Goal: Task Accomplishment & Management: Use online tool/utility

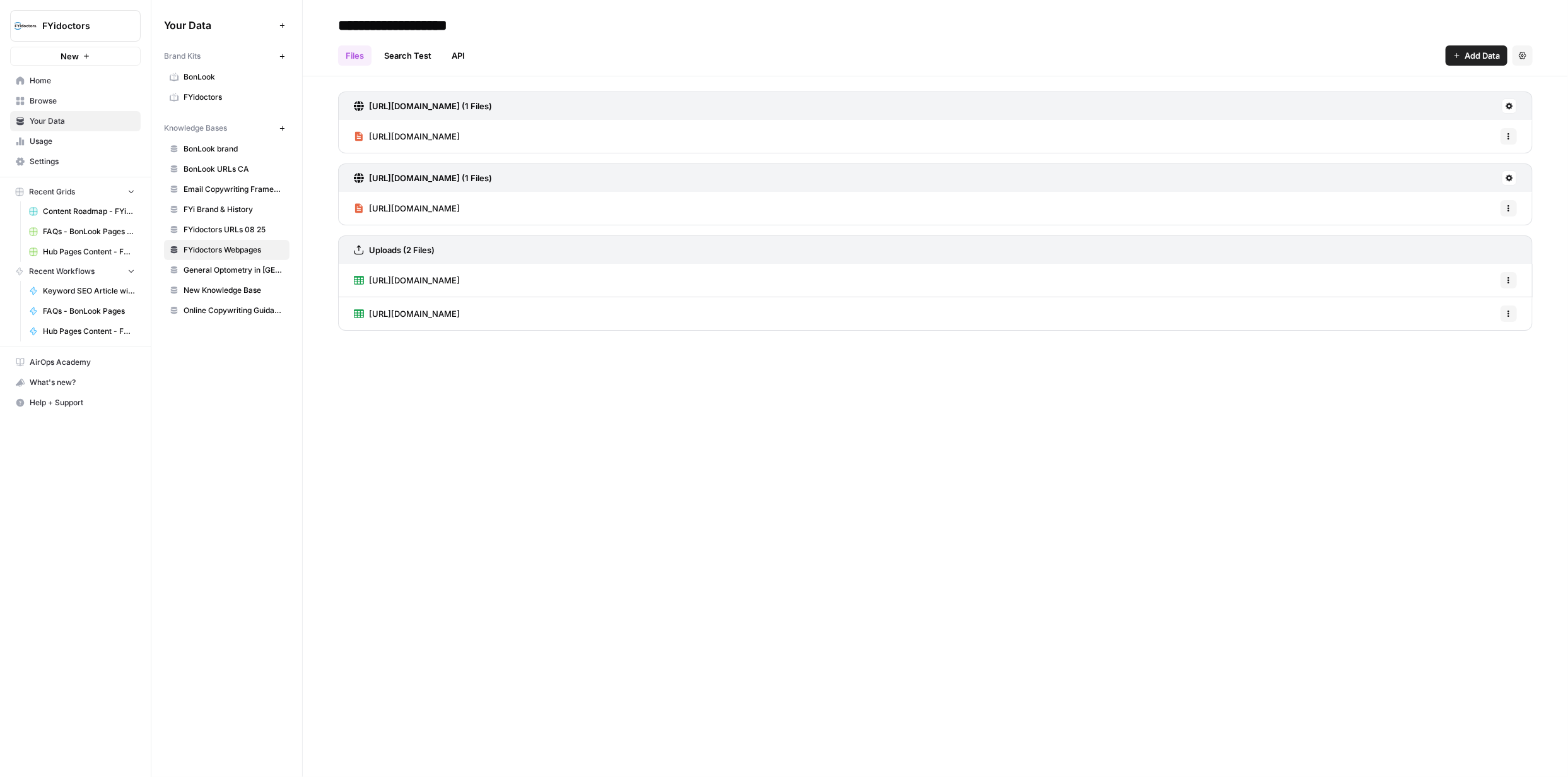
click at [43, 101] on span "Browse" at bounding box center [82, 101] width 105 height 11
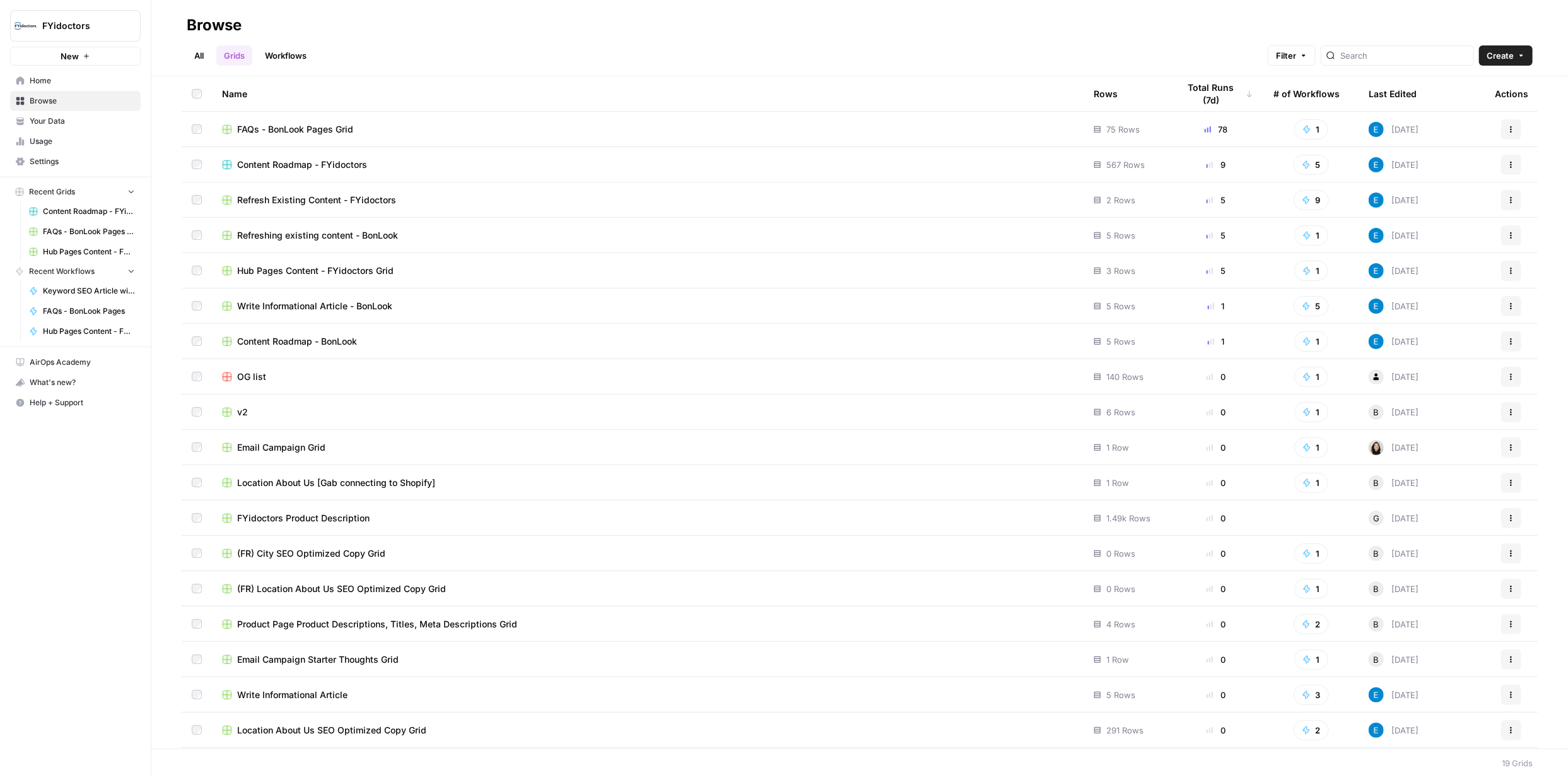
click at [309, 272] on span "Hub Pages Content - FYidoctors Grid" at bounding box center [315, 271] width 156 height 12
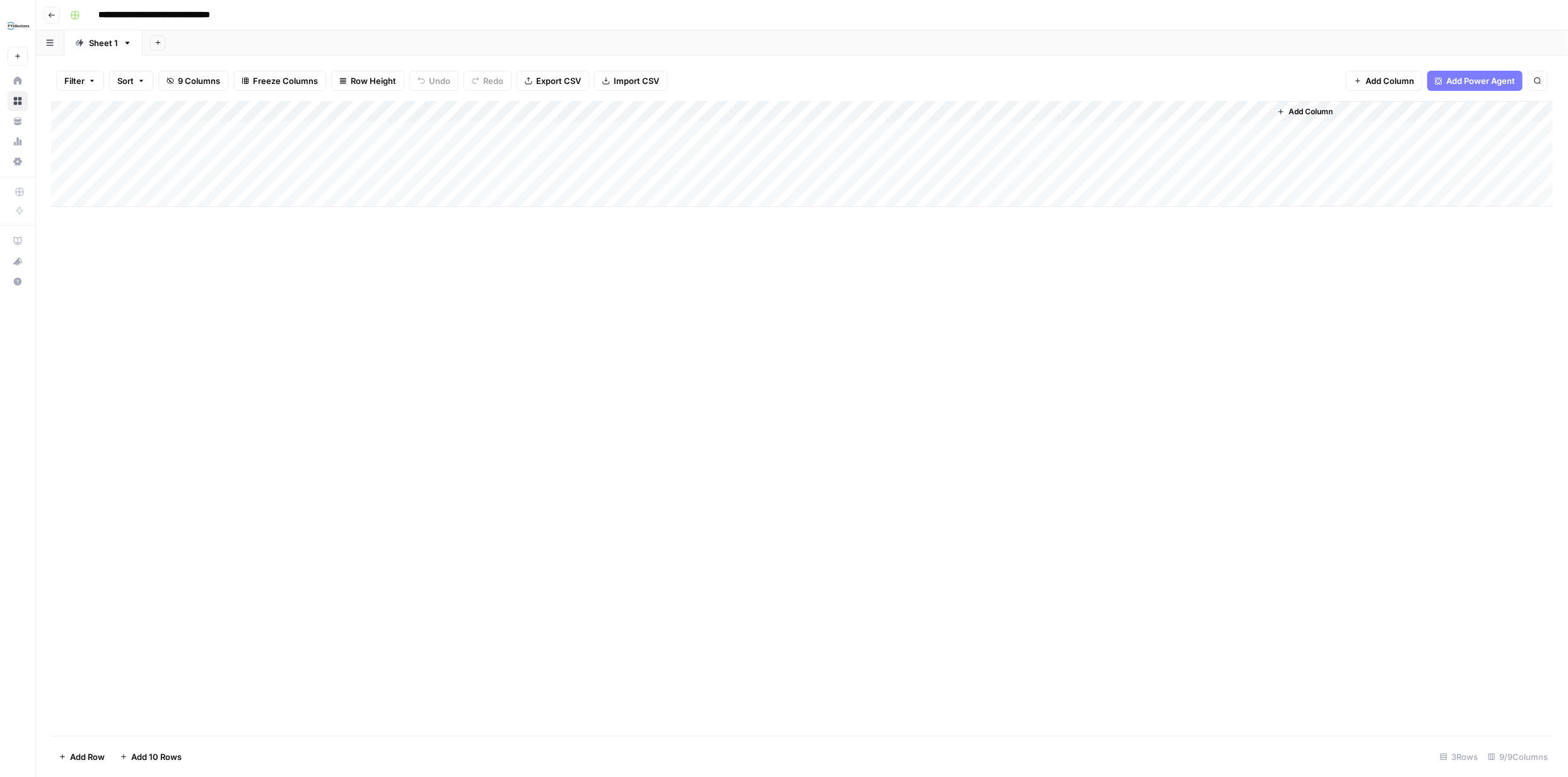
click at [628, 82] on span "Import CSV" at bounding box center [636, 80] width 46 height 12
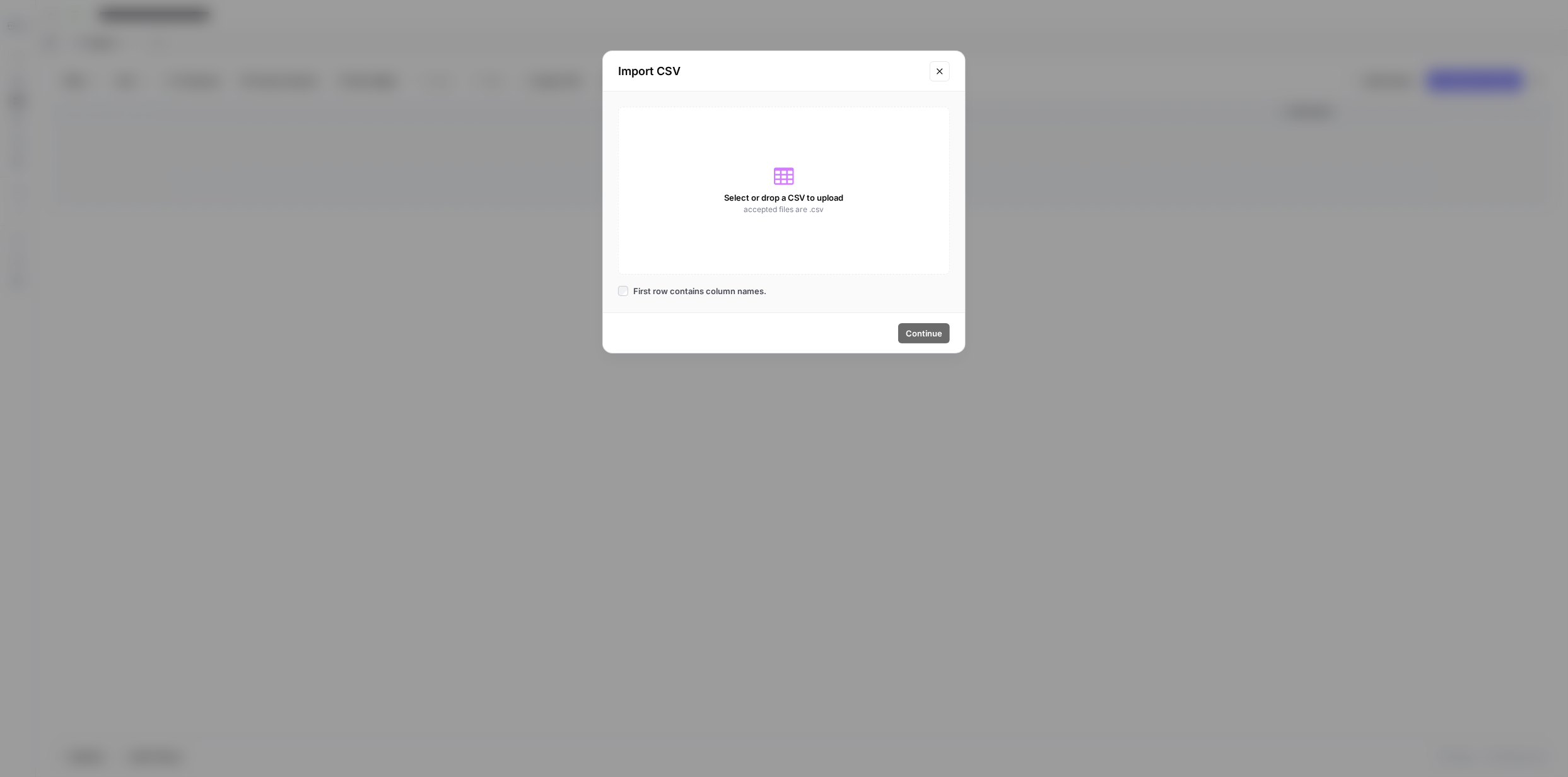
click at [784, 201] on span "Select or drop a CSV to upload" at bounding box center [784, 198] width 119 height 12
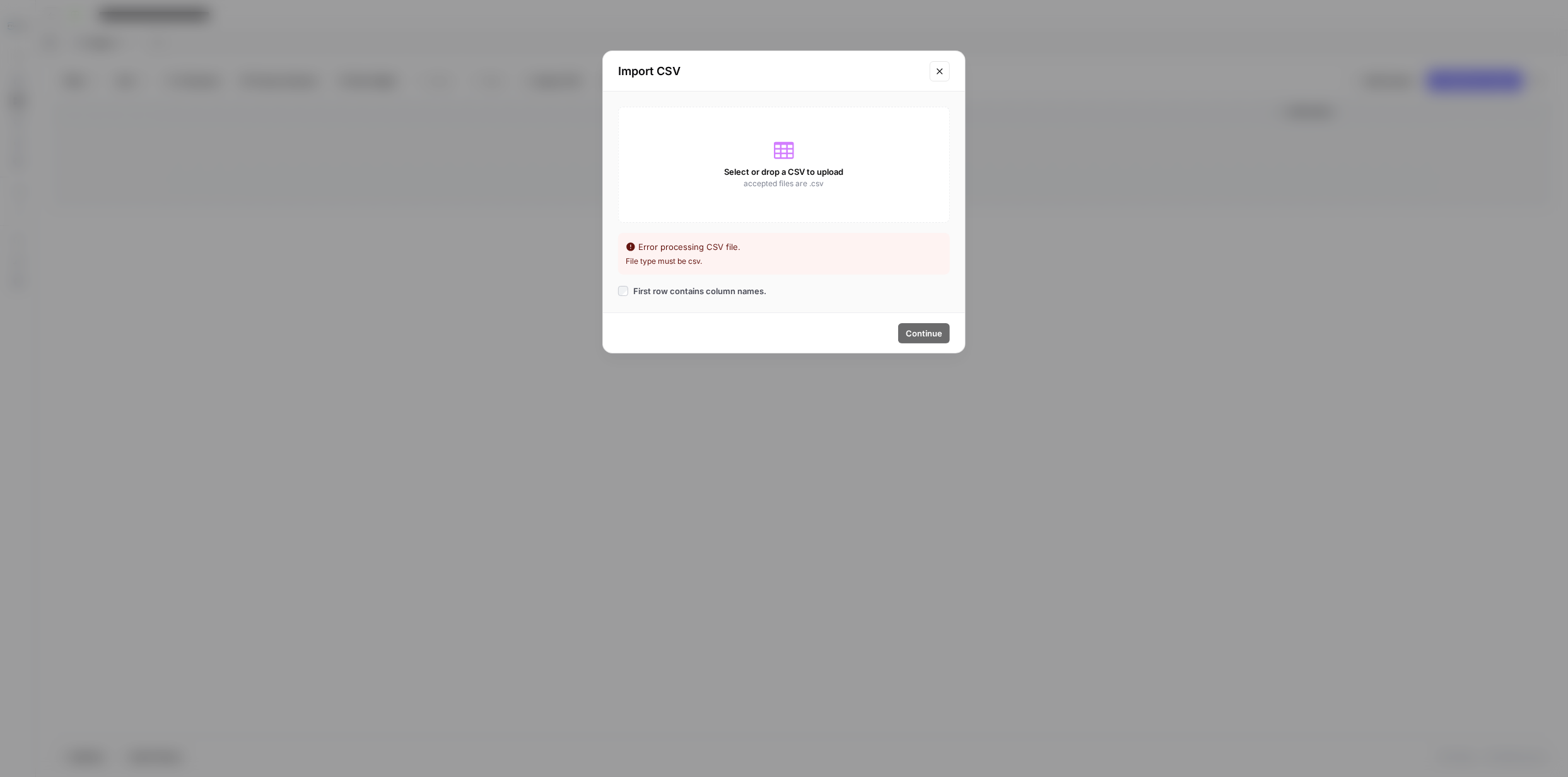
click at [941, 68] on icon "Close modal" at bounding box center [939, 71] width 10 height 10
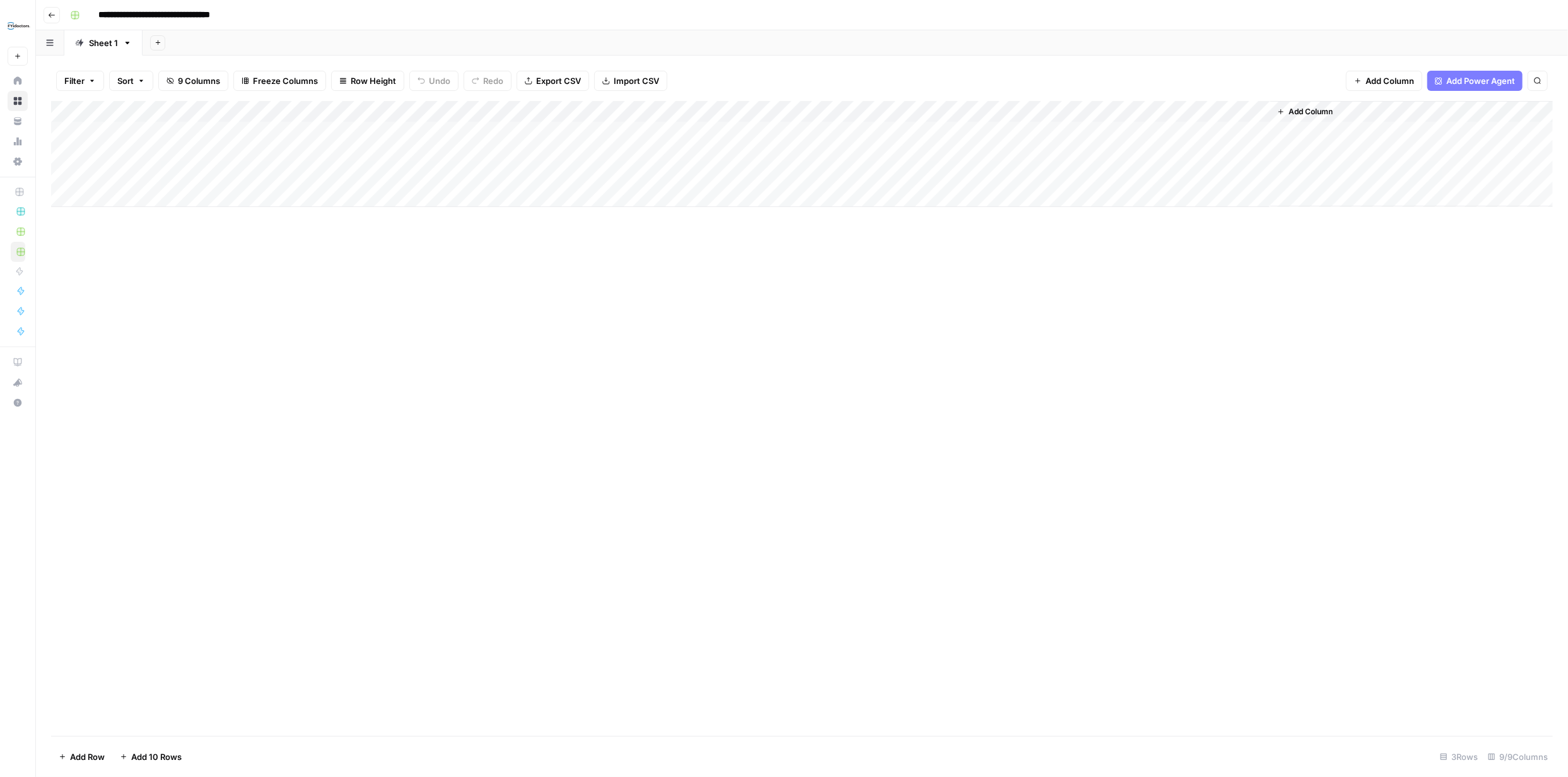
click at [625, 83] on span "Import CSV" at bounding box center [636, 80] width 46 height 12
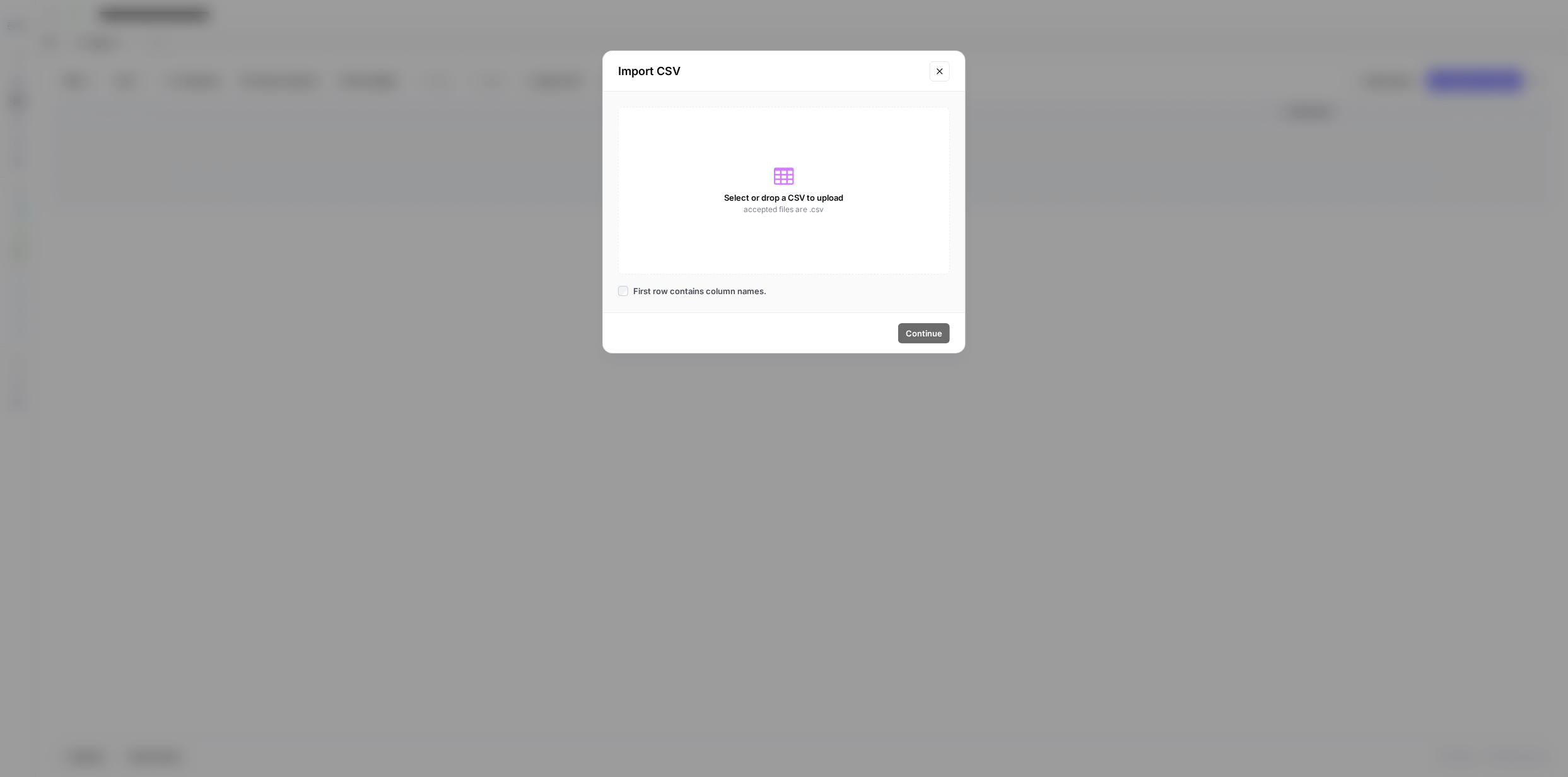
click at [799, 183] on div "Select or drop a CSV to upload accepted files are .csv" at bounding box center [784, 191] width 331 height 168
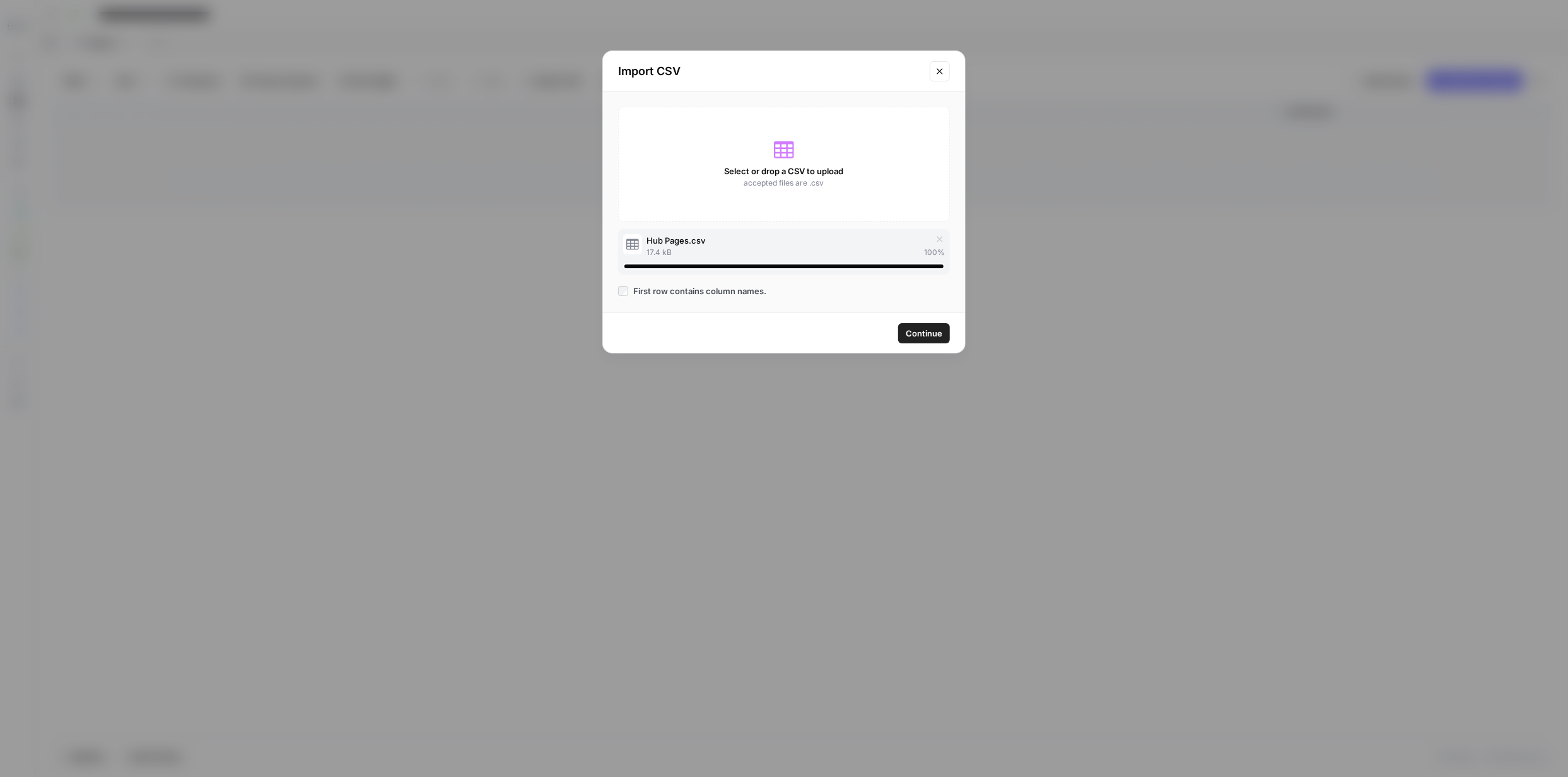
click at [926, 329] on span "Continue" at bounding box center [923, 333] width 36 height 12
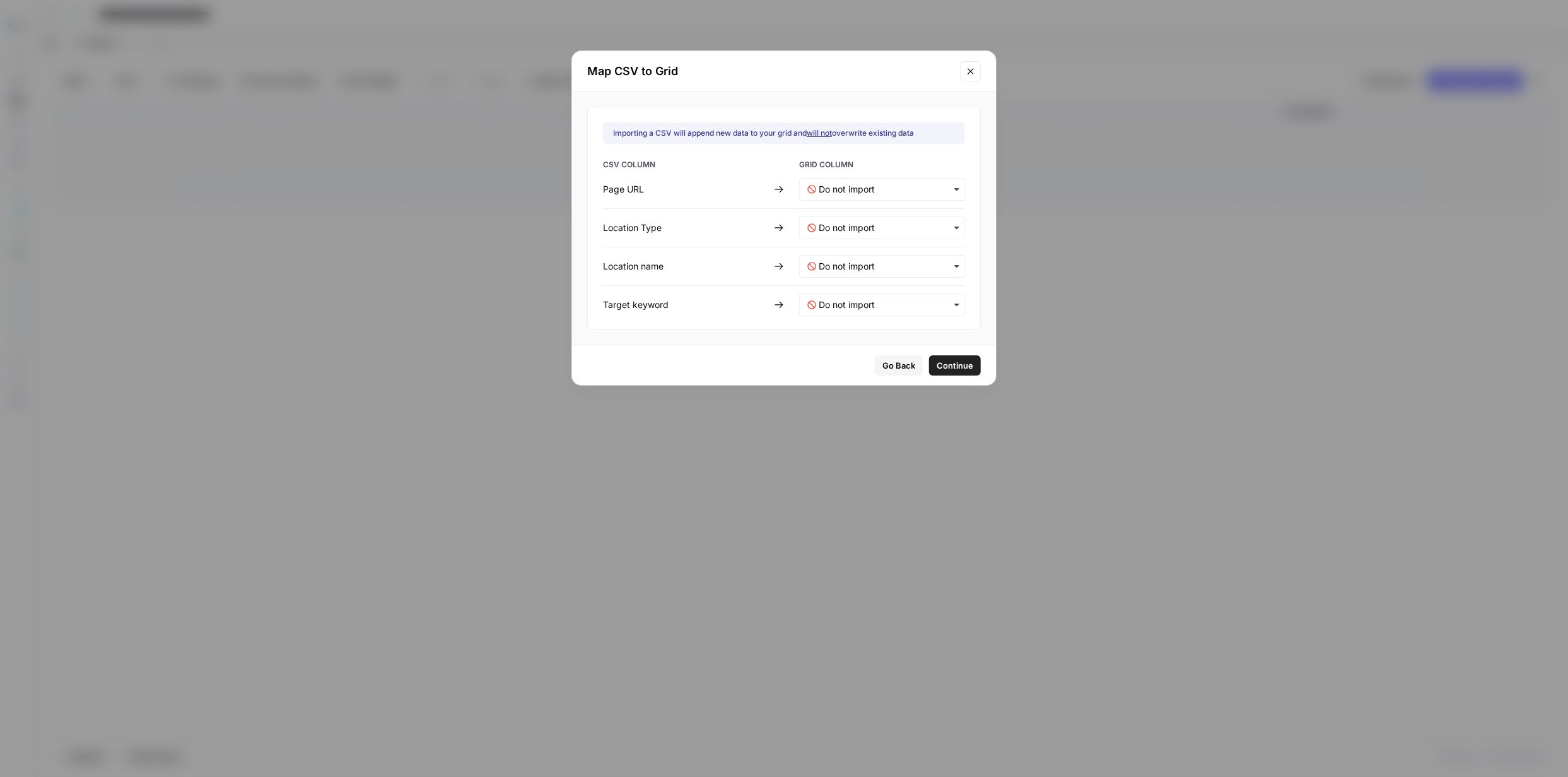
click at [952, 188] on icon "button" at bounding box center [956, 189] width 10 height 10
click at [881, 222] on div "Page URL" at bounding box center [873, 223] width 148 height 23
click at [925, 225] on Type-mapping "text" at bounding box center [888, 228] width 138 height 12
click at [884, 283] on div "Location Name" at bounding box center [873, 283] width 148 height 23
click at [948, 229] on div "Importing a CSV will append new data to your grid and will not overwrite existi…" at bounding box center [784, 218] width 393 height 223
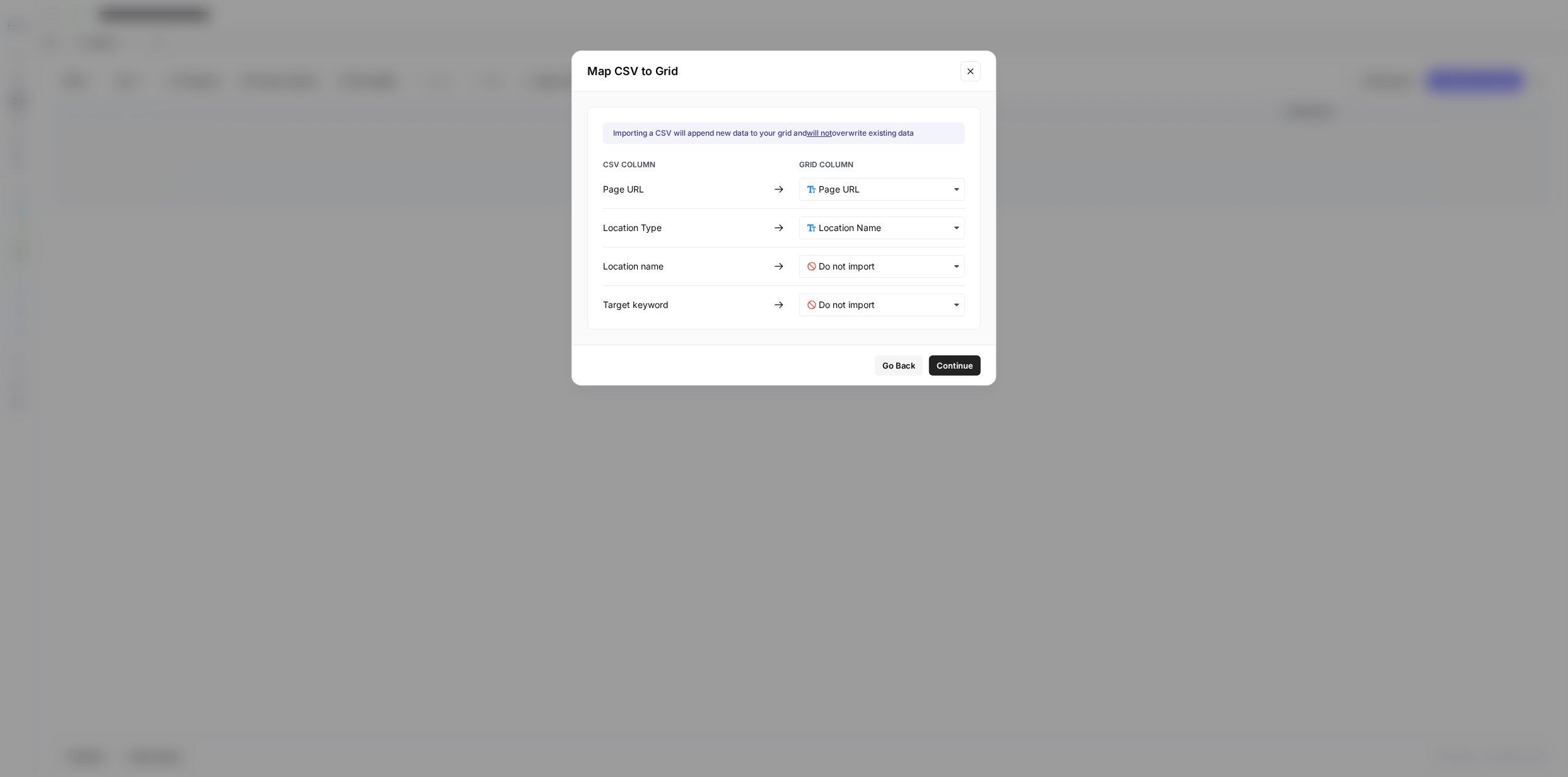
click at [952, 229] on icon "button" at bounding box center [956, 228] width 10 height 10
click at [785, 225] on div "CSV COLUMN GRID COLUMN Page URL Location Type Location name Target keyword" at bounding box center [784, 237] width 362 height 157
click at [883, 224] on Type-mapping "text" at bounding box center [888, 228] width 138 height 12
click at [886, 365] on span "Go Back" at bounding box center [898, 365] width 33 height 12
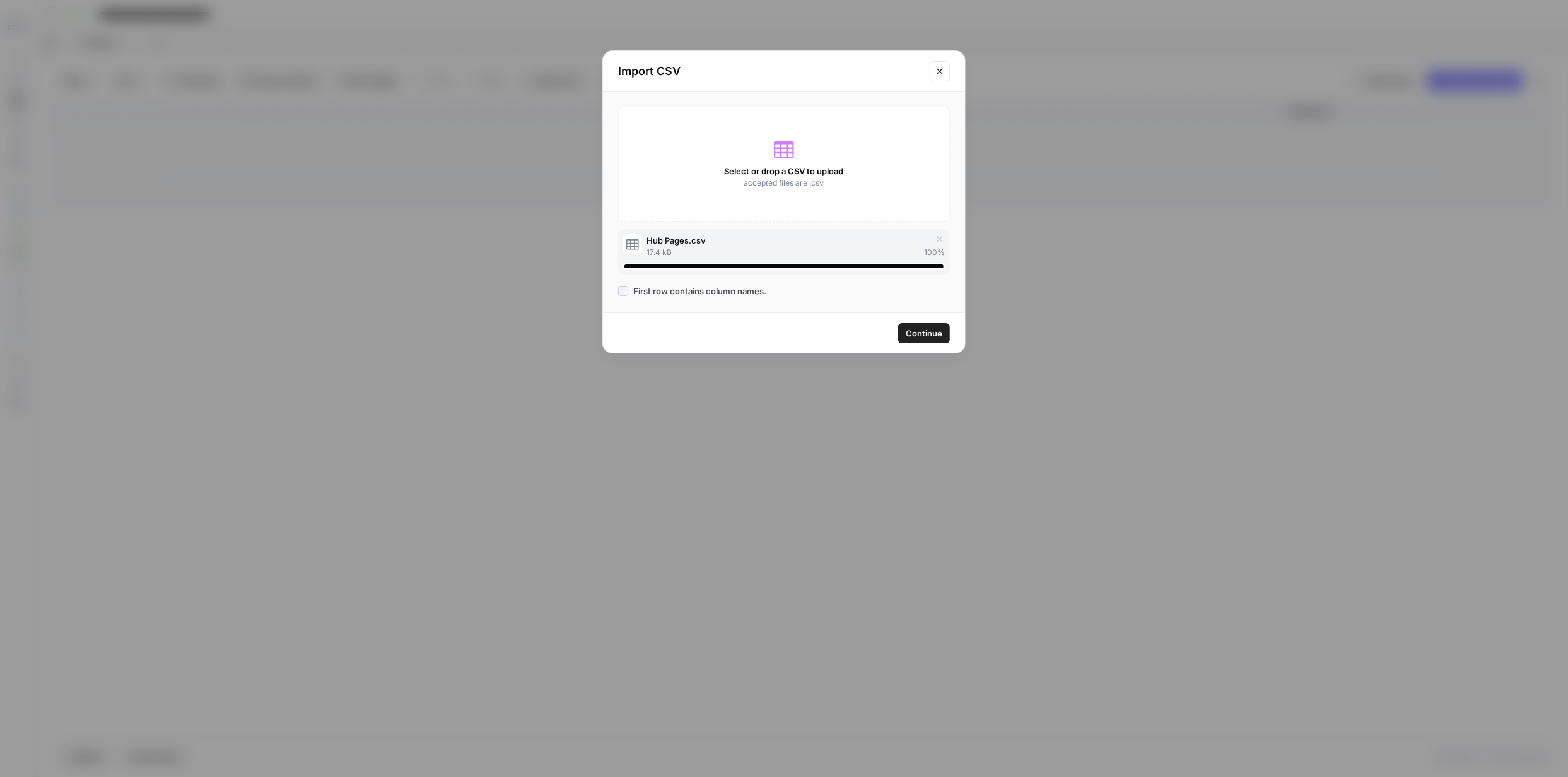
click at [943, 241] on icon "button" at bounding box center [939, 238] width 10 height 10
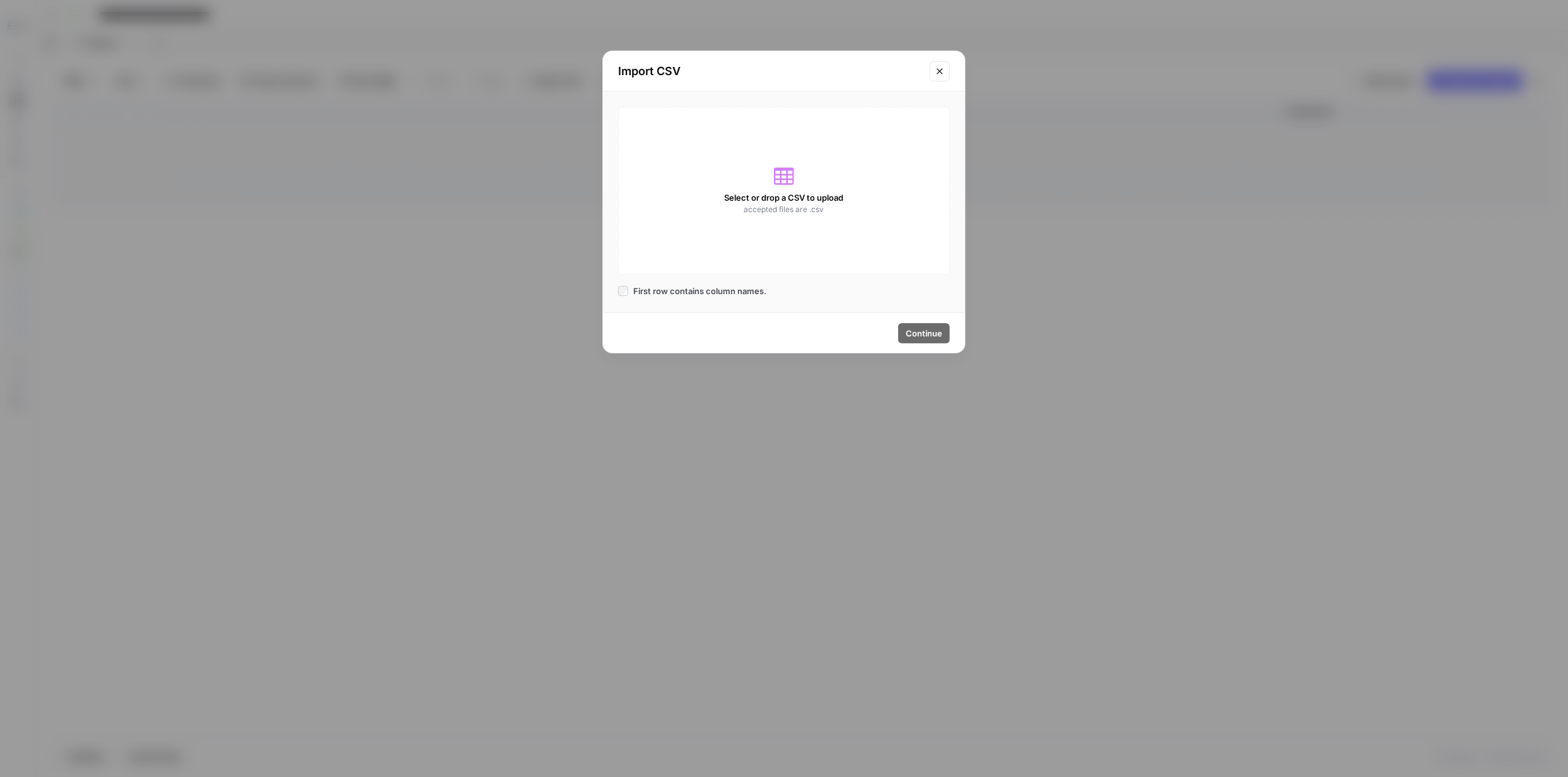
click at [945, 68] on icon "Close modal" at bounding box center [939, 71] width 10 height 10
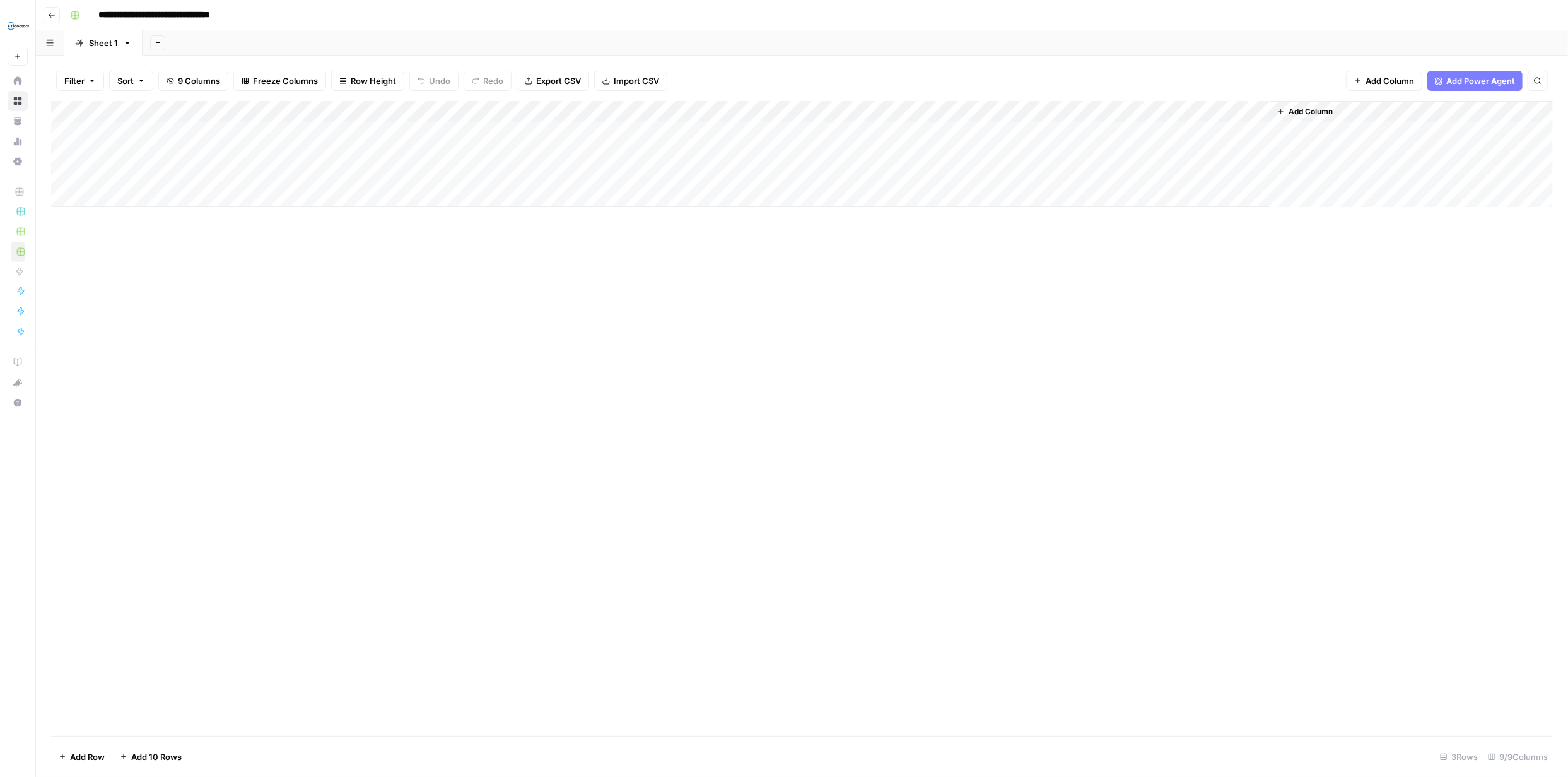
click at [630, 84] on span "Import CSV" at bounding box center [636, 80] width 46 height 12
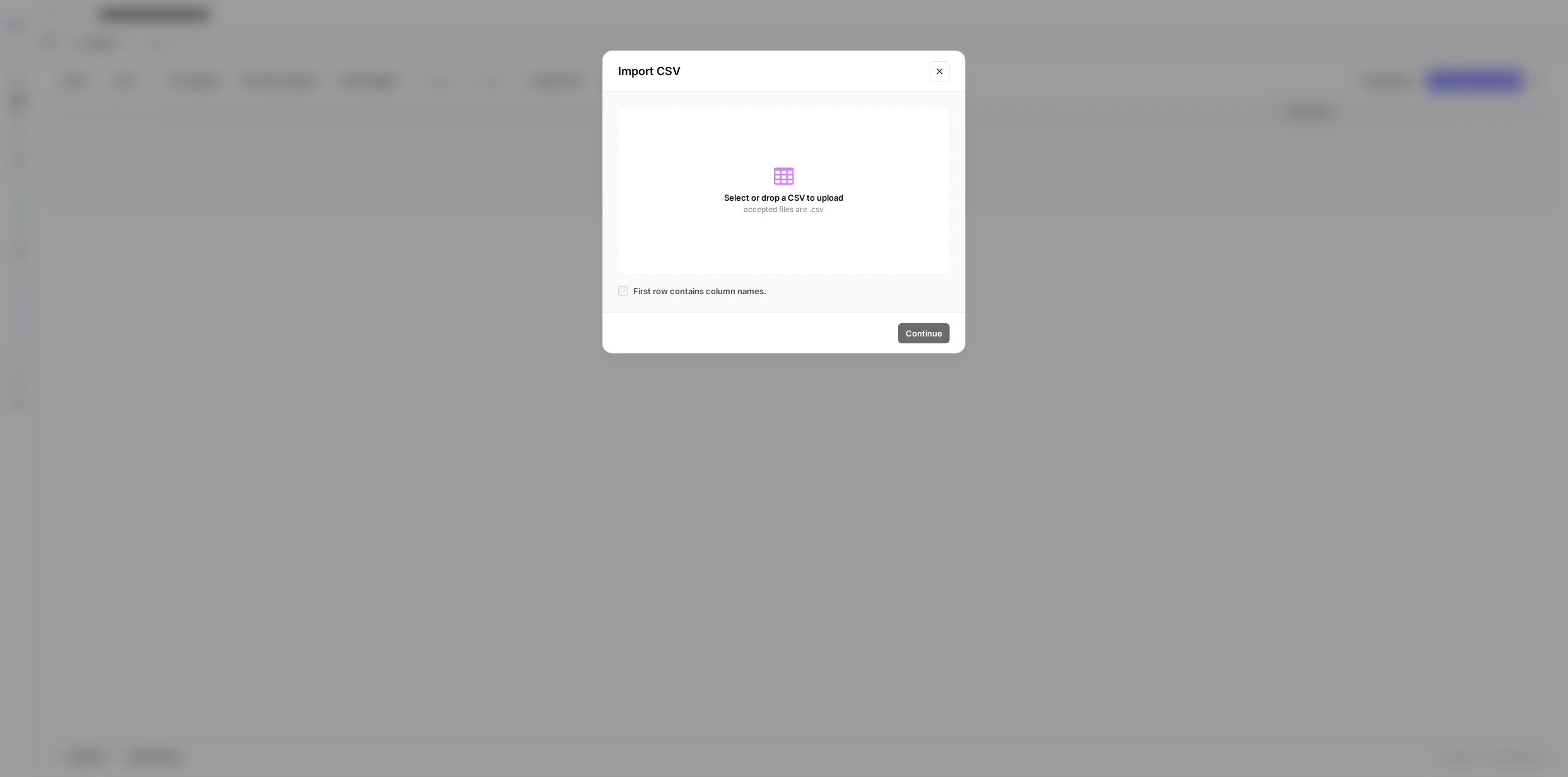
click at [779, 174] on icon at bounding box center [784, 176] width 20 height 17
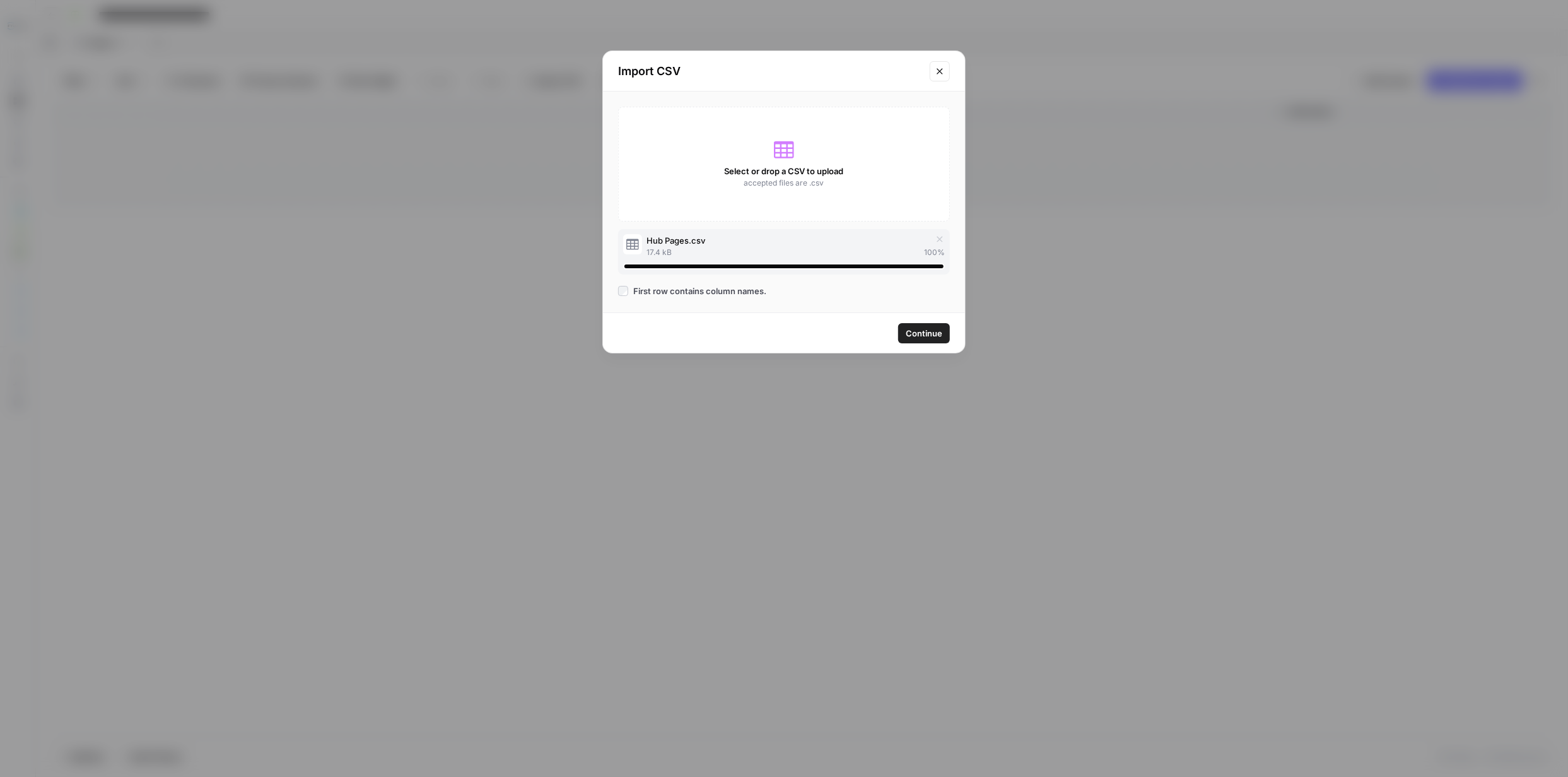
click at [939, 333] on span "Continue" at bounding box center [923, 333] width 36 height 12
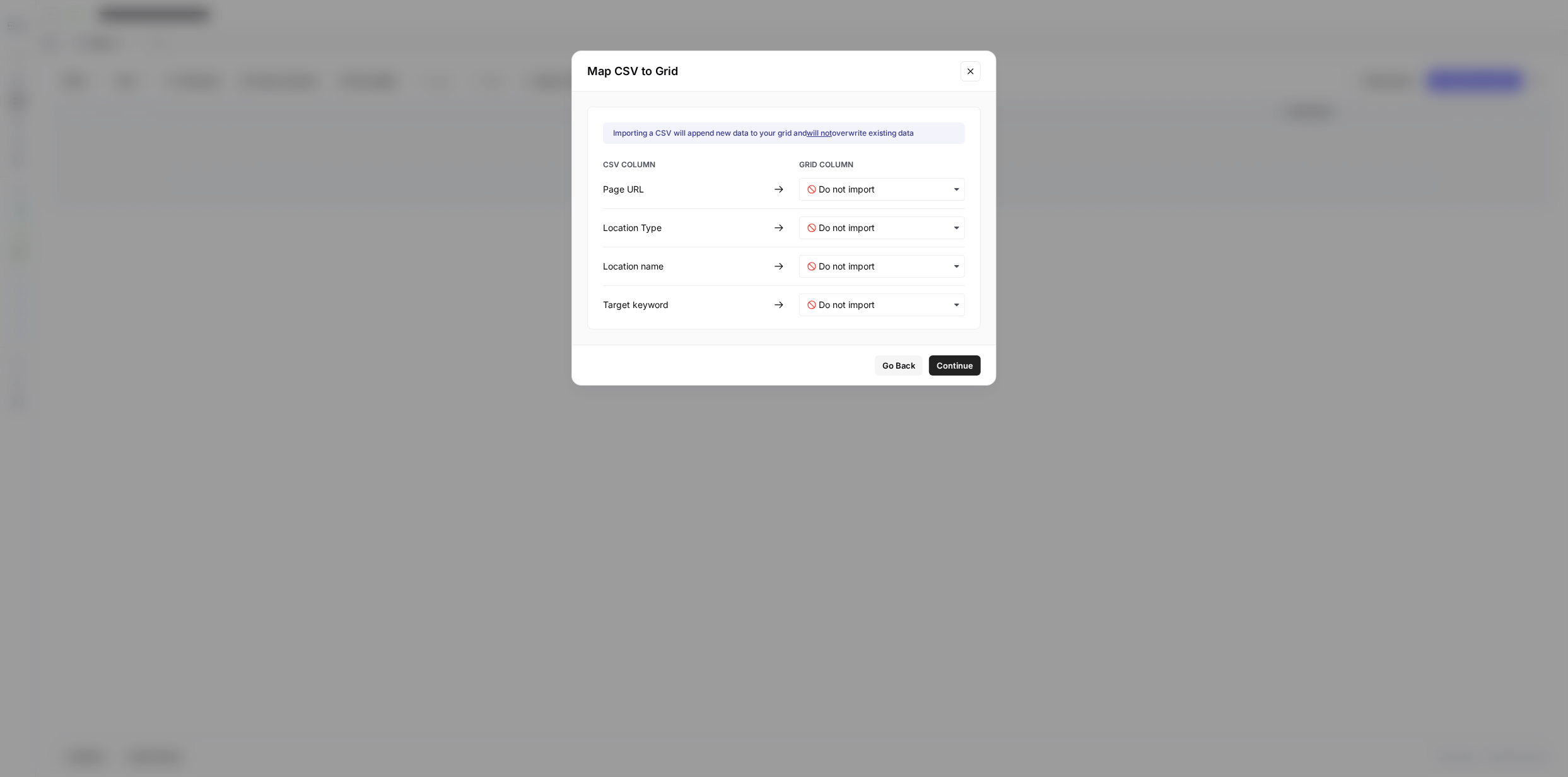
click at [954, 228] on icon "button" at bounding box center [955, 228] width 4 height 3
click at [873, 328] on span "Create new column" at bounding box center [852, 328] width 70 height 11
click at [836, 222] on Type-mapping "text" at bounding box center [887, 228] width 138 height 12
click at [811, 229] on icon "button" at bounding box center [811, 228] width 8 height 8
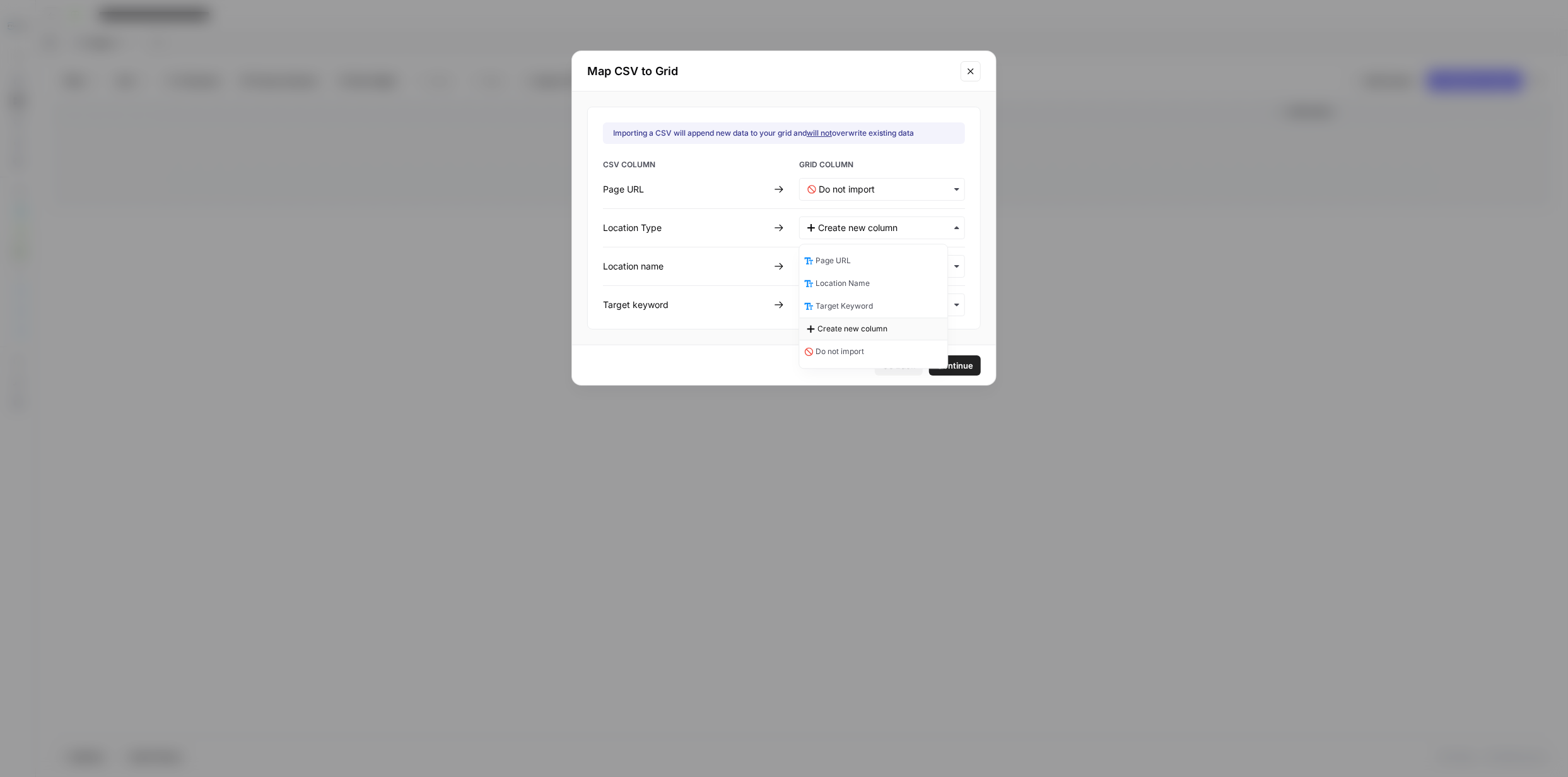
click at [848, 330] on span "Create new column" at bounding box center [851, 328] width 70 height 11
click at [944, 233] on div "button" at bounding box center [881, 228] width 166 height 23
click at [954, 189] on icon "button" at bounding box center [955, 189] width 4 height 3
click at [857, 219] on div "Page URL" at bounding box center [873, 223] width 148 height 23
click at [921, 265] on name-mapping "text" at bounding box center [888, 266] width 138 height 12
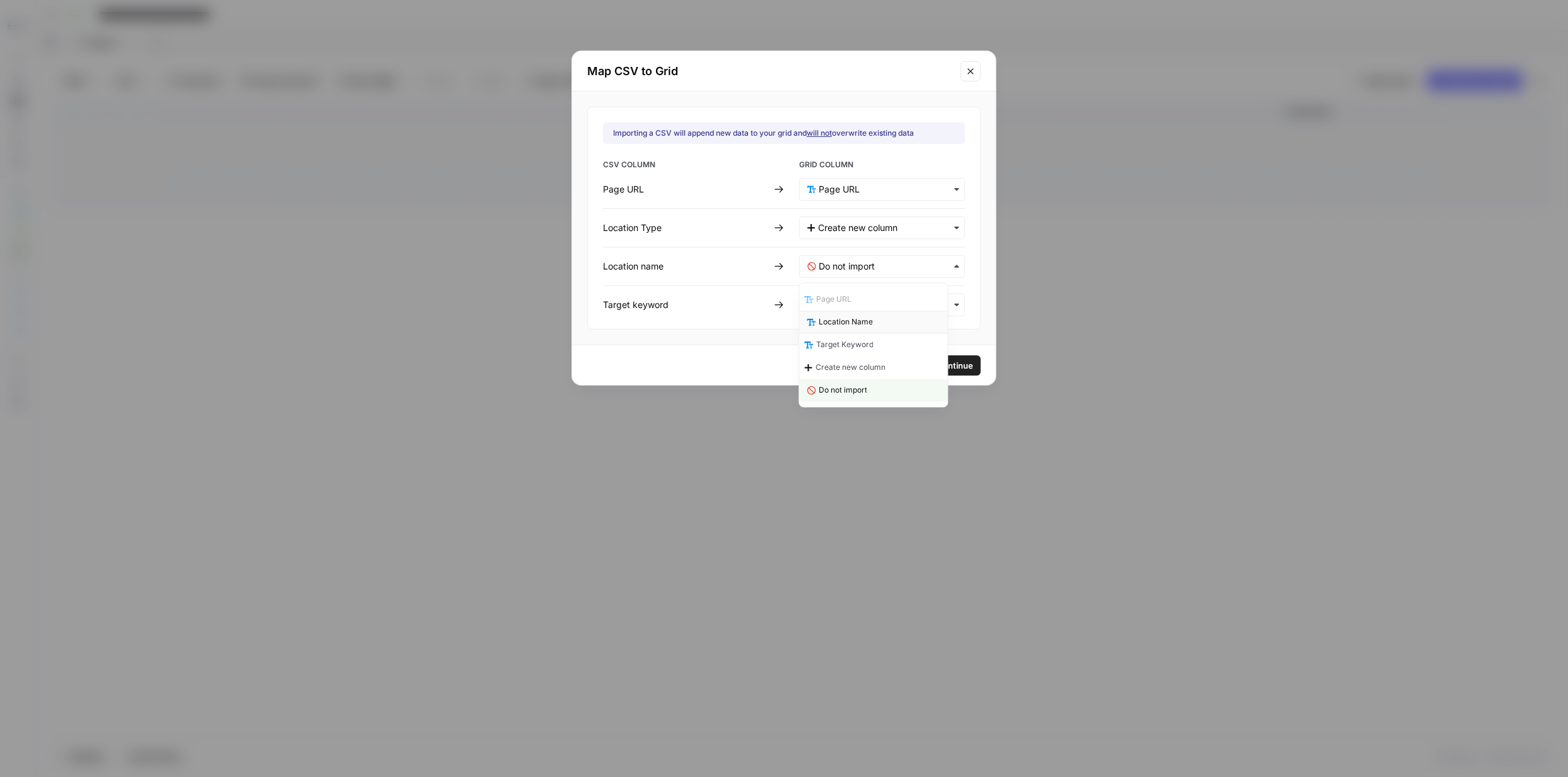
click at [875, 327] on div "Location Name" at bounding box center [873, 323] width 148 height 23
click at [910, 307] on keyword-mapping "text" at bounding box center [888, 304] width 138 height 12
click at [863, 380] on span "Target Keyword" at bounding box center [847, 384] width 57 height 11
click at [952, 227] on icon "button" at bounding box center [956, 228] width 10 height 10
click at [778, 228] on icon at bounding box center [778, 228] width 8 height 7
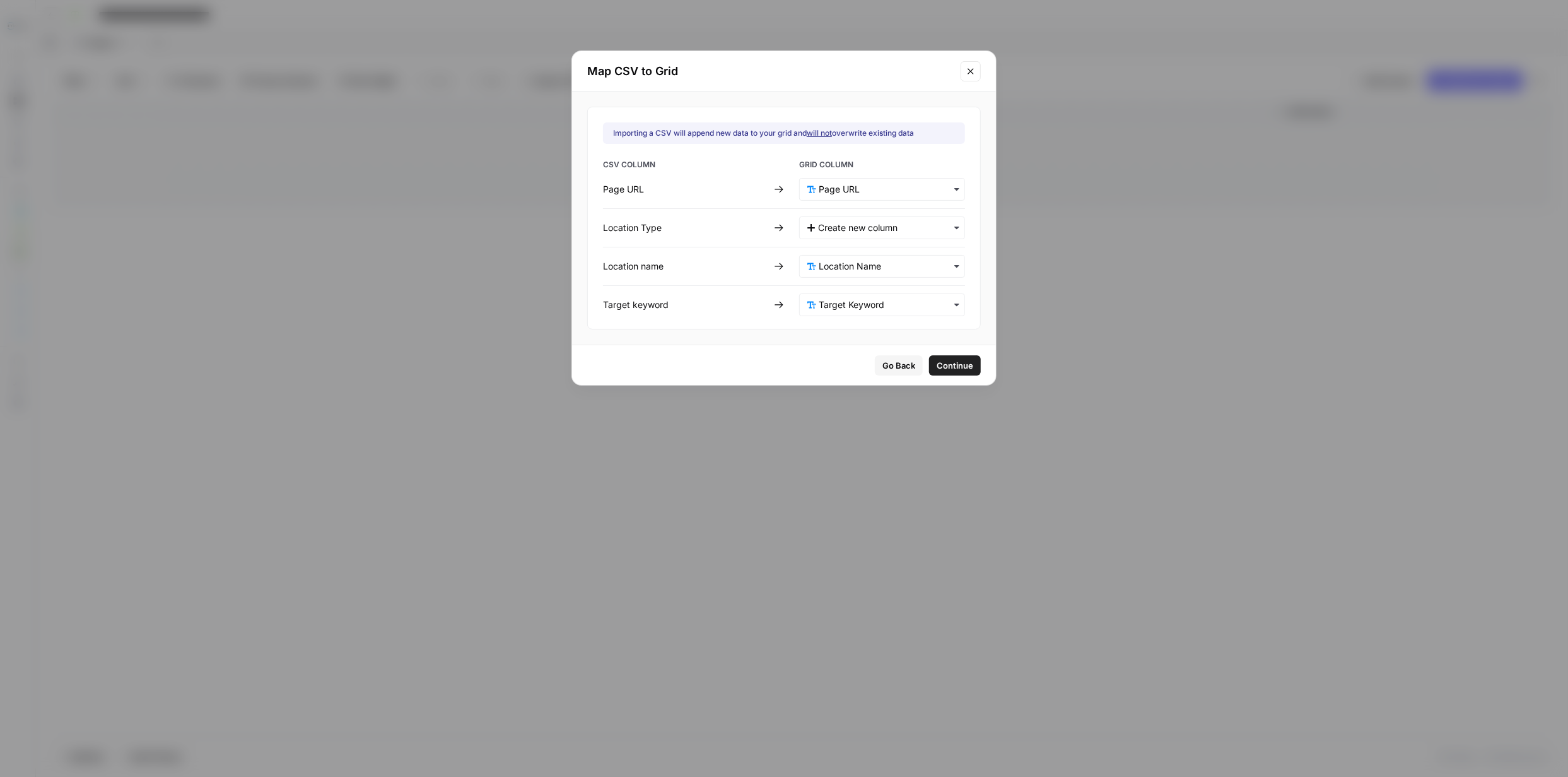
click at [779, 228] on icon at bounding box center [778, 228] width 8 height 7
click at [821, 228] on Type-mapping "text" at bounding box center [887, 228] width 138 height 12
click at [896, 363] on span "Go Back" at bounding box center [898, 365] width 33 height 12
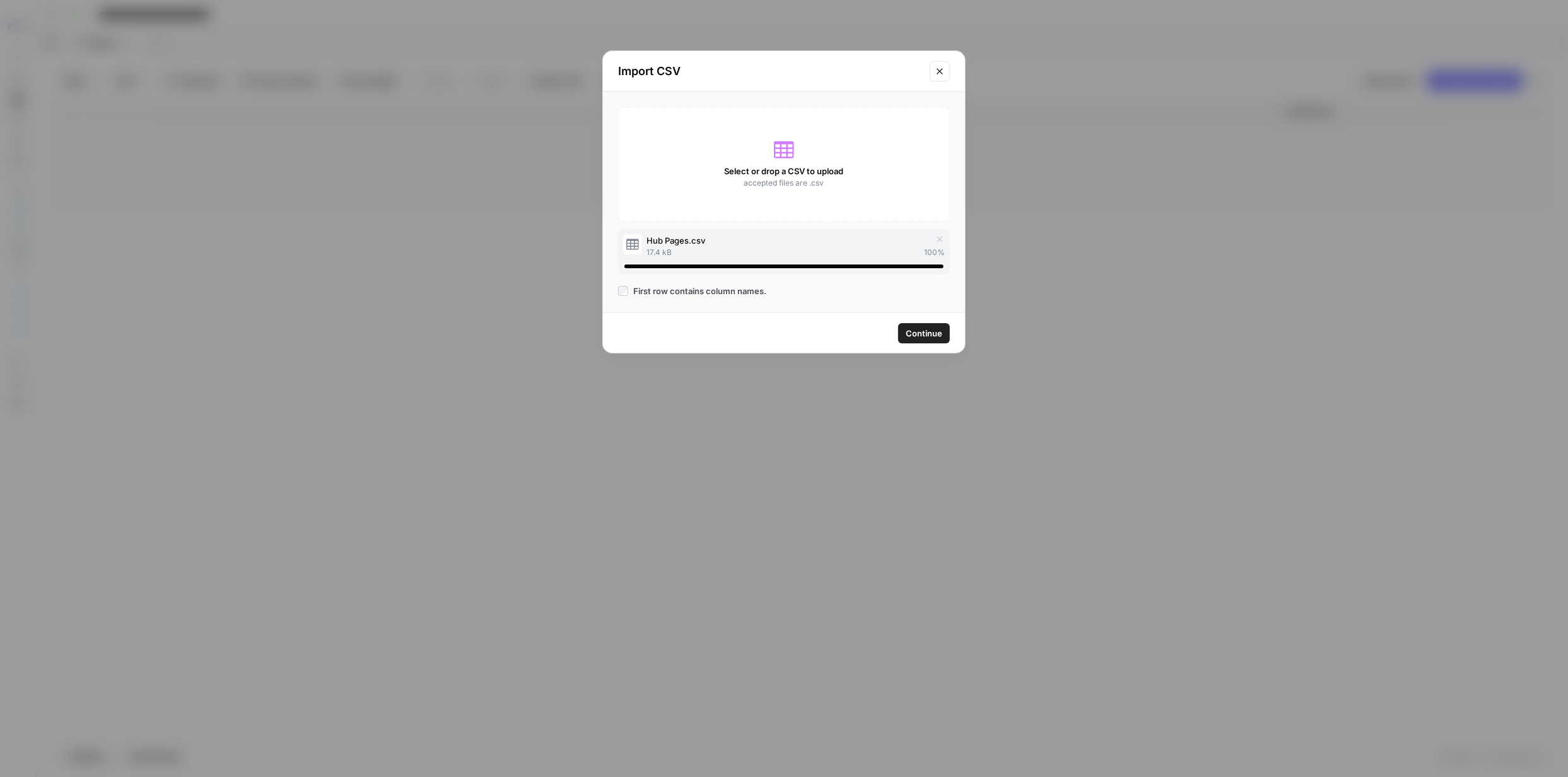
click at [939, 70] on icon "Close modal" at bounding box center [939, 71] width 5 height 5
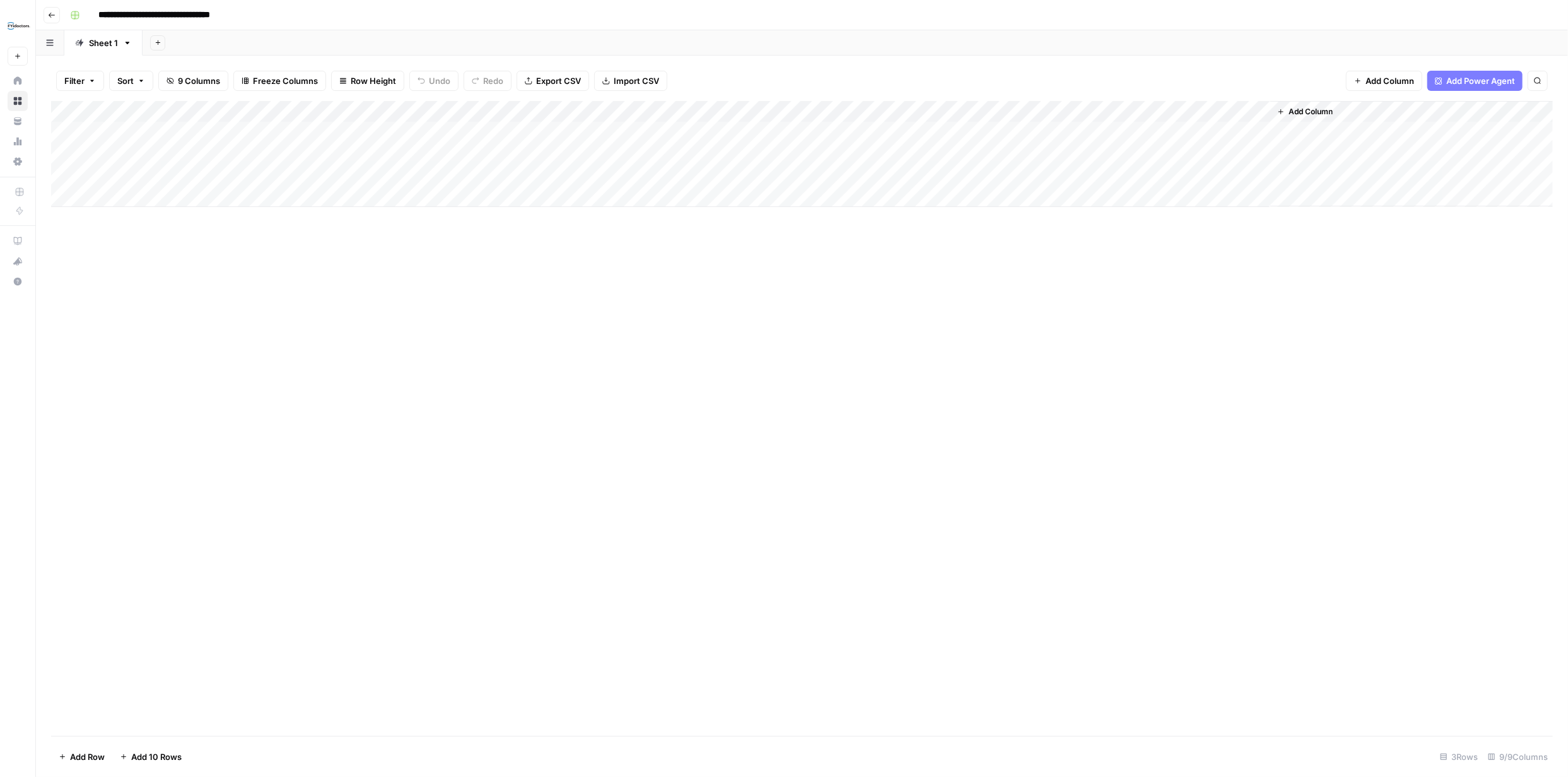
click at [631, 78] on span "Import CSV" at bounding box center [636, 80] width 46 height 12
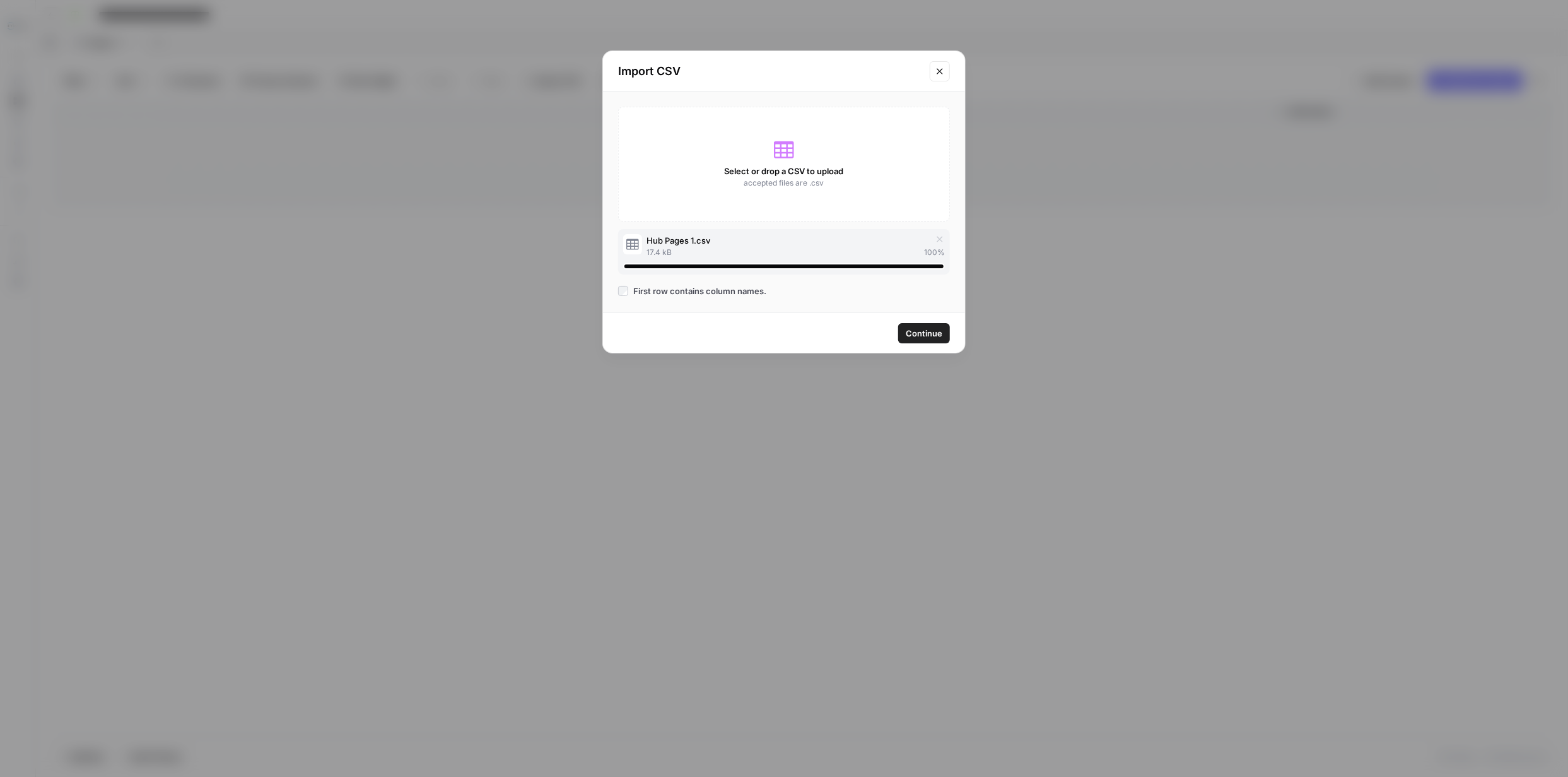
click at [918, 334] on span "Continue" at bounding box center [923, 333] width 36 height 12
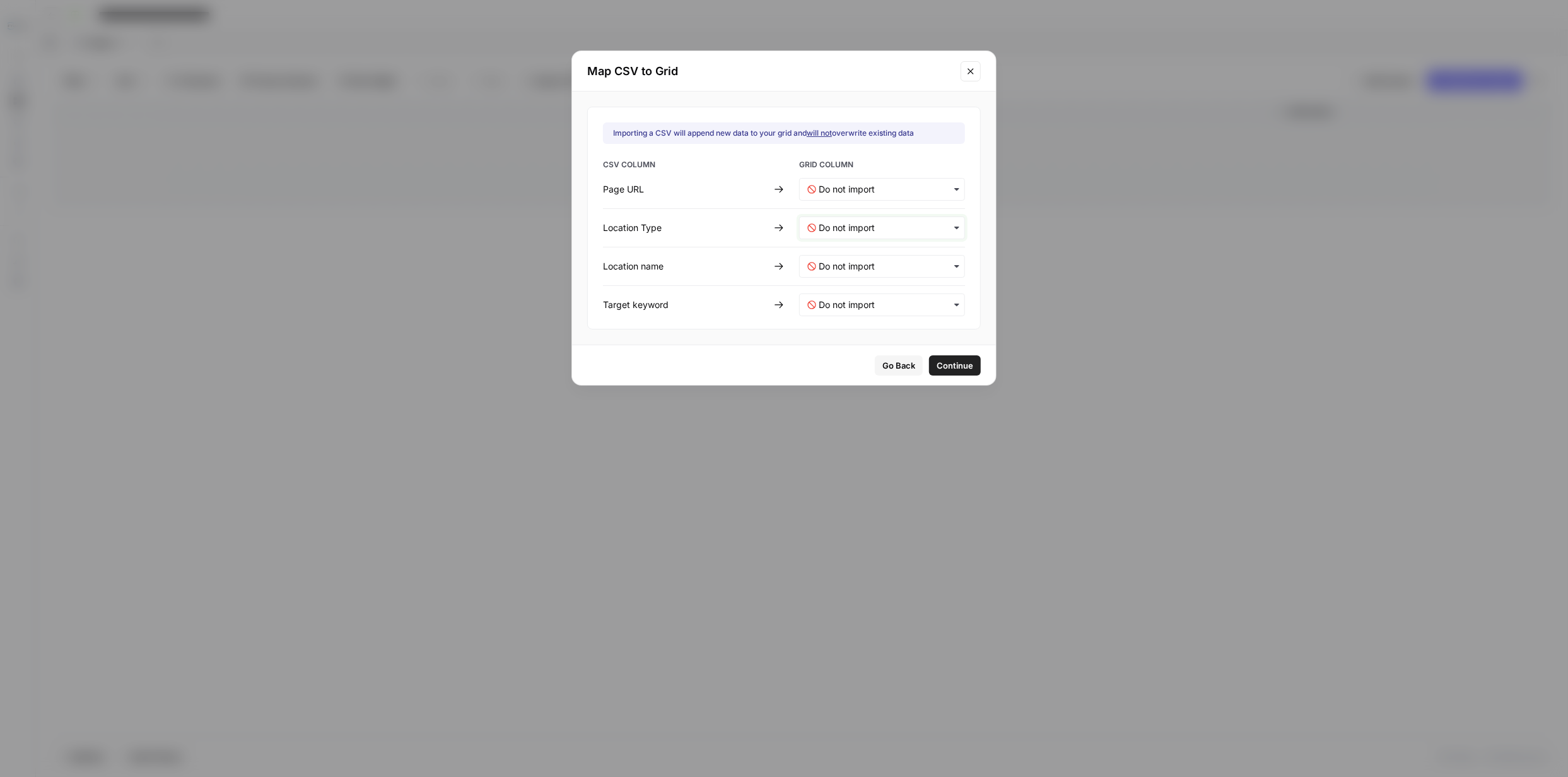
click at [931, 227] on Type-mapping "text" at bounding box center [888, 228] width 138 height 12
click at [860, 332] on span "Create new column" at bounding box center [852, 328] width 70 height 11
click at [892, 191] on URL-mapping "text" at bounding box center [888, 189] width 138 height 12
click at [876, 220] on div "Page URL" at bounding box center [873, 223] width 148 height 23
click at [897, 265] on name-mapping "text" at bounding box center [888, 266] width 138 height 12
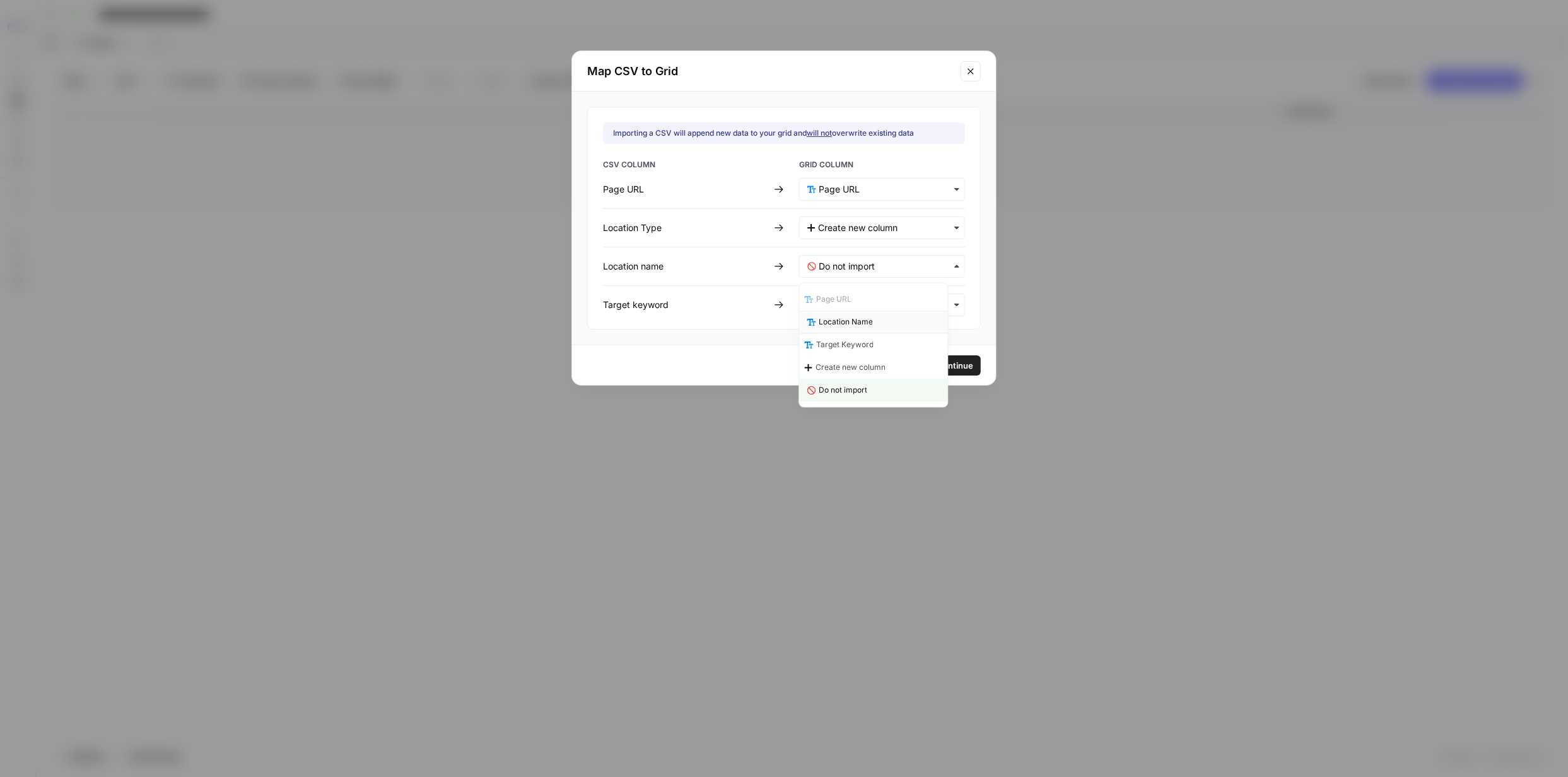
click at [874, 320] on div "Location Name" at bounding box center [873, 323] width 148 height 23
click at [913, 305] on keyword-mapping "text" at bounding box center [888, 304] width 138 height 12
click at [868, 380] on span "Target Keyword" at bounding box center [847, 384] width 57 height 11
click at [954, 366] on span "Continue" at bounding box center [954, 365] width 36 height 12
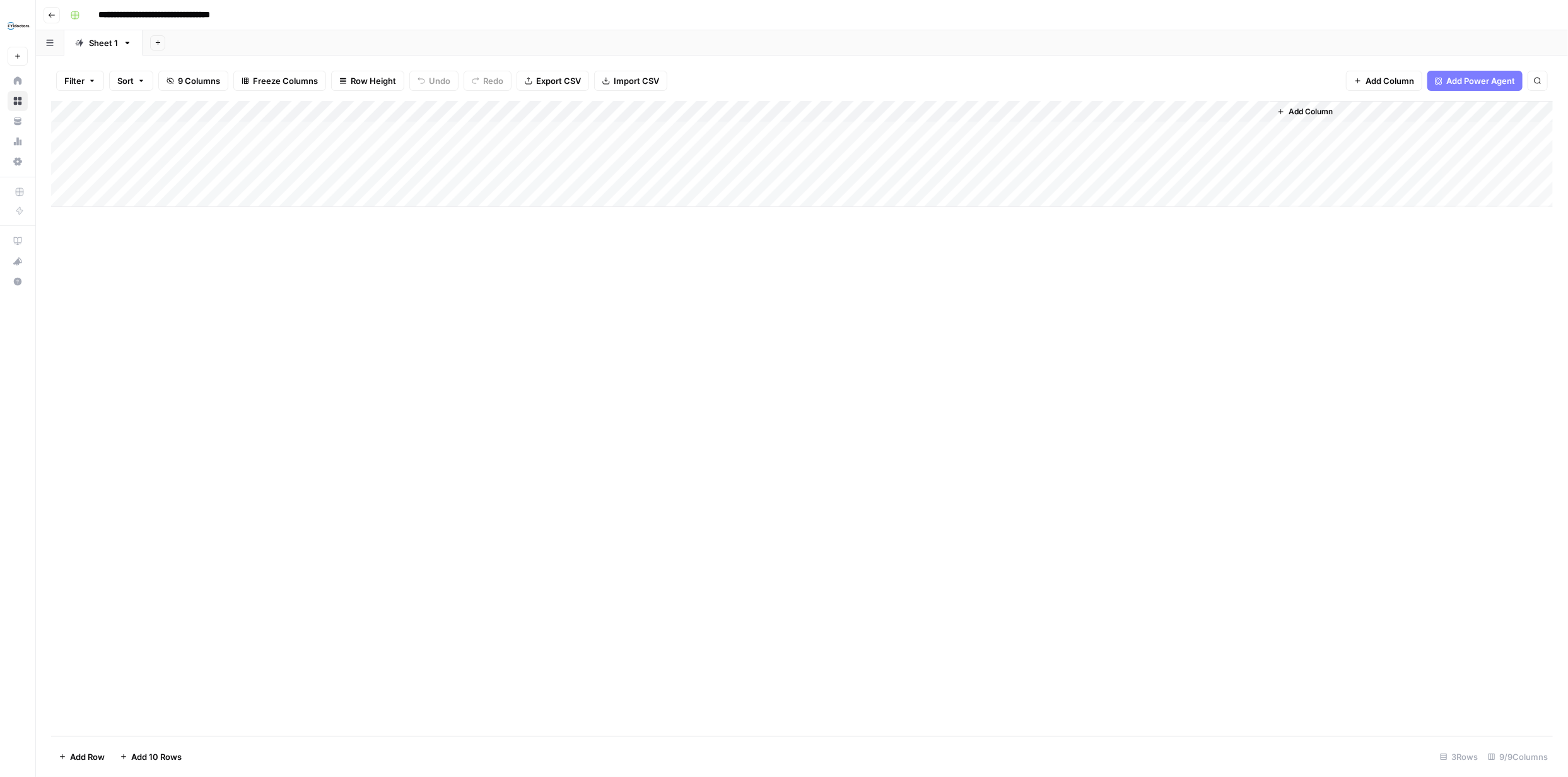
click at [643, 80] on span "Import CSV" at bounding box center [636, 80] width 46 height 12
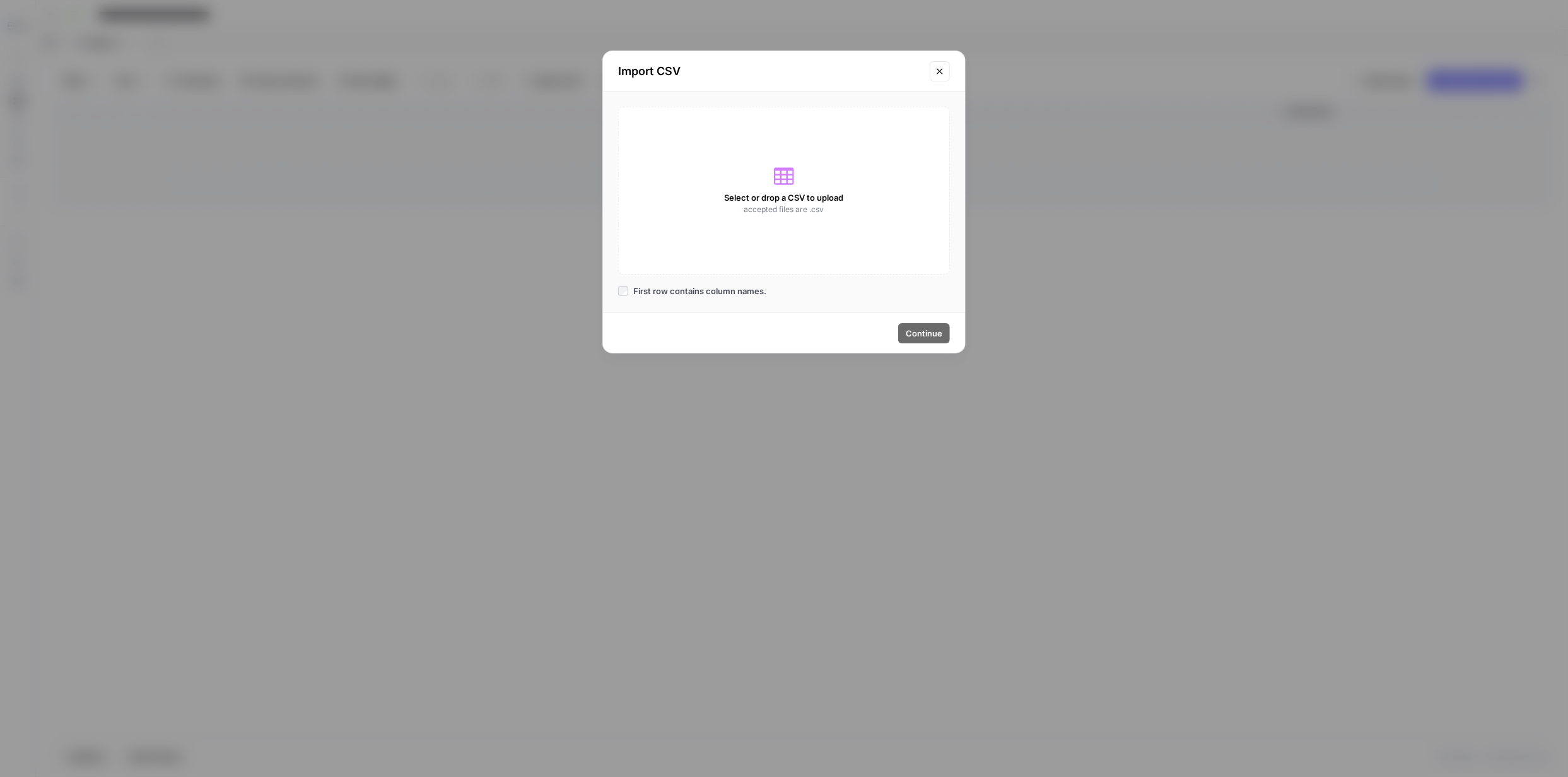
click at [790, 182] on icon at bounding box center [784, 176] width 20 height 20
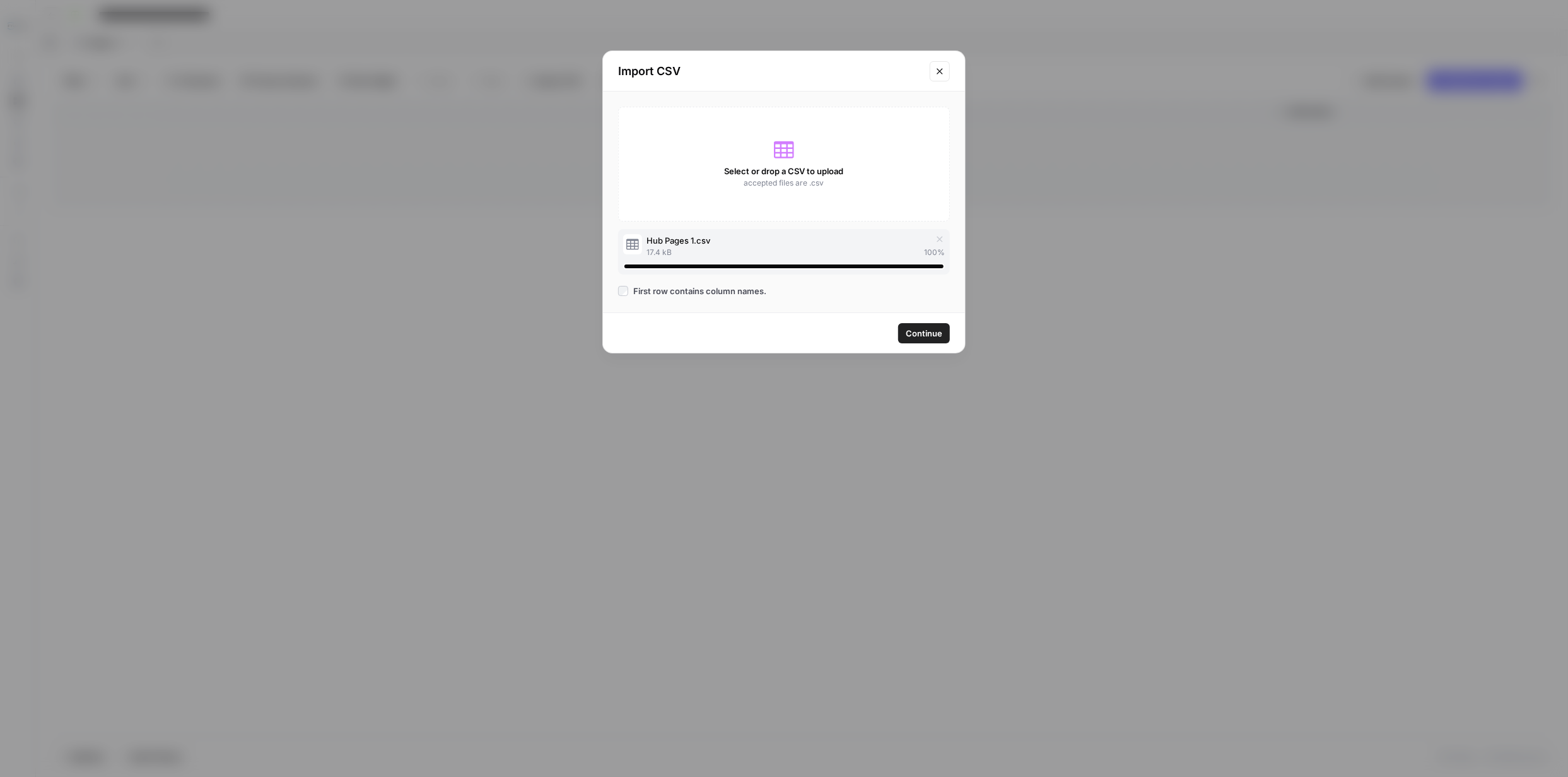
click at [923, 333] on span "Continue" at bounding box center [923, 333] width 36 height 12
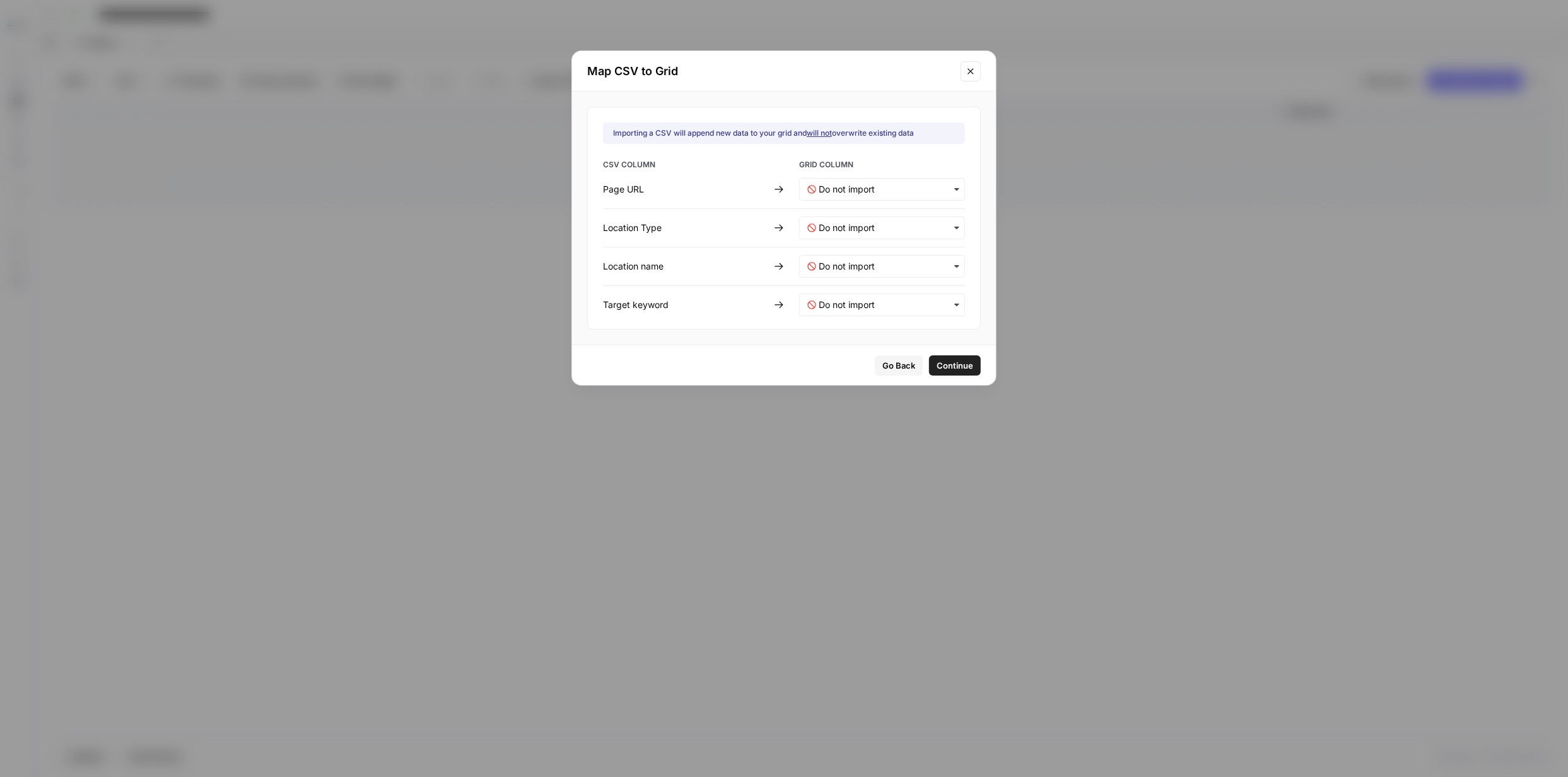
click at [940, 196] on div "button" at bounding box center [881, 190] width 166 height 23
click at [857, 217] on div "Page URL" at bounding box center [873, 223] width 148 height 23
click at [954, 266] on icon "button" at bounding box center [955, 265] width 4 height 3
click at [880, 318] on div "Location Name" at bounding box center [873, 323] width 148 height 23
click at [921, 305] on keyword-mapping "text" at bounding box center [888, 304] width 138 height 12
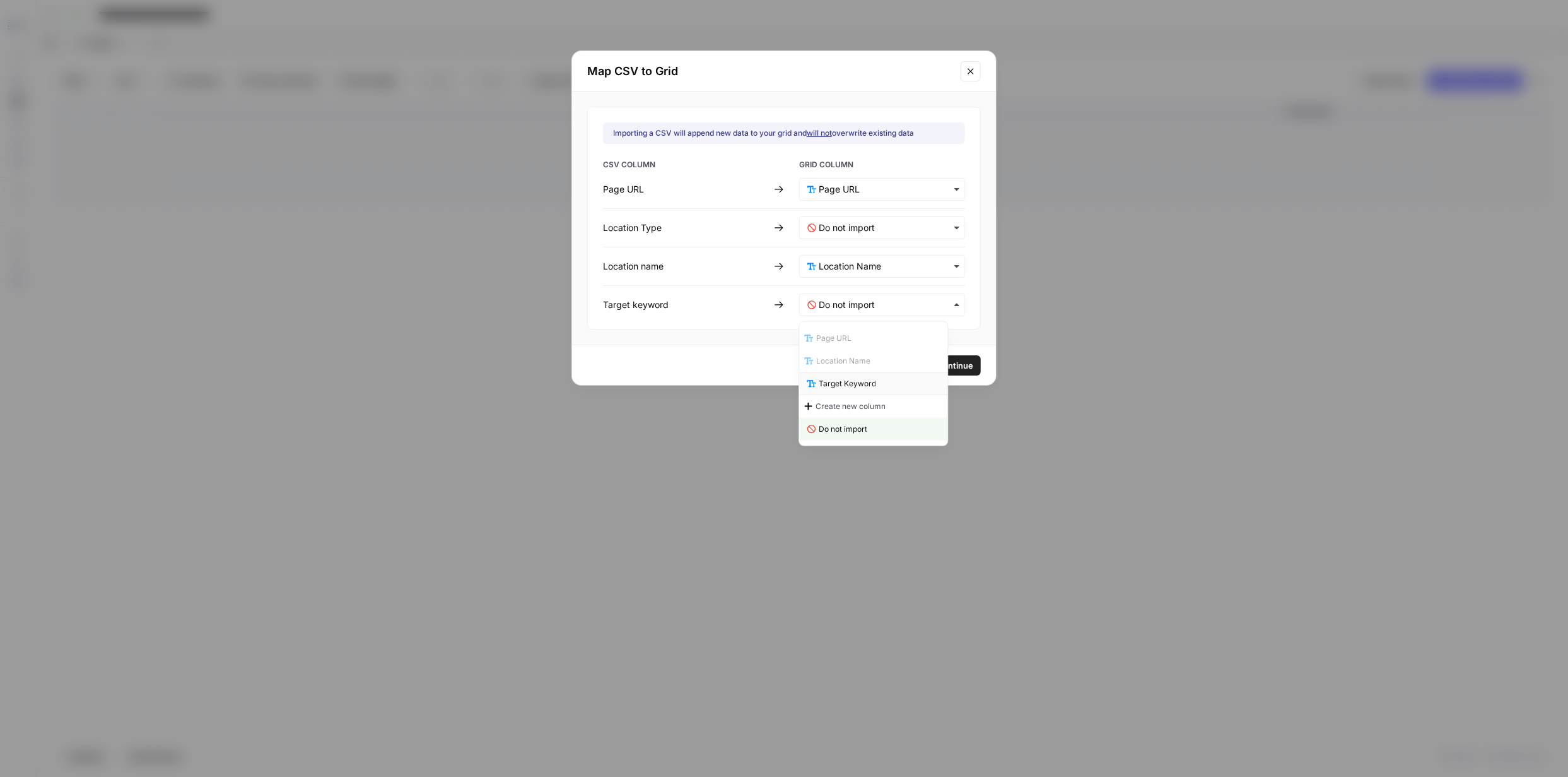
click at [866, 384] on span "Target Keyword" at bounding box center [847, 384] width 57 height 11
click at [952, 228] on icon "button" at bounding box center [956, 228] width 10 height 10
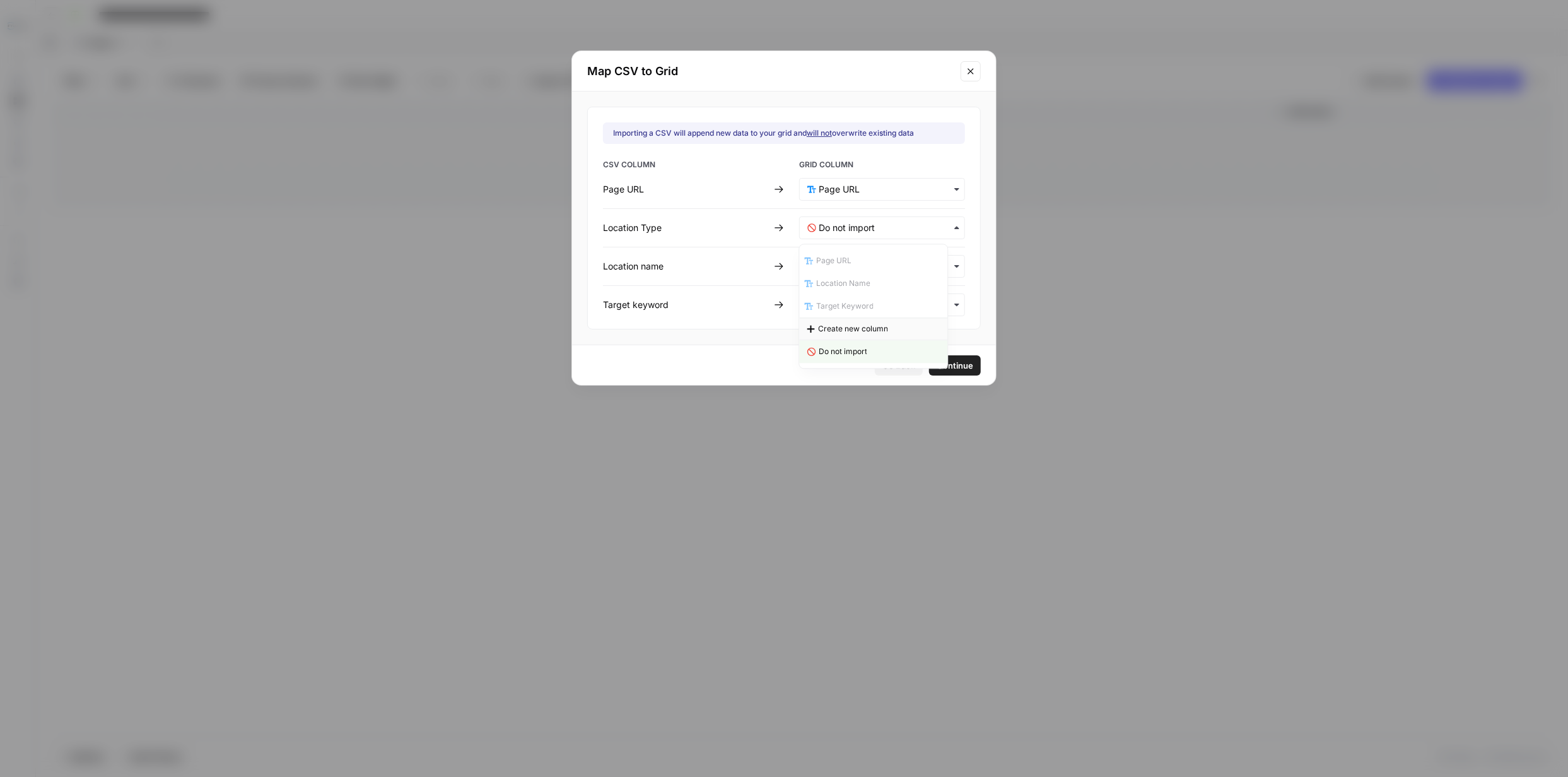
click at [860, 327] on span "Create new column" at bounding box center [852, 328] width 70 height 11
click at [812, 225] on icon "button" at bounding box center [811, 228] width 8 height 8
click at [812, 227] on icon "button" at bounding box center [811, 228] width 8 height 8
click at [813, 227] on icon "button" at bounding box center [811, 228] width 8 height 8
click at [861, 332] on span "Create new column" at bounding box center [851, 328] width 70 height 11
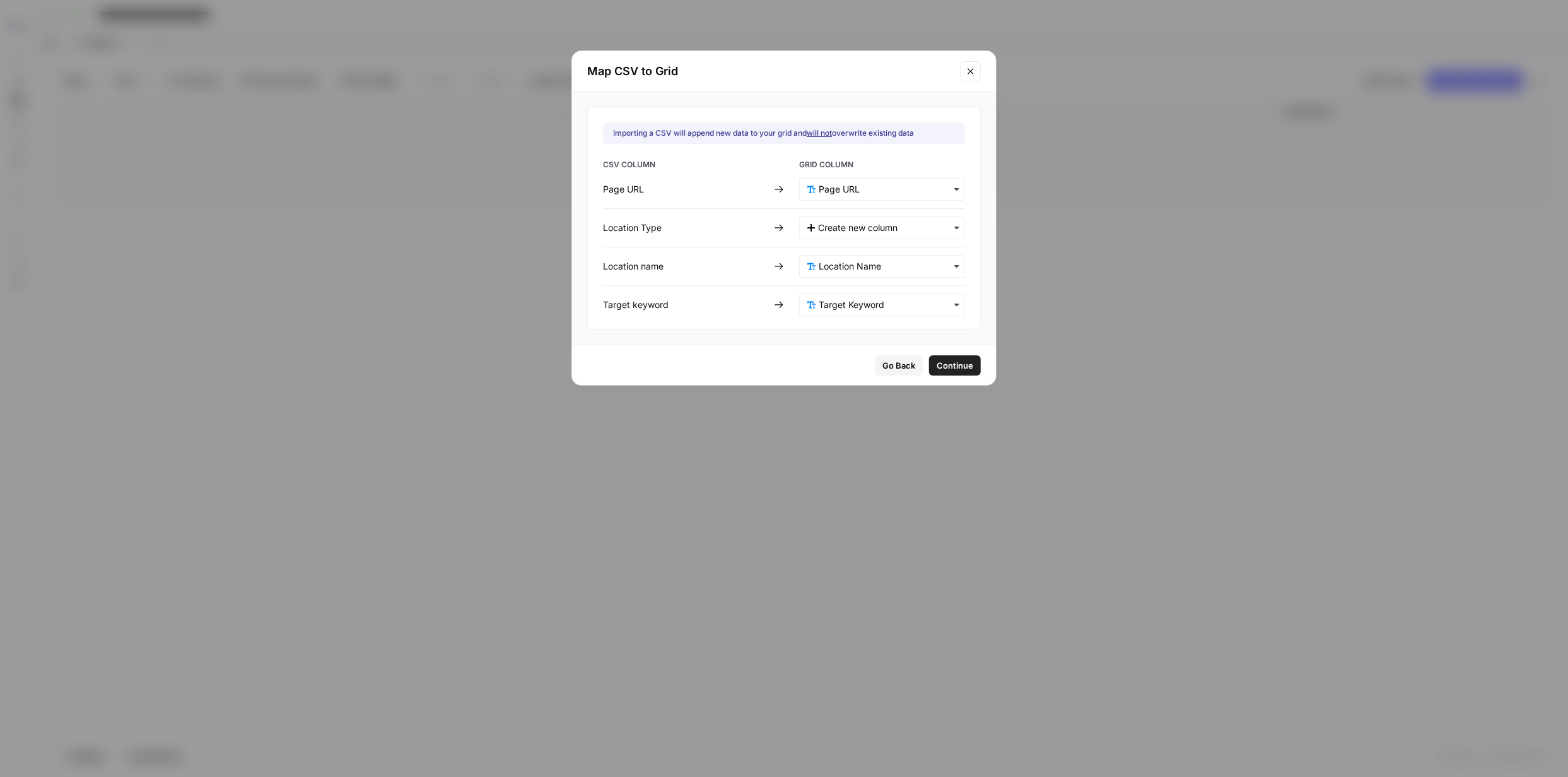
click at [939, 367] on span "Continue" at bounding box center [954, 365] width 36 height 12
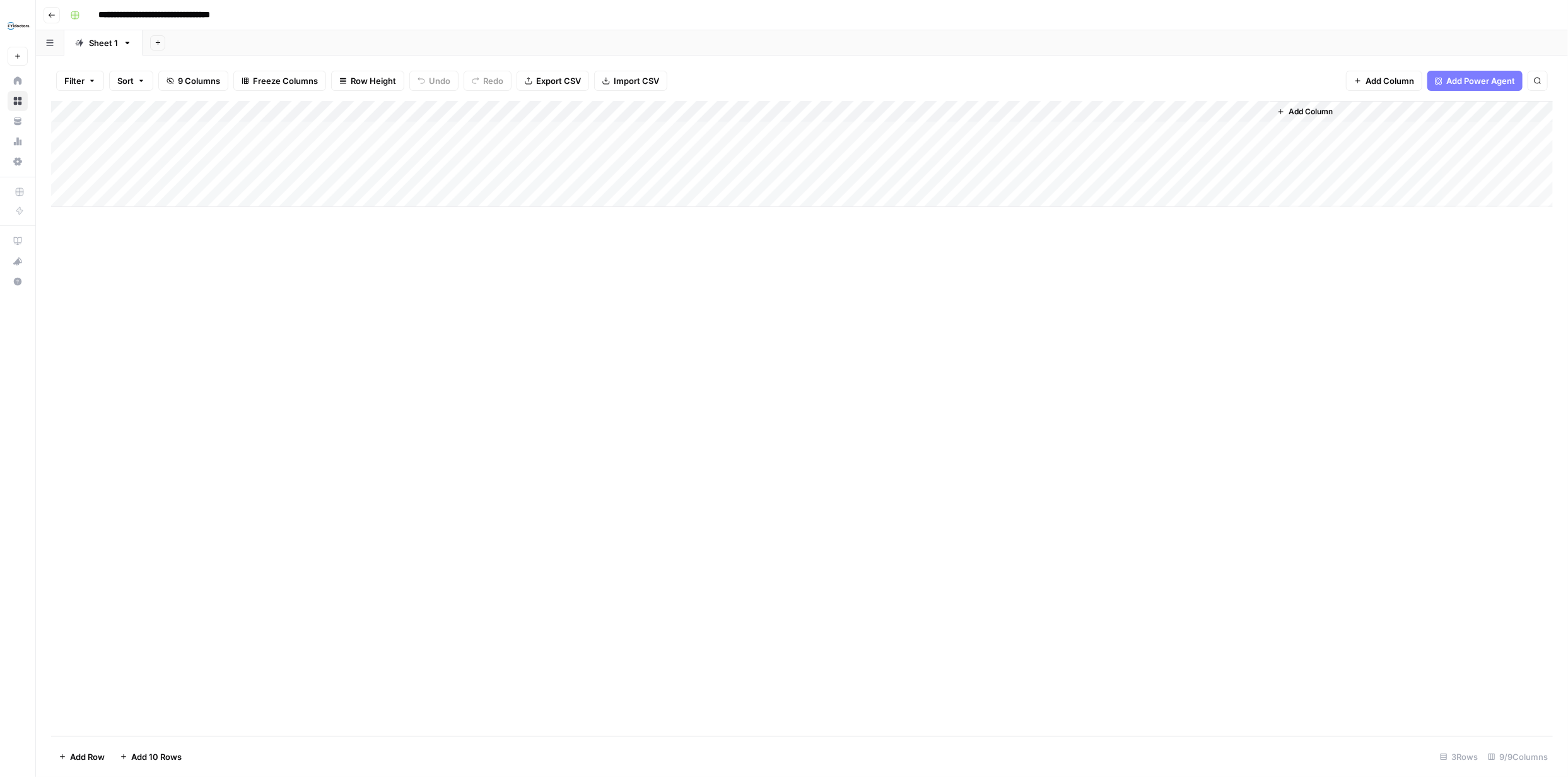
click at [358, 113] on div "Add Column" at bounding box center [801, 153] width 1501 height 106
click at [358, 142] on input "Location Type" at bounding box center [373, 142] width 169 height 12
type input "L"
type input "Type of Location"
click at [610, 305] on div "Add Column" at bounding box center [801, 418] width 1501 height 635
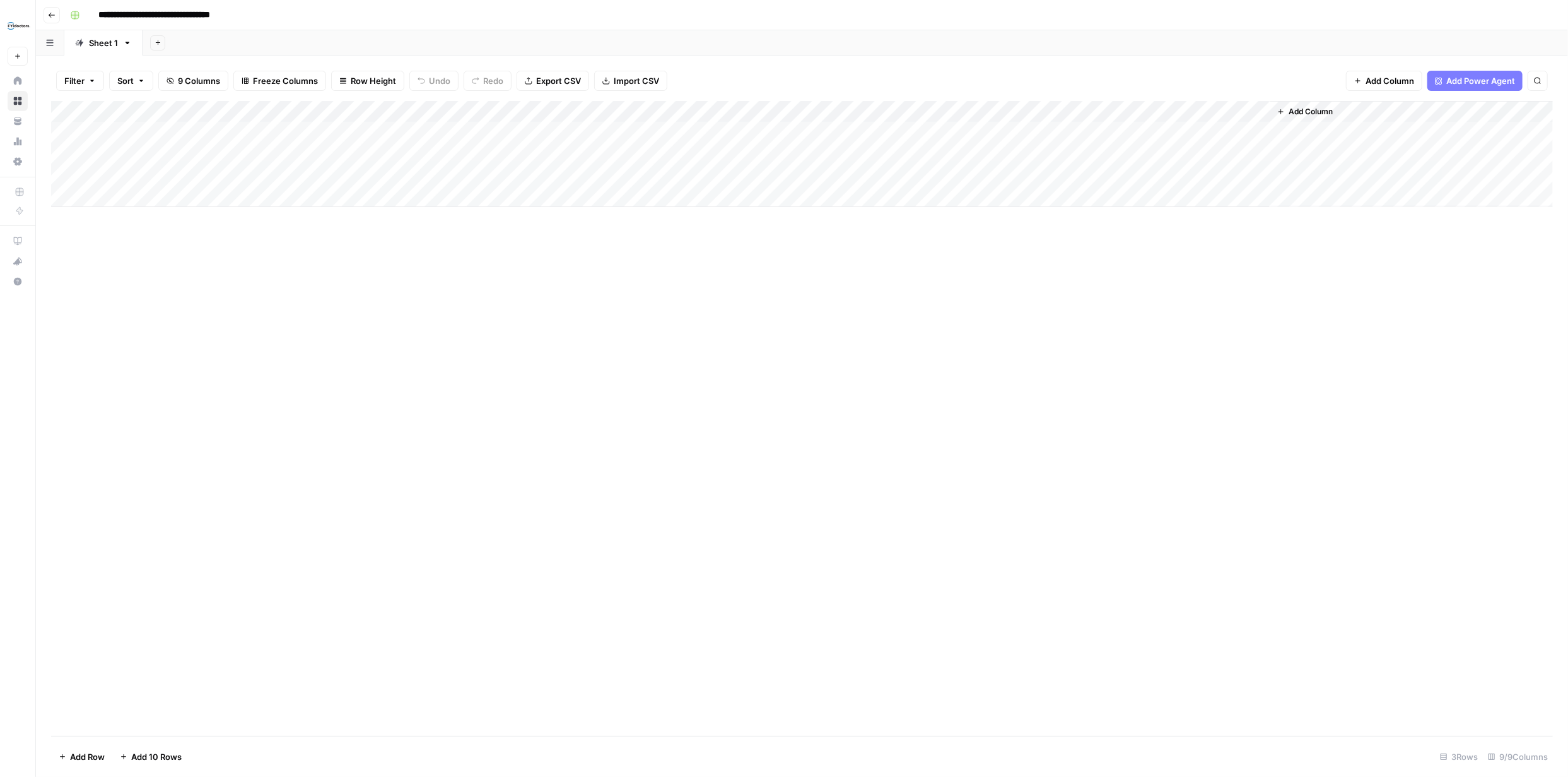
click at [633, 83] on span "Import CSV" at bounding box center [636, 80] width 46 height 12
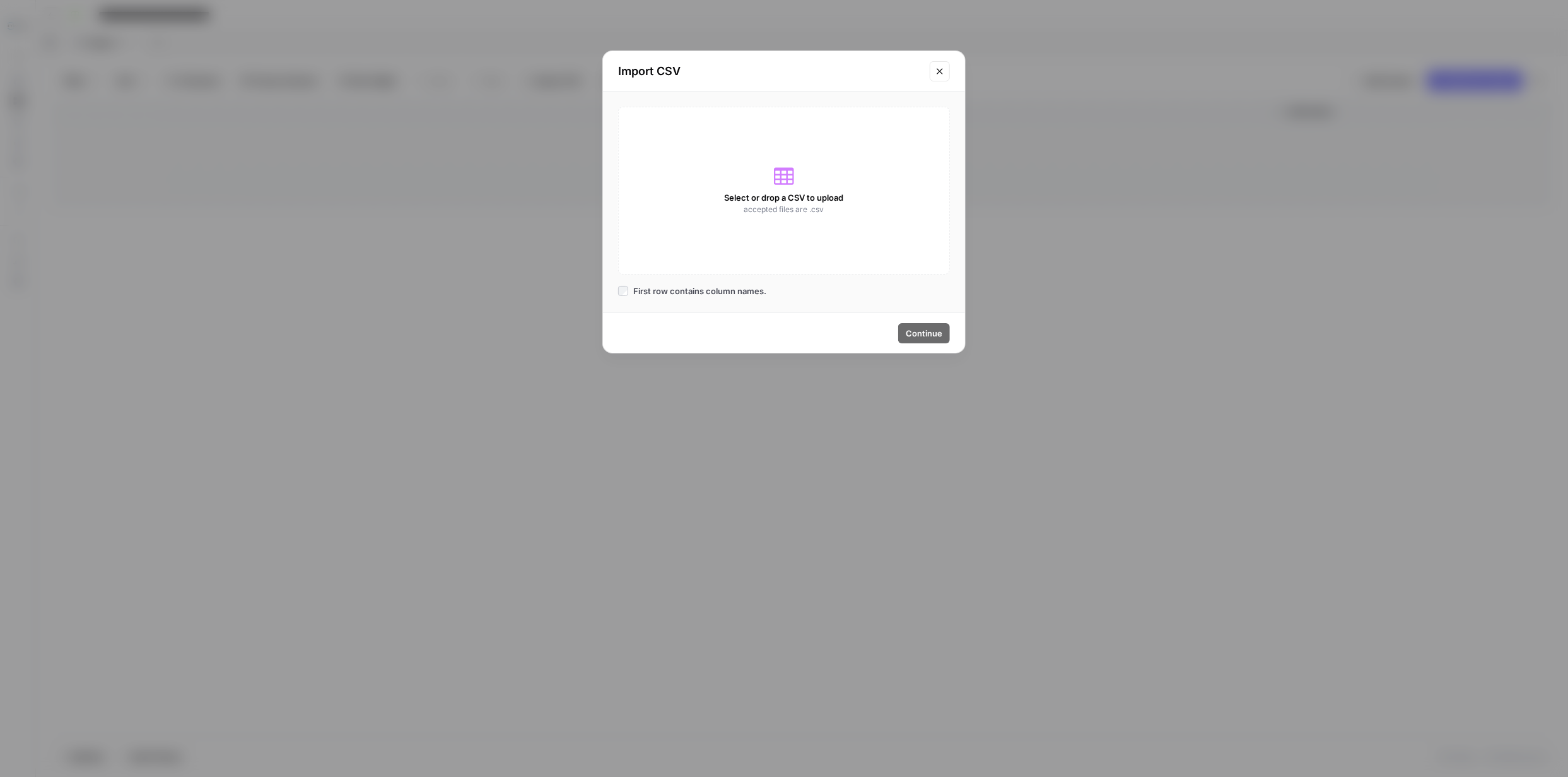
click at [792, 177] on icon at bounding box center [784, 176] width 20 height 20
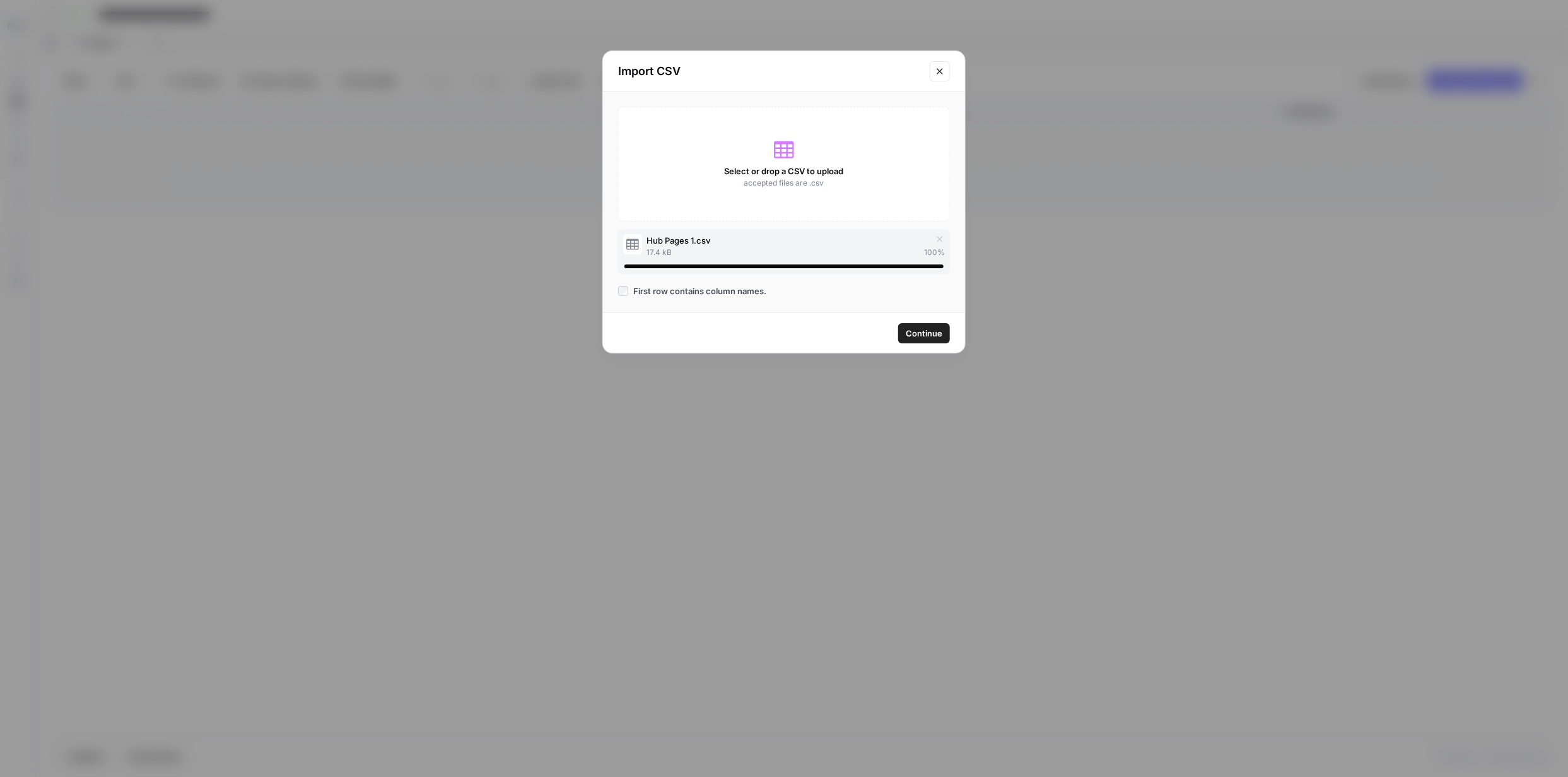
click at [924, 330] on span "Continue" at bounding box center [923, 333] width 36 height 12
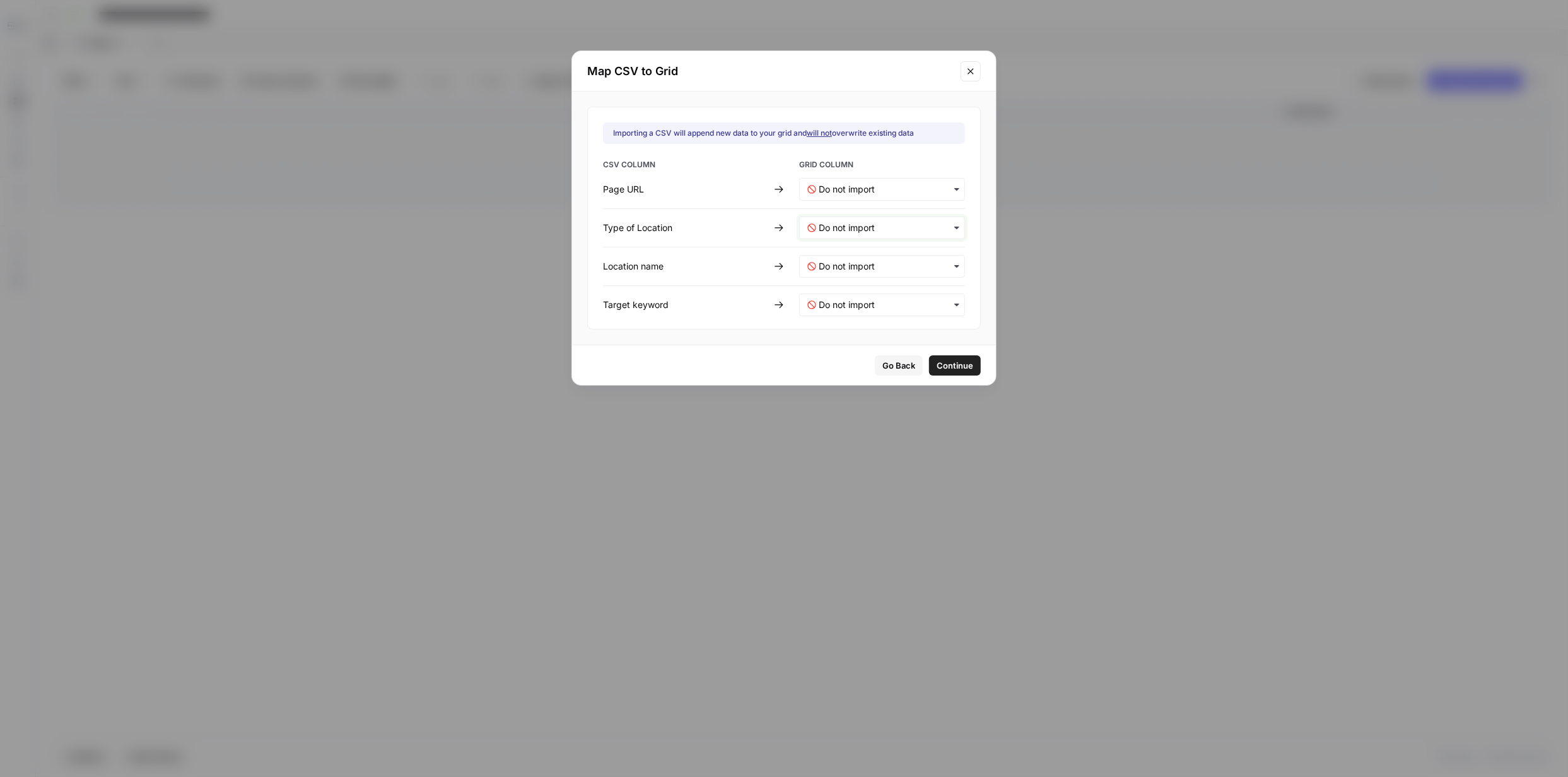
click at [933, 225] on Location-mapping "text" at bounding box center [888, 228] width 138 height 12
click at [780, 226] on icon at bounding box center [778, 228] width 10 height 10
click at [780, 227] on icon at bounding box center [778, 228] width 10 height 10
click at [781, 228] on icon at bounding box center [778, 228] width 8 height 7
click at [933, 231] on Location-mapping "text" at bounding box center [888, 228] width 138 height 12
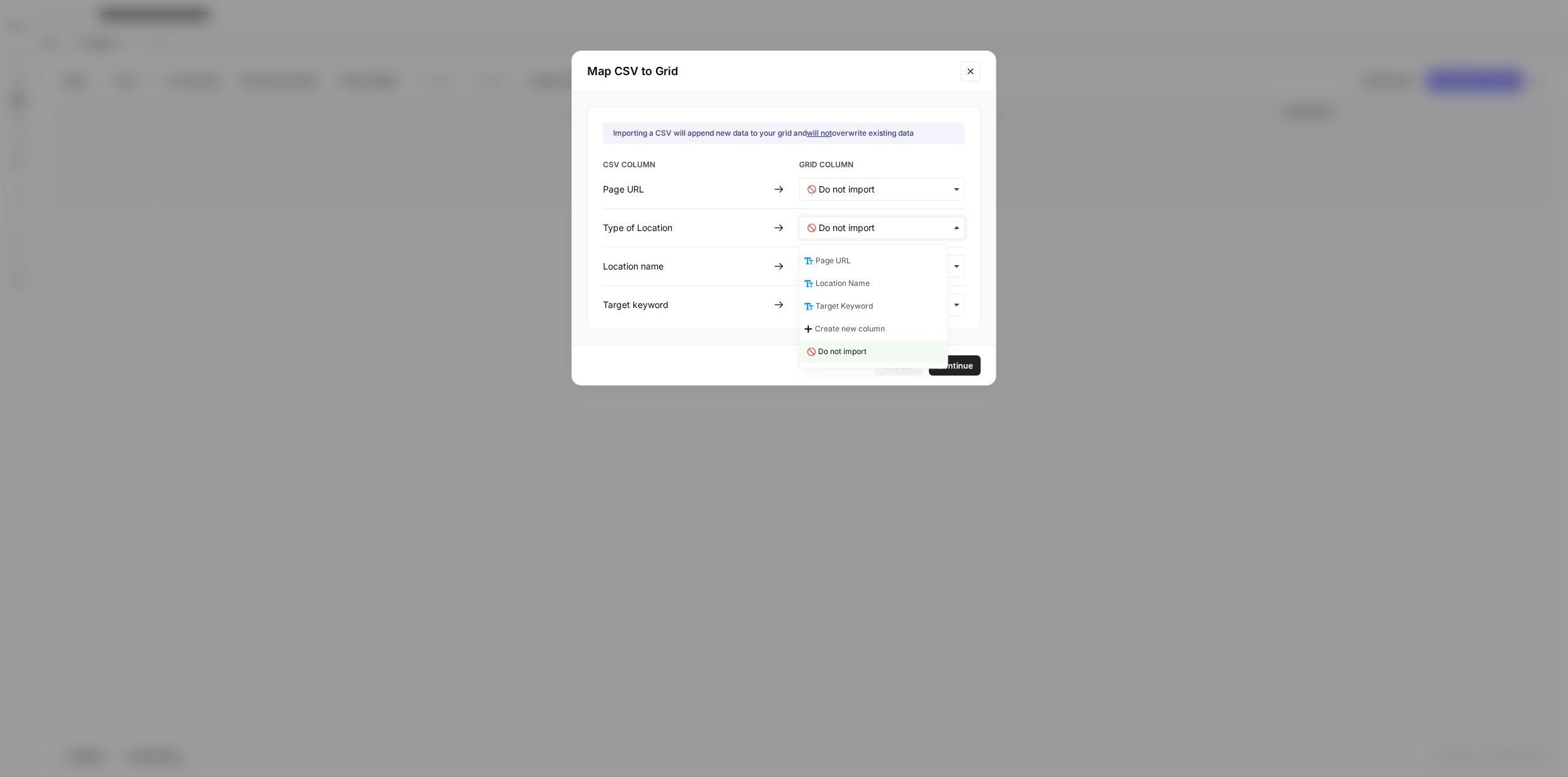
click at [933, 231] on Location-mapping "text" at bounding box center [888, 228] width 138 height 12
click at [867, 326] on span "Create new column" at bounding box center [851, 328] width 70 height 11
click at [925, 191] on URL-mapping "text" at bounding box center [888, 189] width 138 height 12
click at [867, 224] on div "Page URL" at bounding box center [873, 223] width 148 height 23
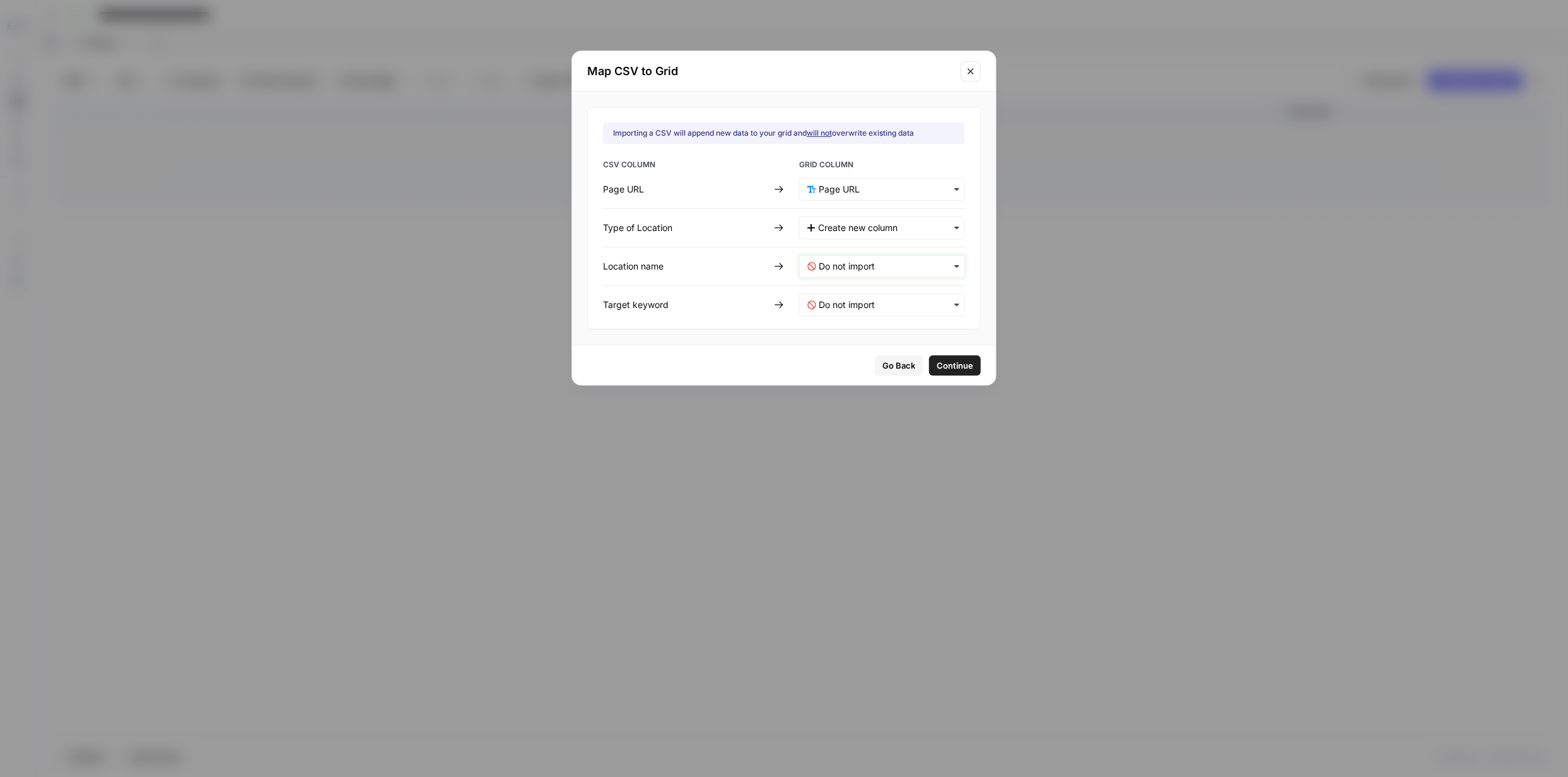
click at [921, 262] on name-mapping "text" at bounding box center [888, 266] width 138 height 12
click at [870, 322] on span "Location Name" at bounding box center [846, 322] width 55 height 11
click at [932, 305] on keyword-mapping "text" at bounding box center [888, 304] width 138 height 12
click at [875, 383] on div "Target Keyword" at bounding box center [873, 384] width 148 height 23
click at [949, 366] on span "Continue" at bounding box center [954, 365] width 36 height 12
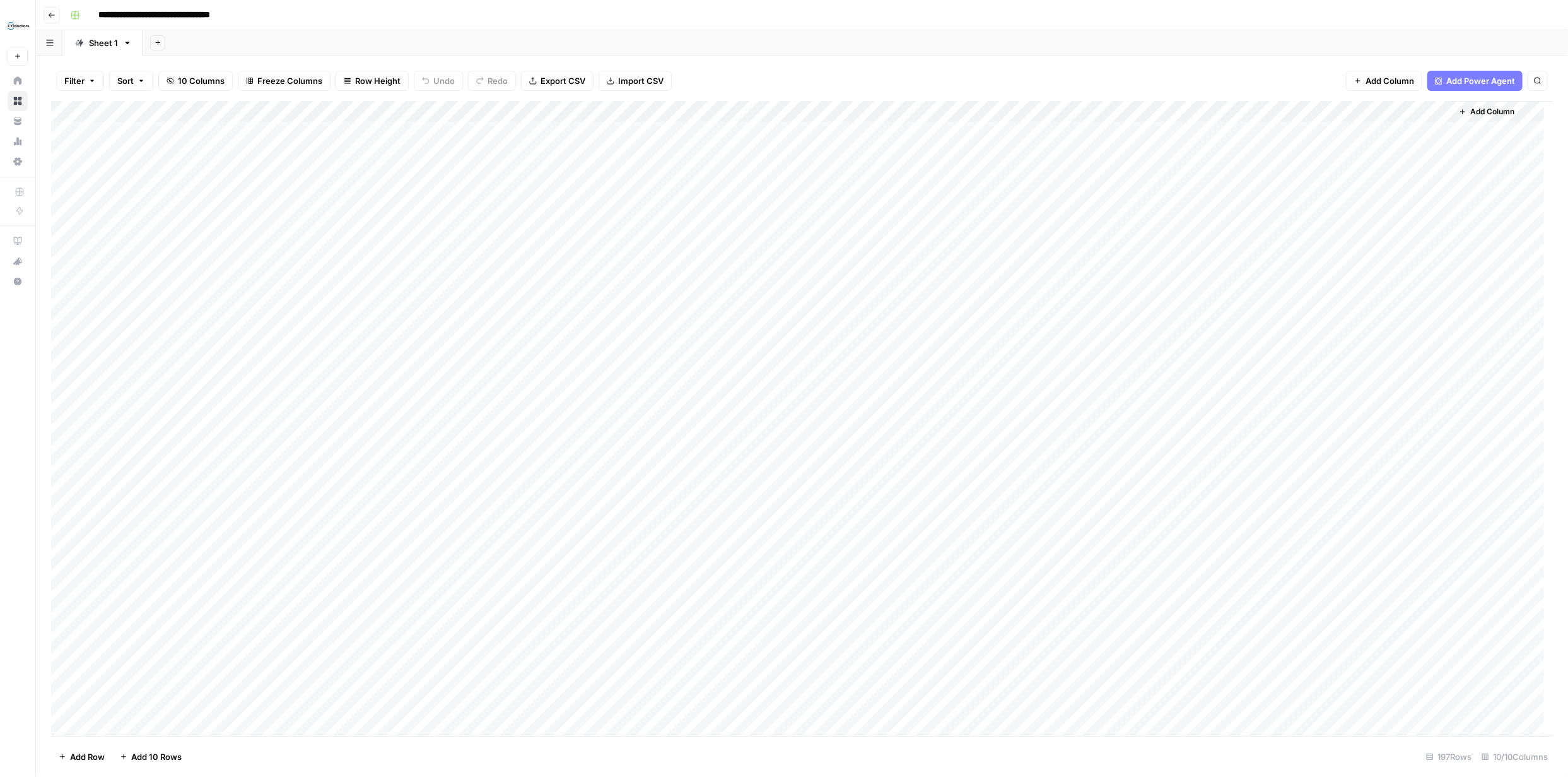
click at [358, 199] on div "Add Column" at bounding box center [801, 418] width 1501 height 635
click at [361, 198] on div "Add Column" at bounding box center [801, 418] width 1501 height 635
click at [830, 56] on div "Filter Sort 10 Columns Freeze Columns Row Height Undo Redo Export CSV Import CS…" at bounding box center [802, 416] width 1532 height 721
drag, startPoint x: 1313, startPoint y: 198, endPoint x: 1320, endPoint y: 203, distance: 8.6
click at [1314, 198] on div "Add Column" at bounding box center [801, 418] width 1501 height 635
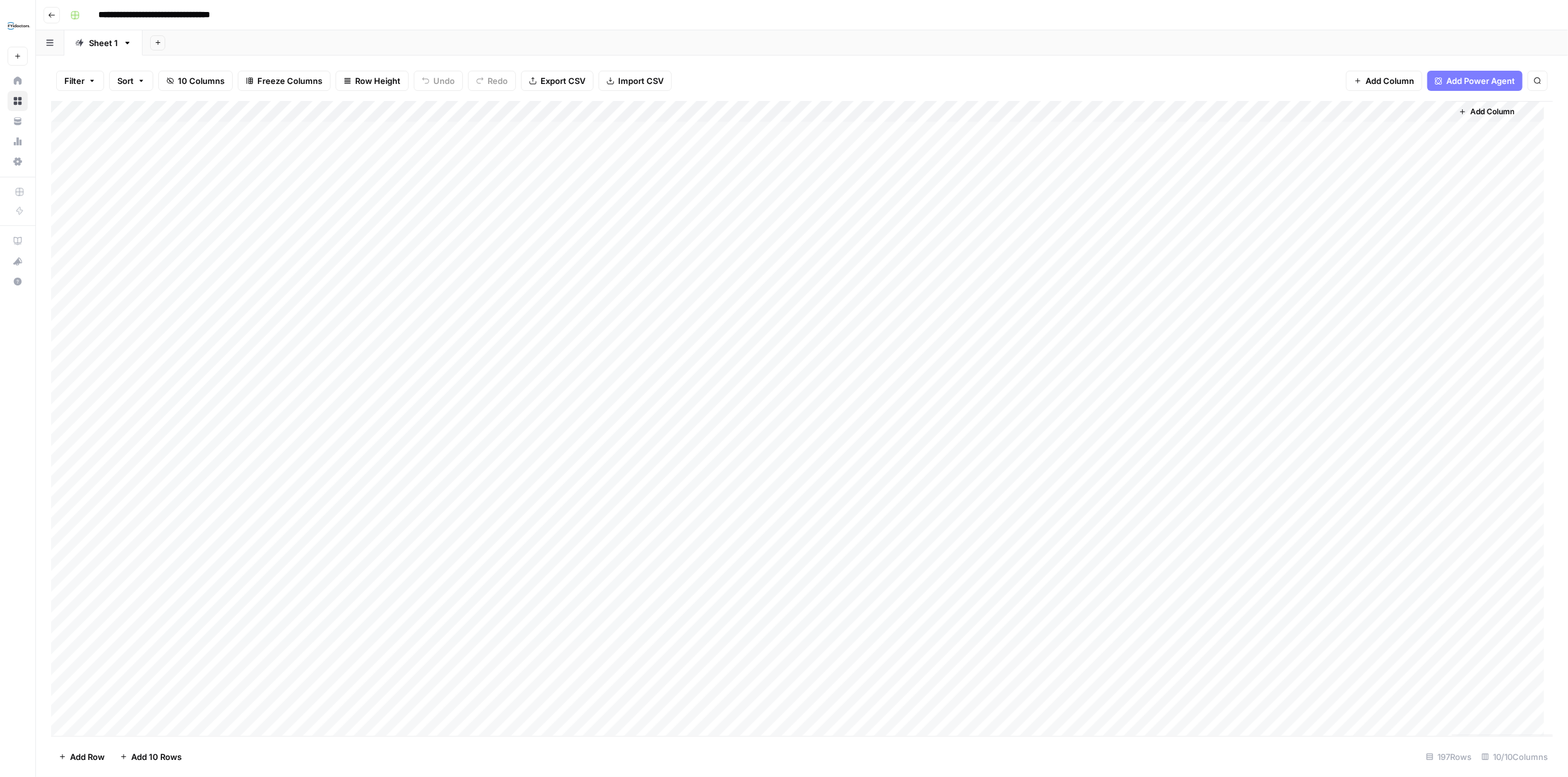
click at [611, 48] on div "Add Sheet" at bounding box center [855, 42] width 1425 height 26
drag, startPoint x: 1389, startPoint y: 196, endPoint x: 1366, endPoint y: 715, distance: 519.5
click at [1366, 715] on div "Add Column" at bounding box center [801, 418] width 1501 height 635
click at [1442, 109] on div "Add Column" at bounding box center [801, 418] width 1501 height 635
click at [1341, 280] on span "Remove Column" at bounding box center [1349, 281] width 110 height 12
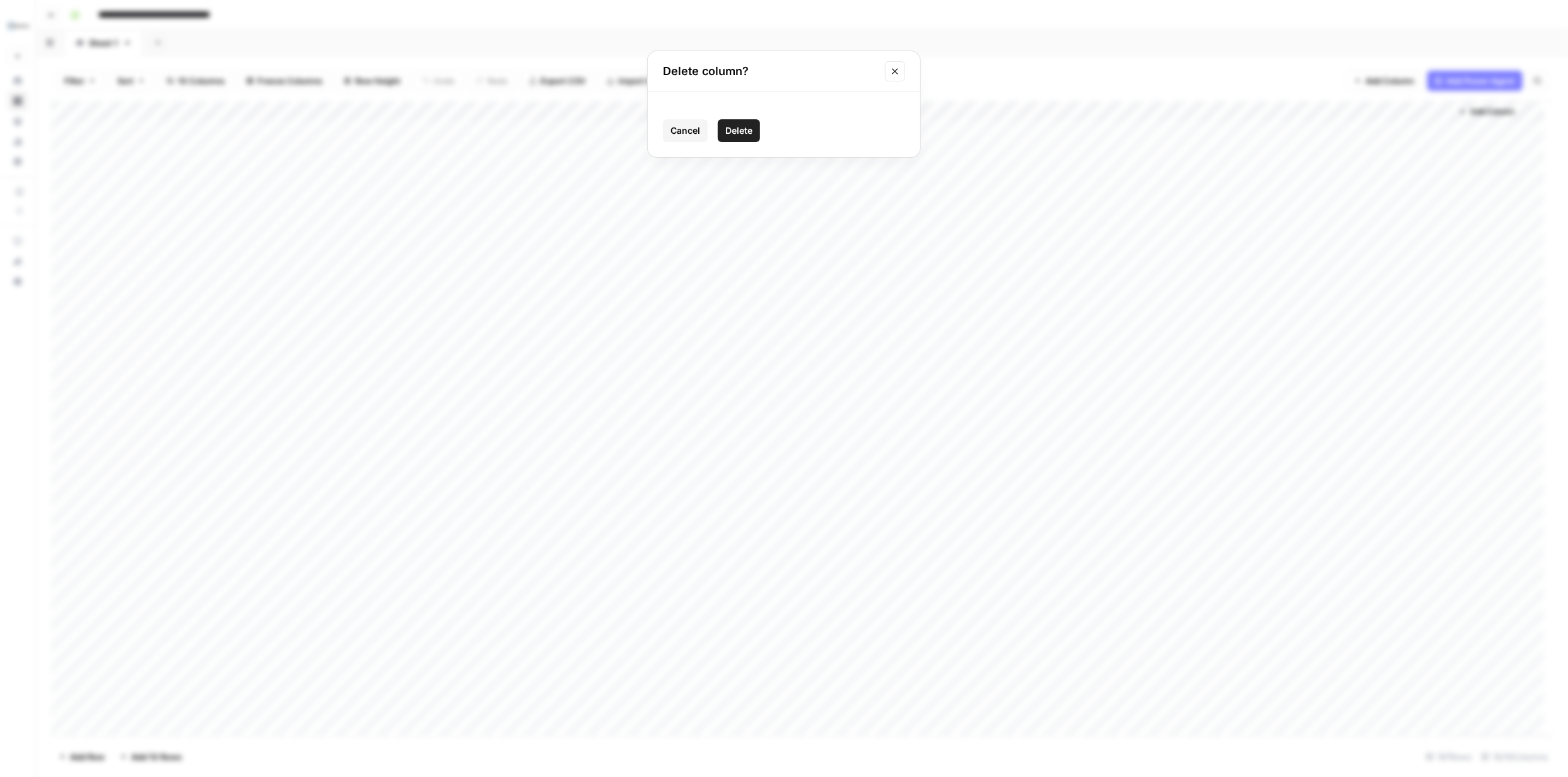
click at [746, 125] on span "Delete" at bounding box center [739, 131] width 27 height 12
click at [342, 199] on div "Add Column" at bounding box center [801, 418] width 1501 height 635
click at [346, 200] on div "Add Column" at bounding box center [801, 418] width 1501 height 635
click at [338, 293] on button "Local Clinic" at bounding box center [323, 290] width 55 height 15
click at [68, 194] on div "Add Column" at bounding box center [801, 418] width 1501 height 635
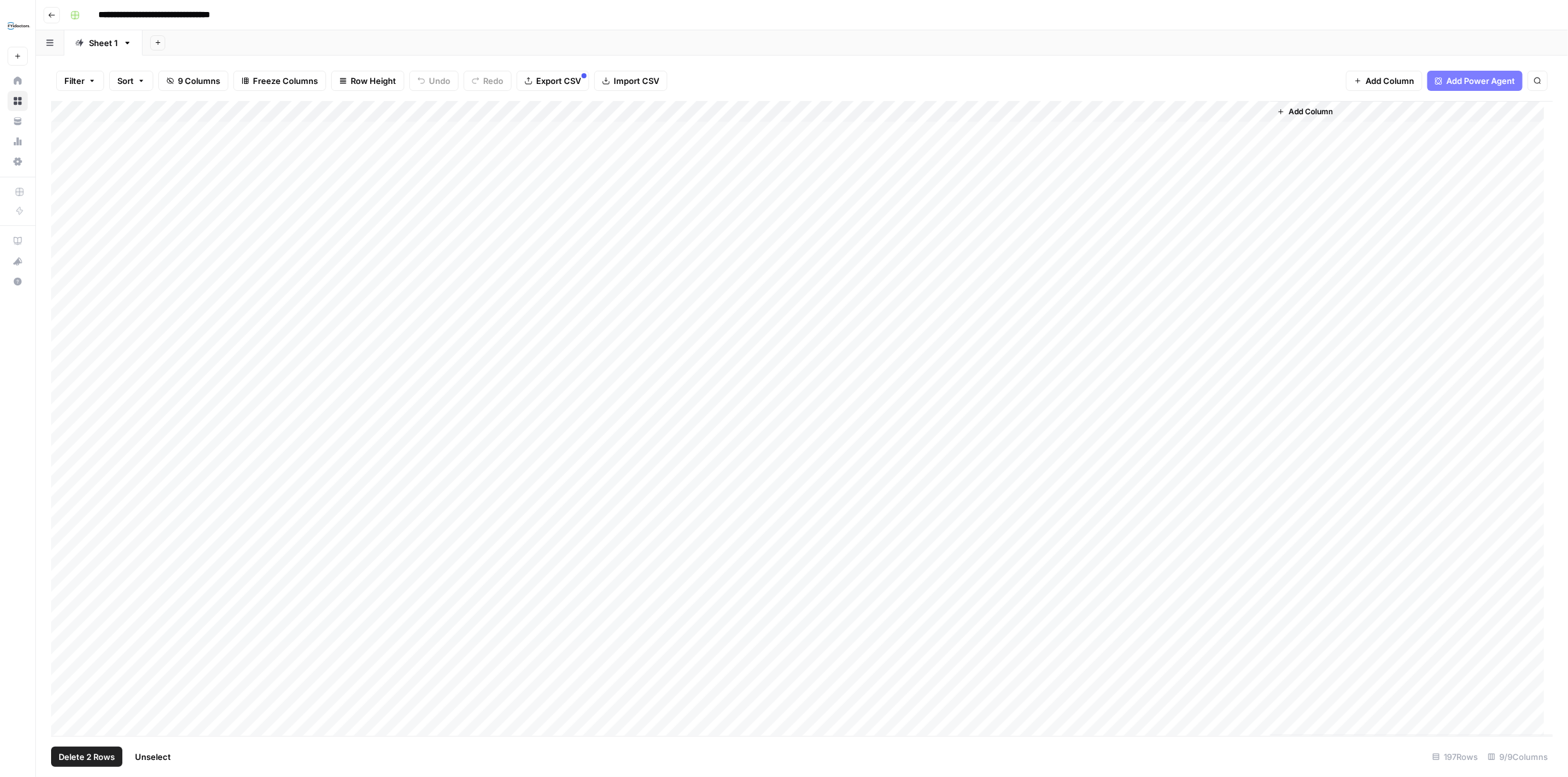
click at [64, 217] on div "Add Column" at bounding box center [801, 418] width 1501 height 635
click at [65, 217] on div "Add Column" at bounding box center [801, 418] width 1501 height 635
click at [66, 241] on div "Add Column" at bounding box center [801, 418] width 1501 height 635
click at [107, 759] on span "Delete 2 Rows" at bounding box center [87, 757] width 56 height 12
click at [736, 145] on span "Delete" at bounding box center [739, 146] width 27 height 12
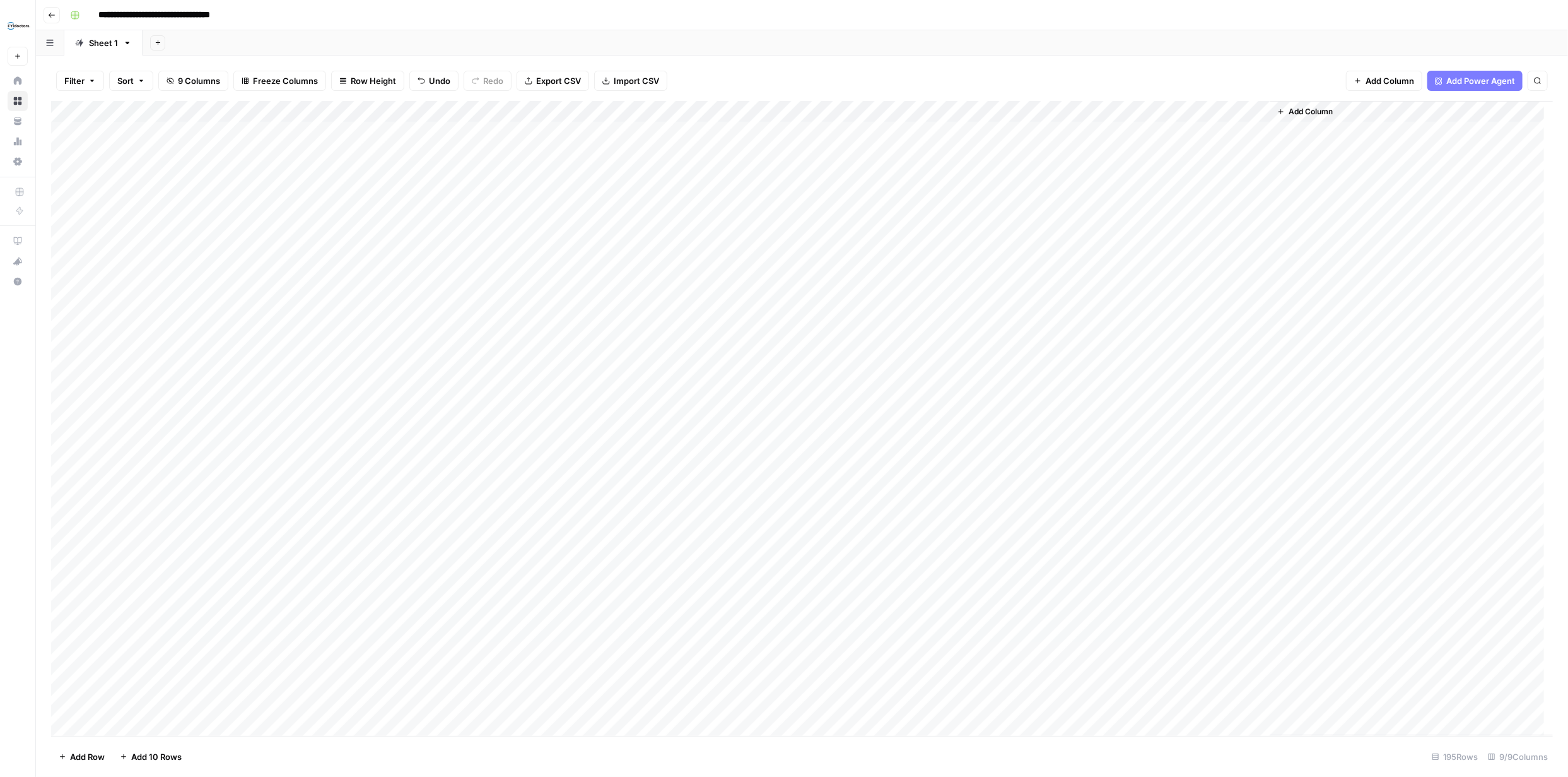
click at [333, 197] on div "Add Column" at bounding box center [801, 418] width 1501 height 635
click at [335, 197] on div "Add Column" at bounding box center [801, 418] width 1501 height 635
click at [344, 273] on button "Province Hub" at bounding box center [328, 267] width 63 height 15
click at [359, 216] on div "Add Column" at bounding box center [801, 418] width 1501 height 635
drag, startPoint x: 278, startPoint y: 110, endPoint x: 402, endPoint y: 109, distance: 124.0
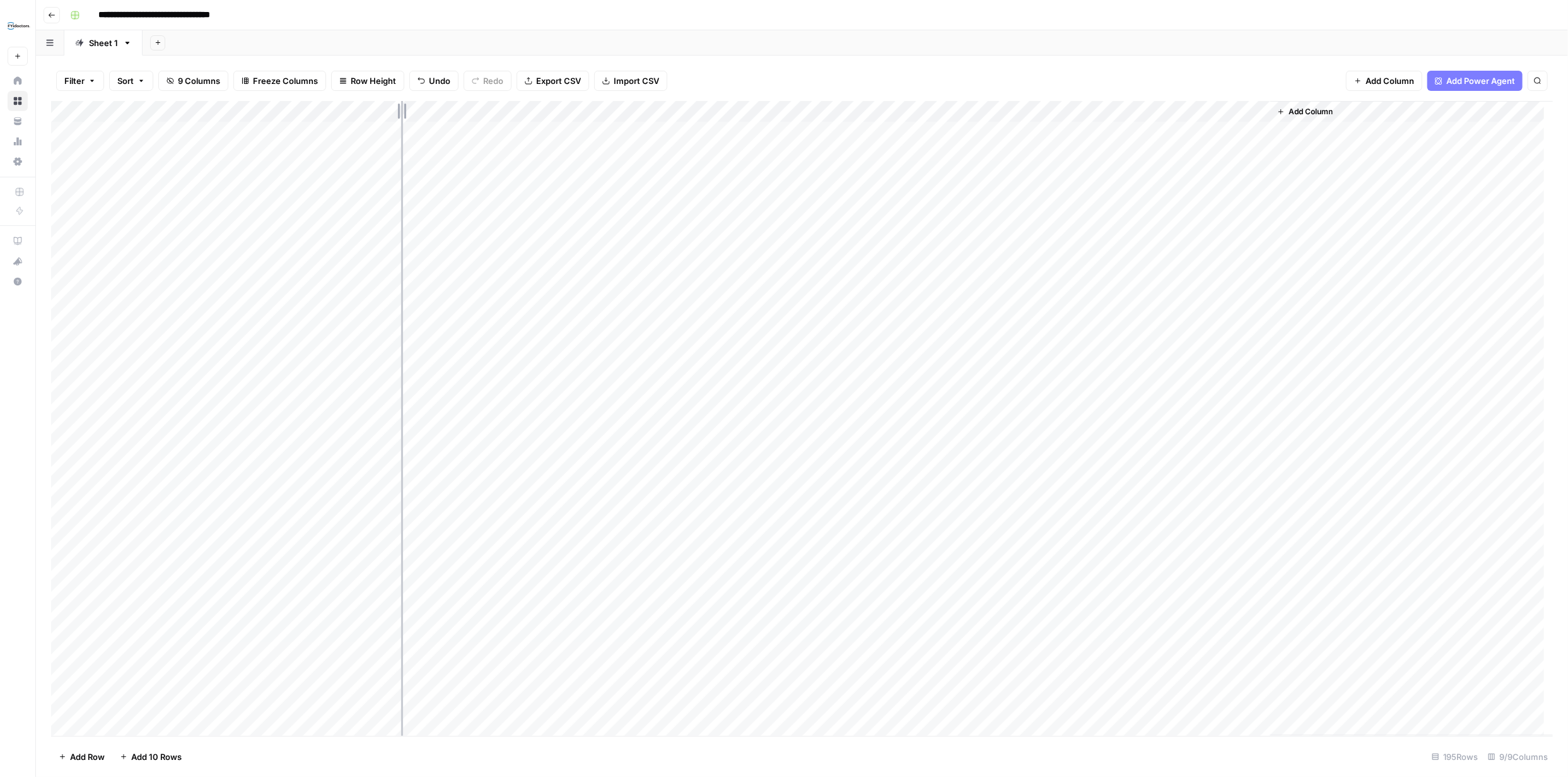
click at [402, 109] on div "Add Column" at bounding box center [801, 418] width 1501 height 635
click at [618, 78] on span "Import CSV" at bounding box center [636, 80] width 46 height 12
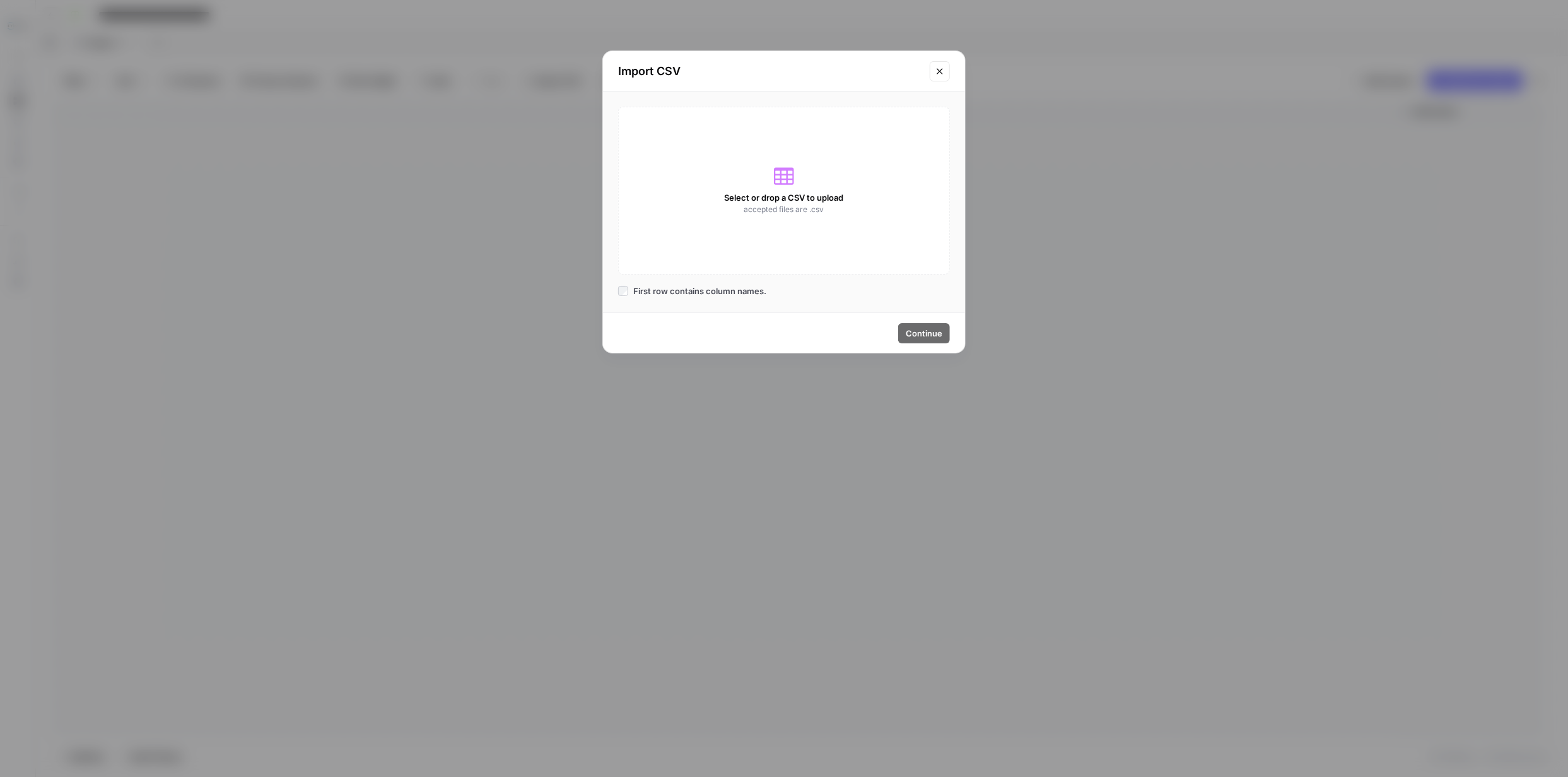
click at [779, 183] on icon at bounding box center [784, 176] width 20 height 17
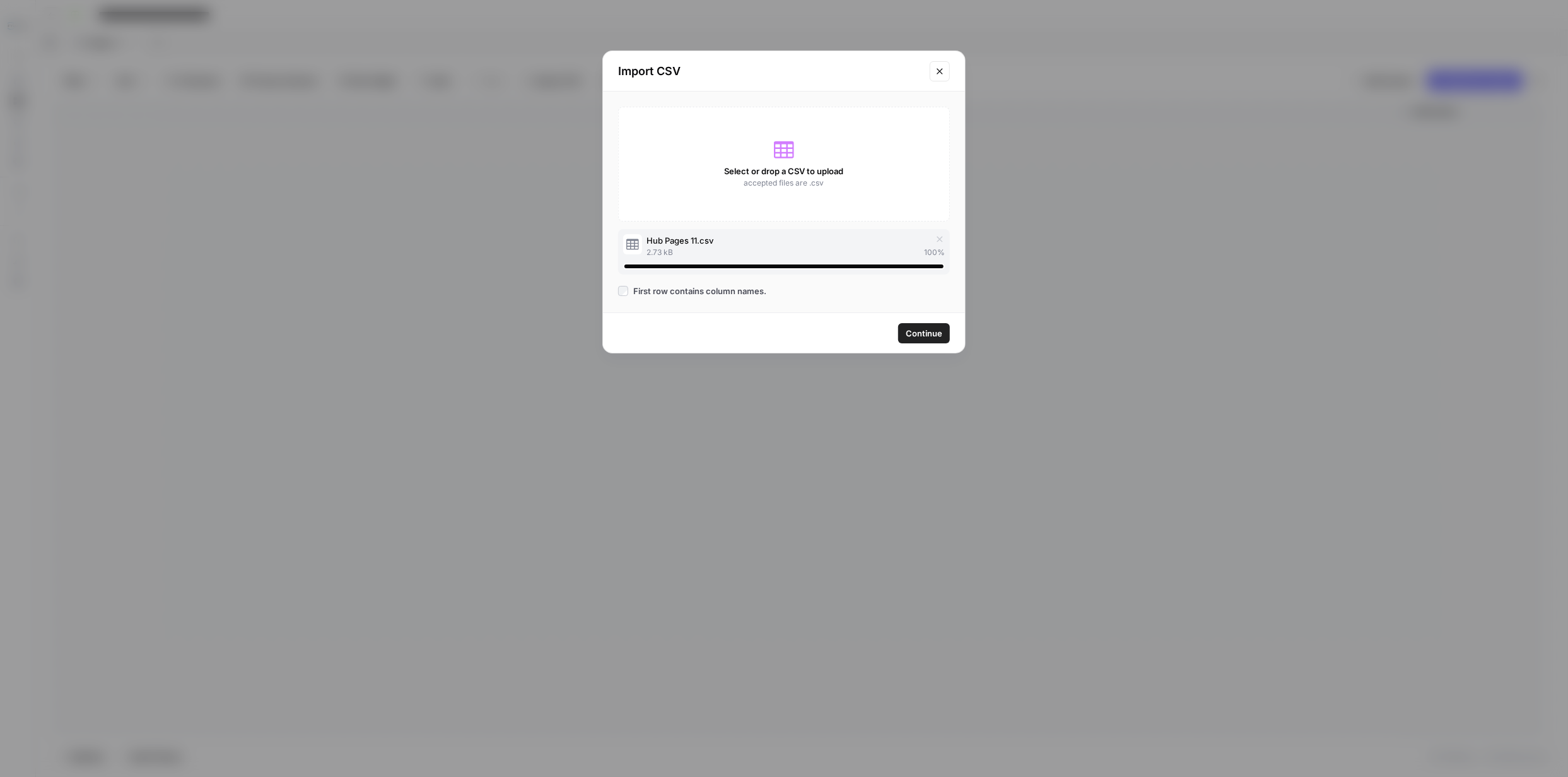
click at [922, 333] on span "Continue" at bounding box center [923, 333] width 36 height 12
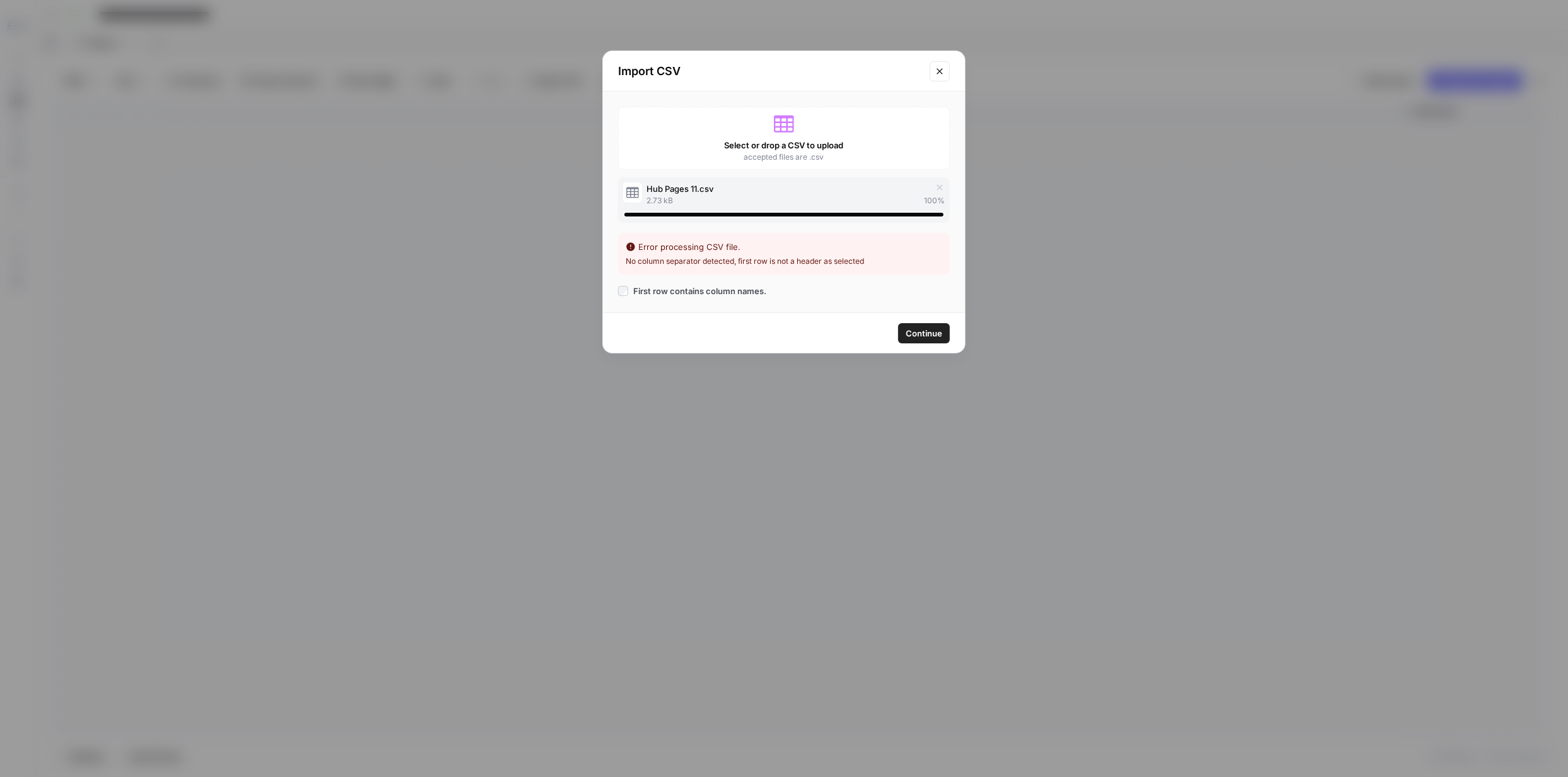
click at [925, 335] on span "Continue" at bounding box center [923, 333] width 36 height 12
click at [931, 333] on span "Continue" at bounding box center [923, 333] width 36 height 12
click at [935, 335] on span "Continue" at bounding box center [923, 333] width 36 height 12
click at [939, 76] on button "Close modal" at bounding box center [940, 71] width 20 height 20
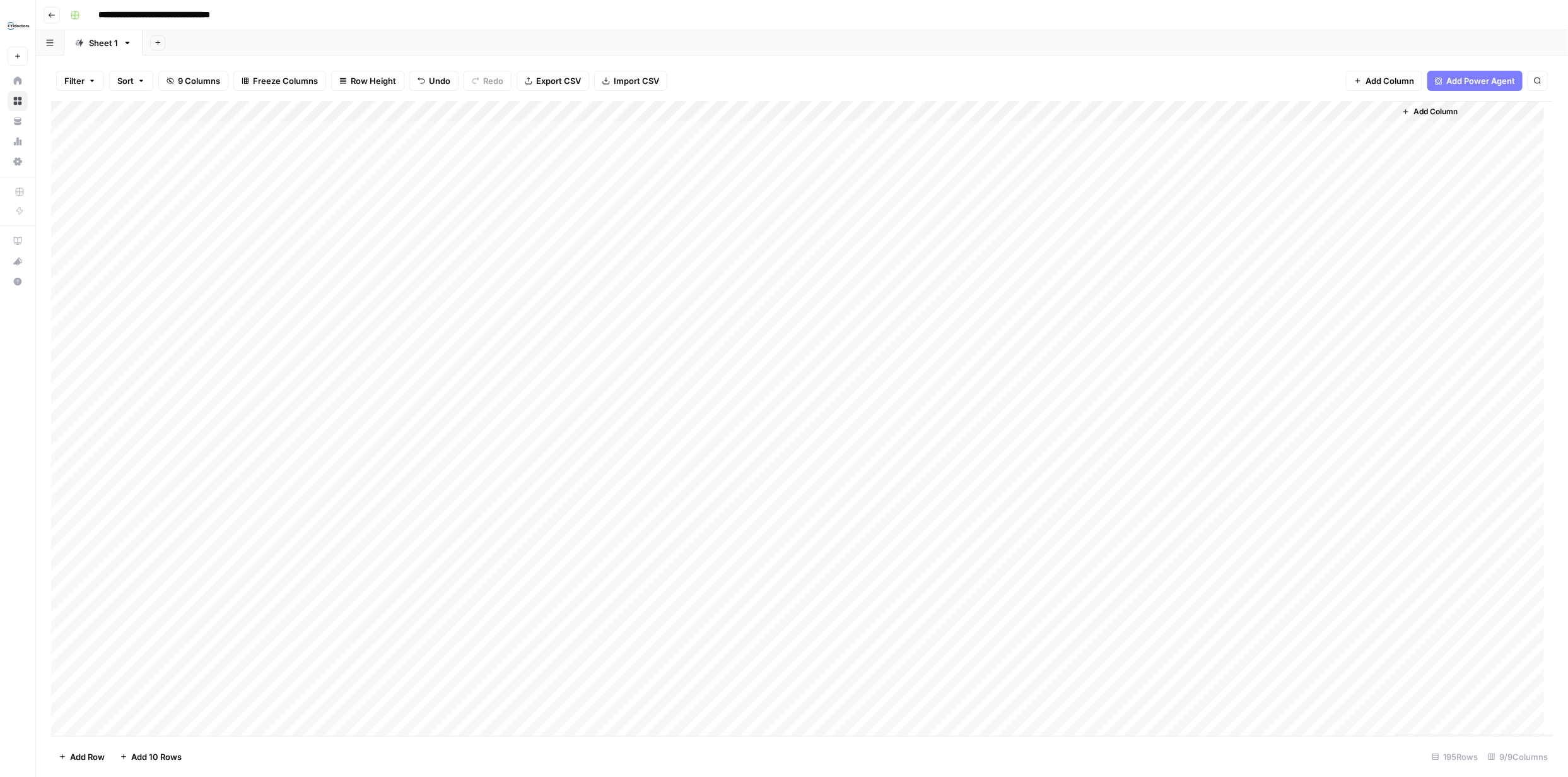
click at [635, 83] on span "Import CSV" at bounding box center [636, 80] width 46 height 12
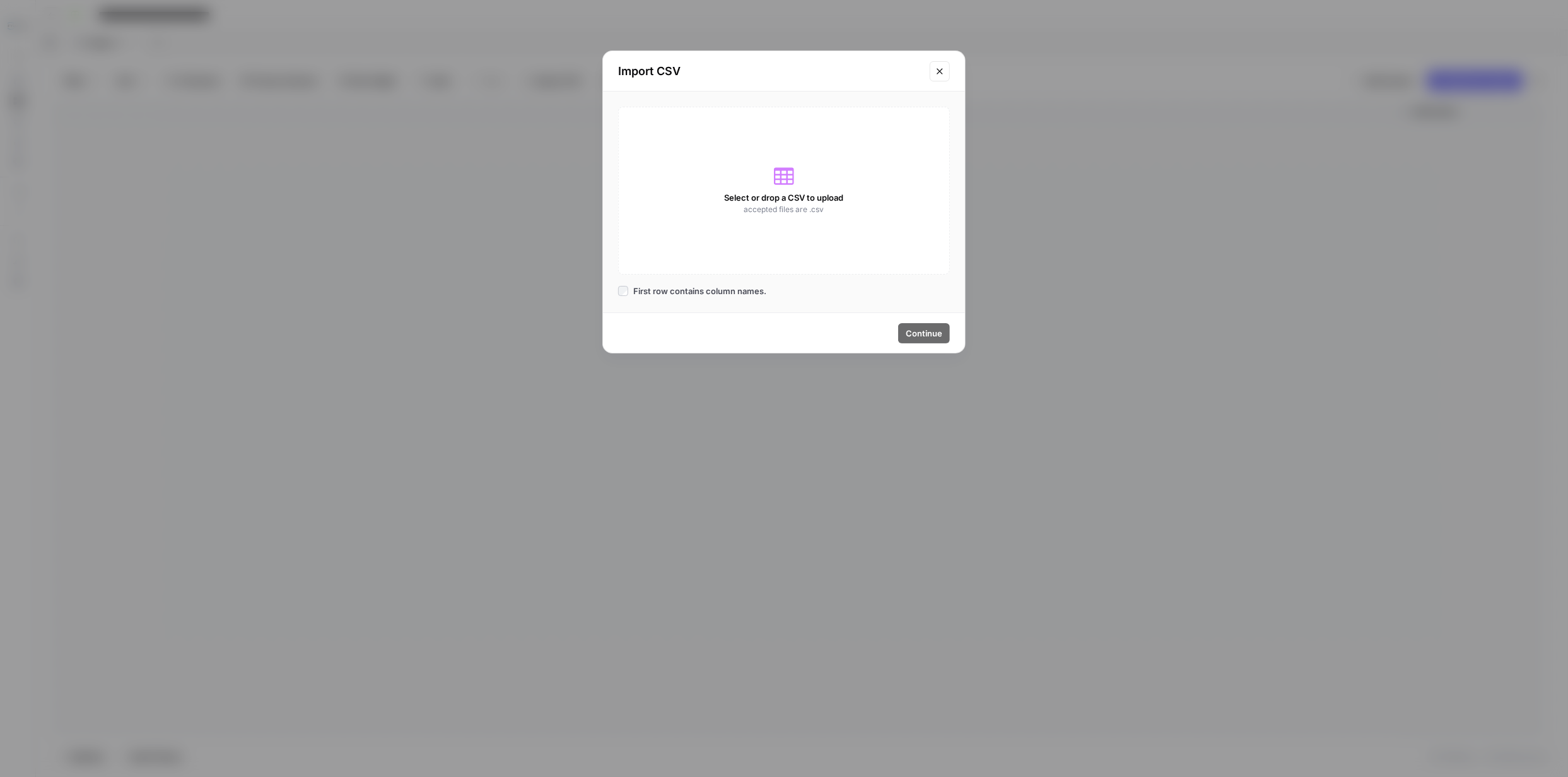
click at [818, 198] on span "Select or drop a CSV to upload" at bounding box center [784, 198] width 119 height 12
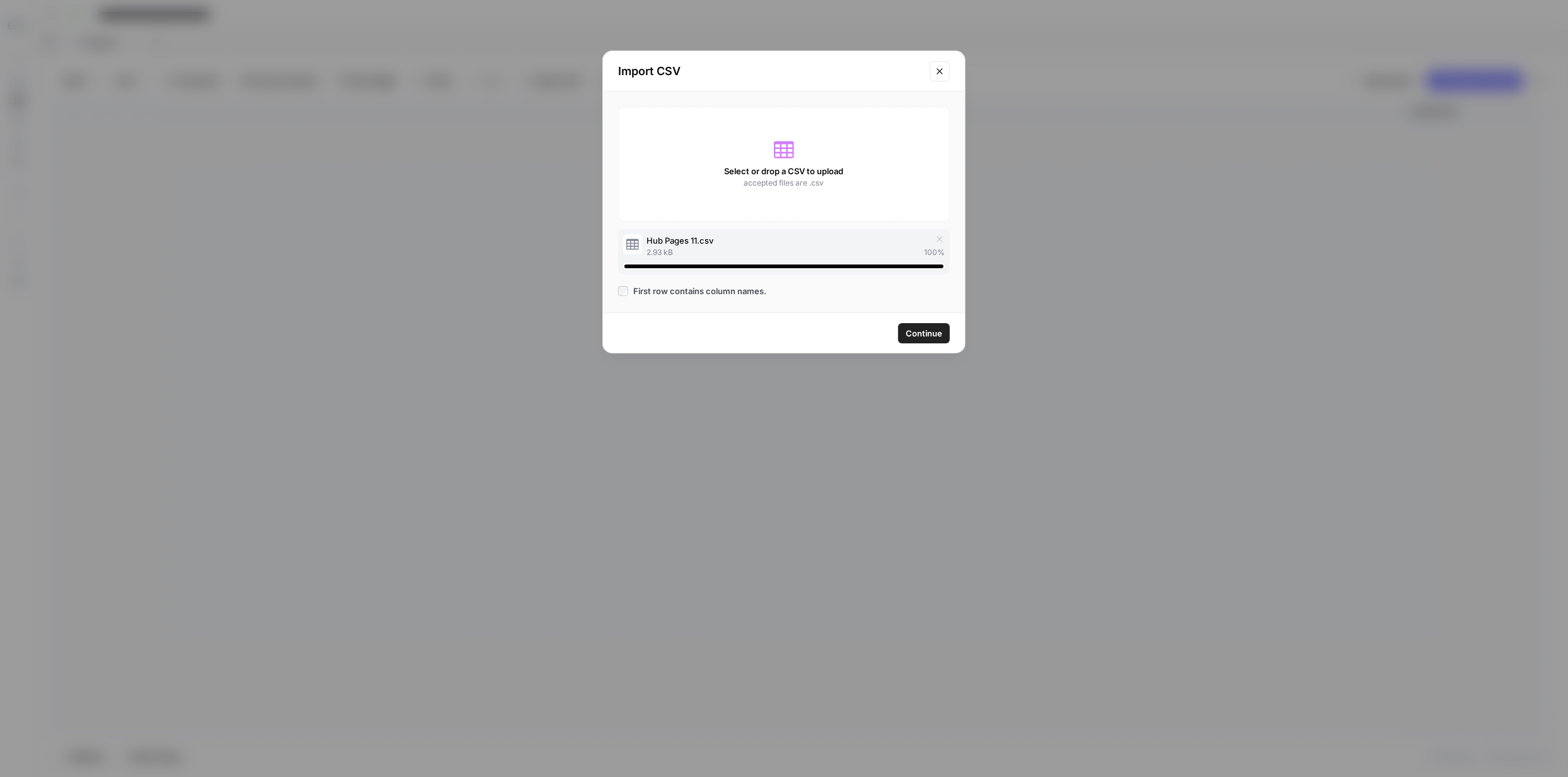
click at [927, 332] on span "Continue" at bounding box center [923, 333] width 36 height 12
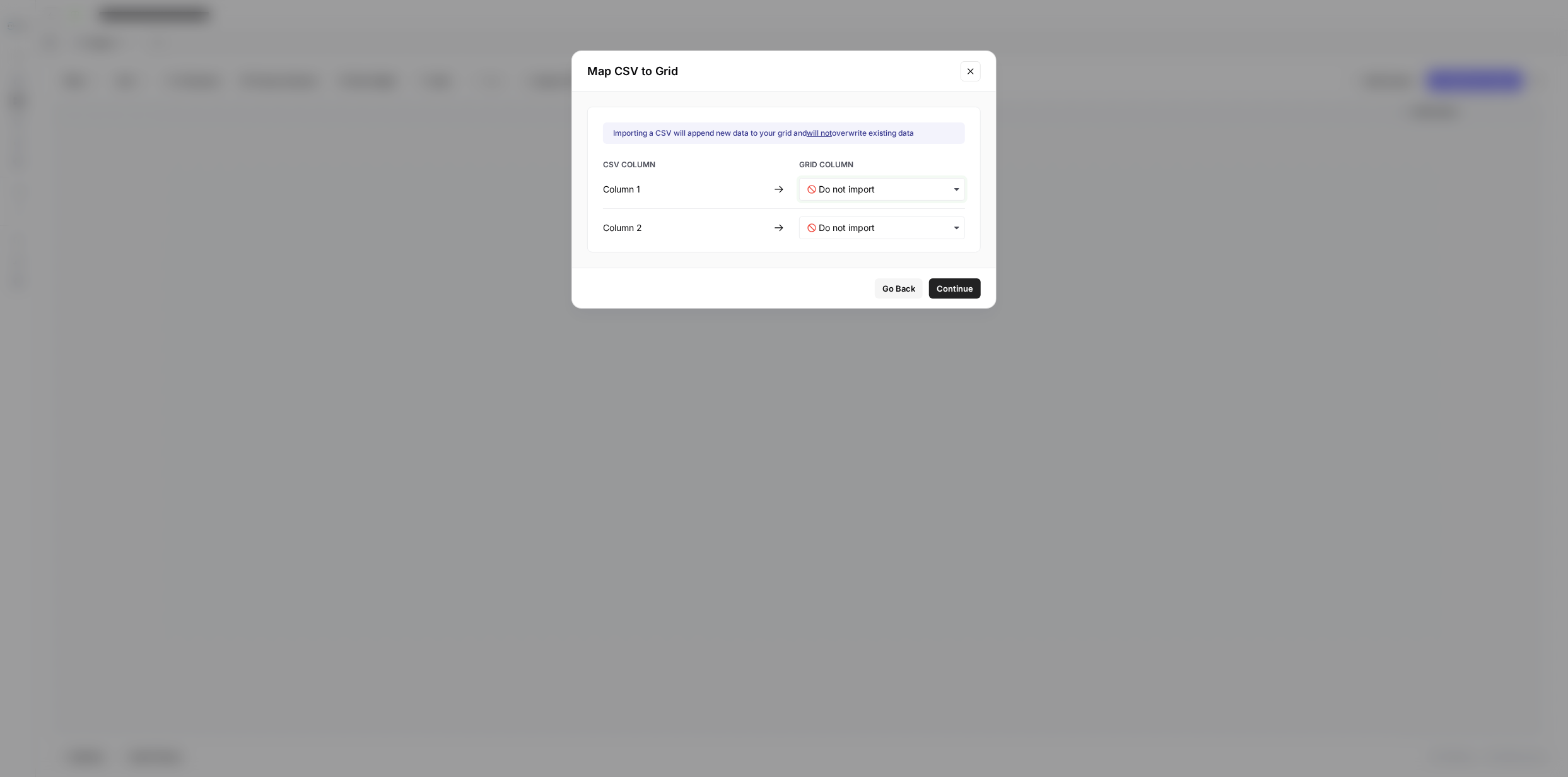
click at [922, 188] on 1-mapping "text" at bounding box center [888, 189] width 138 height 12
click at [871, 291] on span "Create new column" at bounding box center [852, 290] width 70 height 11
click at [947, 288] on span "Continue" at bounding box center [954, 288] width 36 height 12
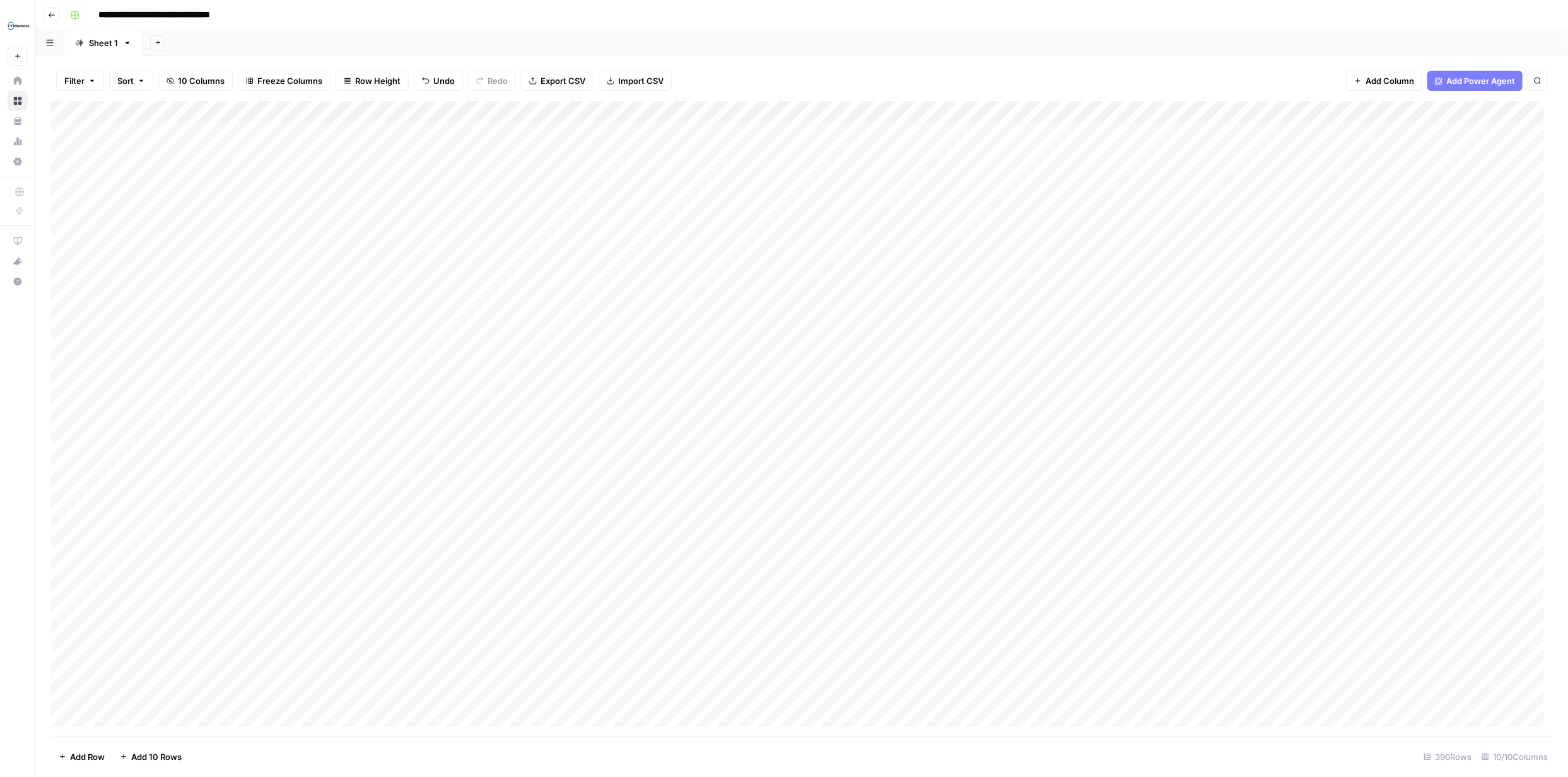
click at [1473, 105] on div "Add Column" at bounding box center [801, 418] width 1501 height 635
click at [1477, 108] on div "Add Column" at bounding box center [801, 418] width 1501 height 635
click at [1464, 109] on div "Add Column" at bounding box center [801, 418] width 1501 height 635
click at [1353, 284] on span "Remove Column" at bounding box center [1371, 281] width 110 height 12
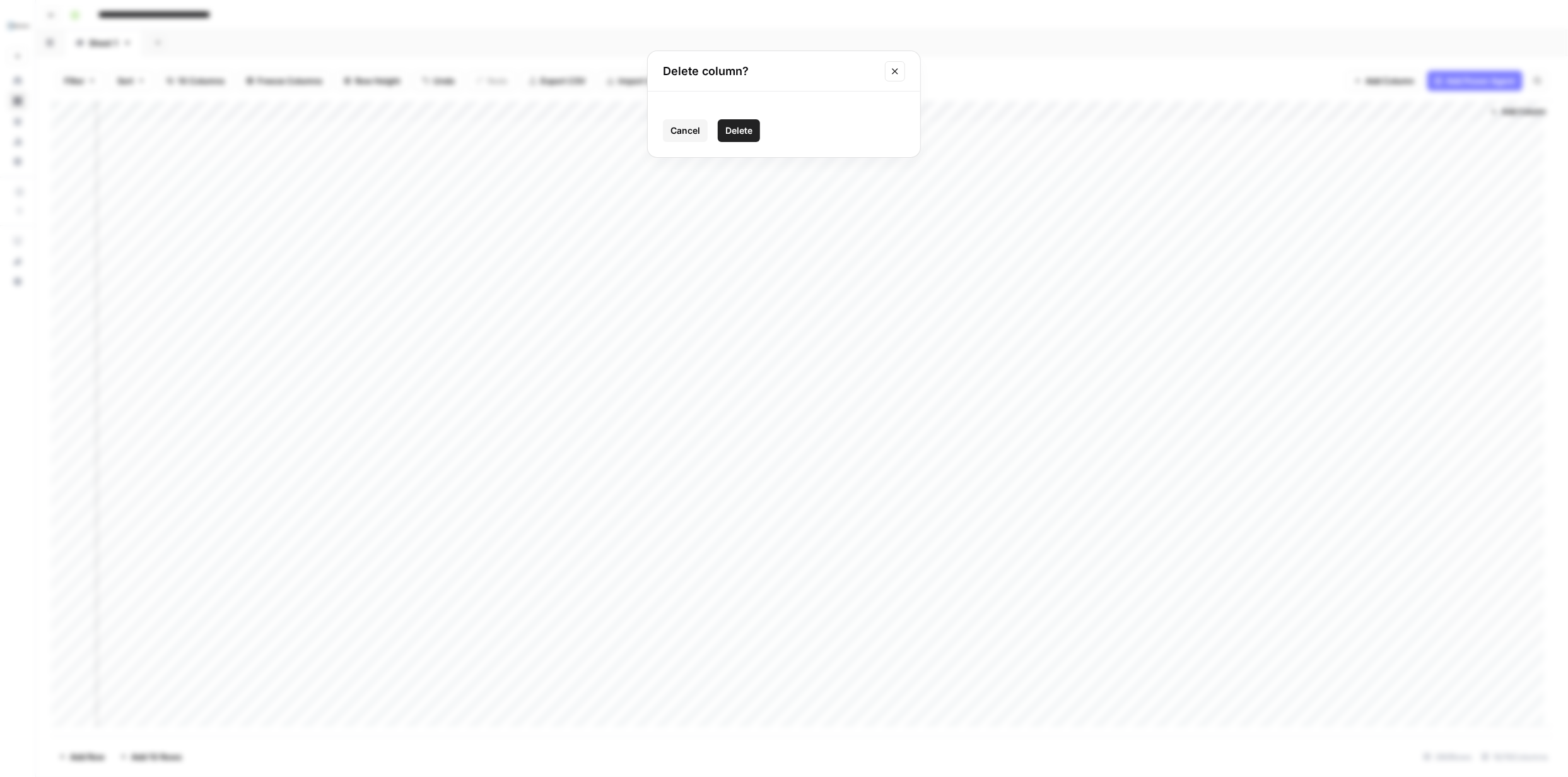
click at [743, 134] on span "Delete" at bounding box center [739, 131] width 27 height 12
click at [622, 80] on span "Import CSV" at bounding box center [636, 80] width 46 height 12
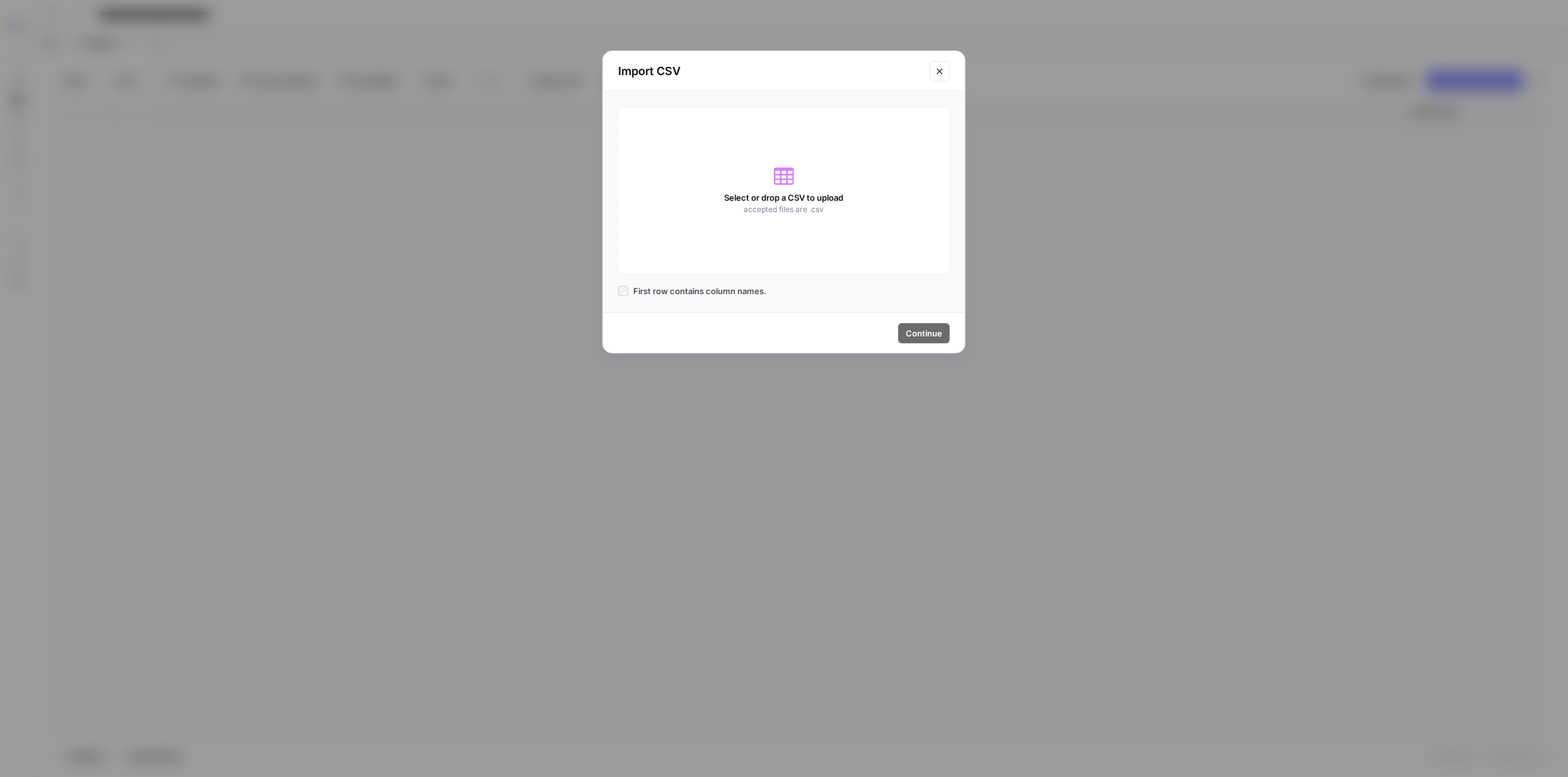
click at [785, 178] on icon at bounding box center [784, 176] width 20 height 17
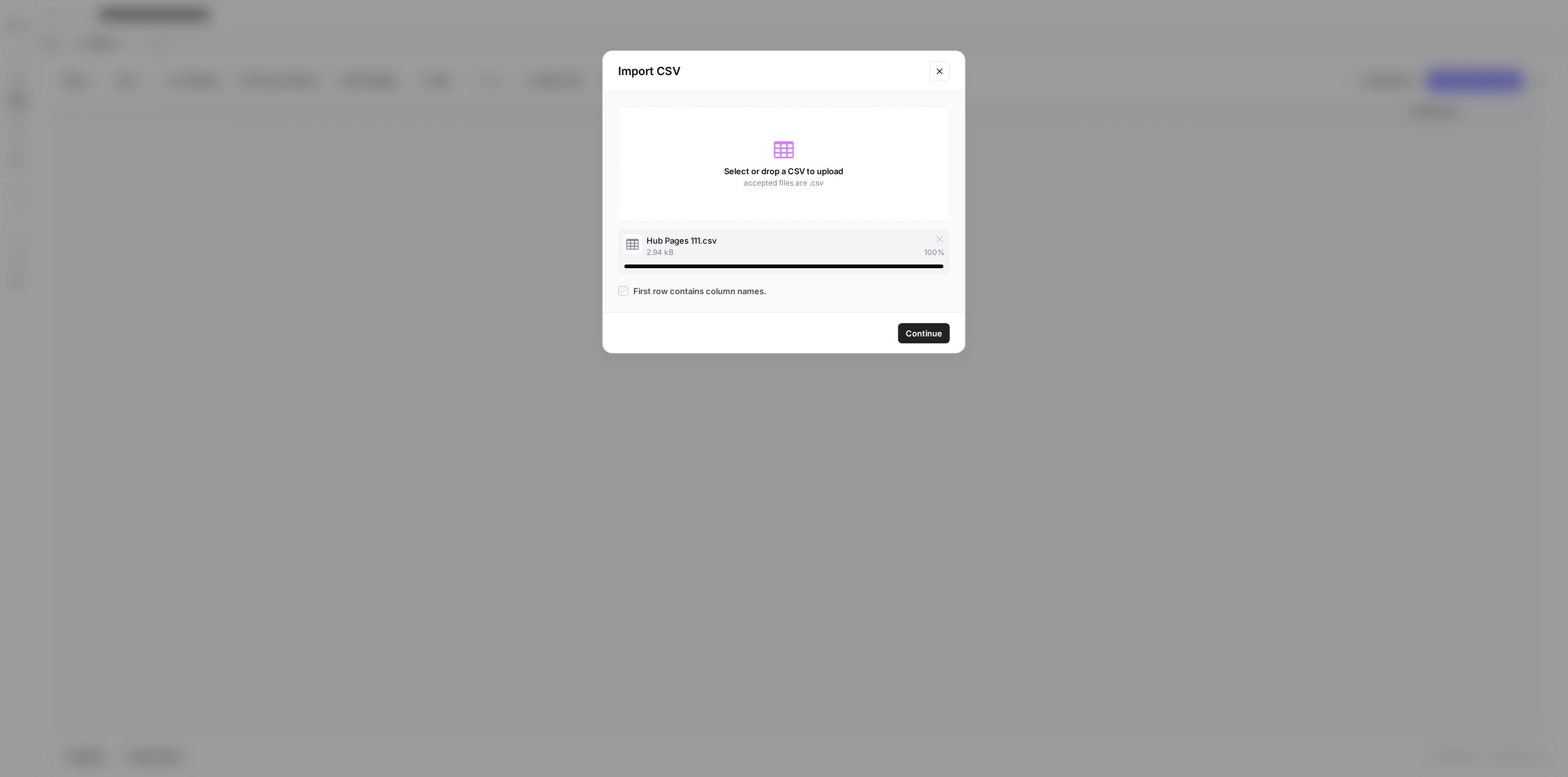
click at [923, 332] on span "Continue" at bounding box center [923, 333] width 36 height 12
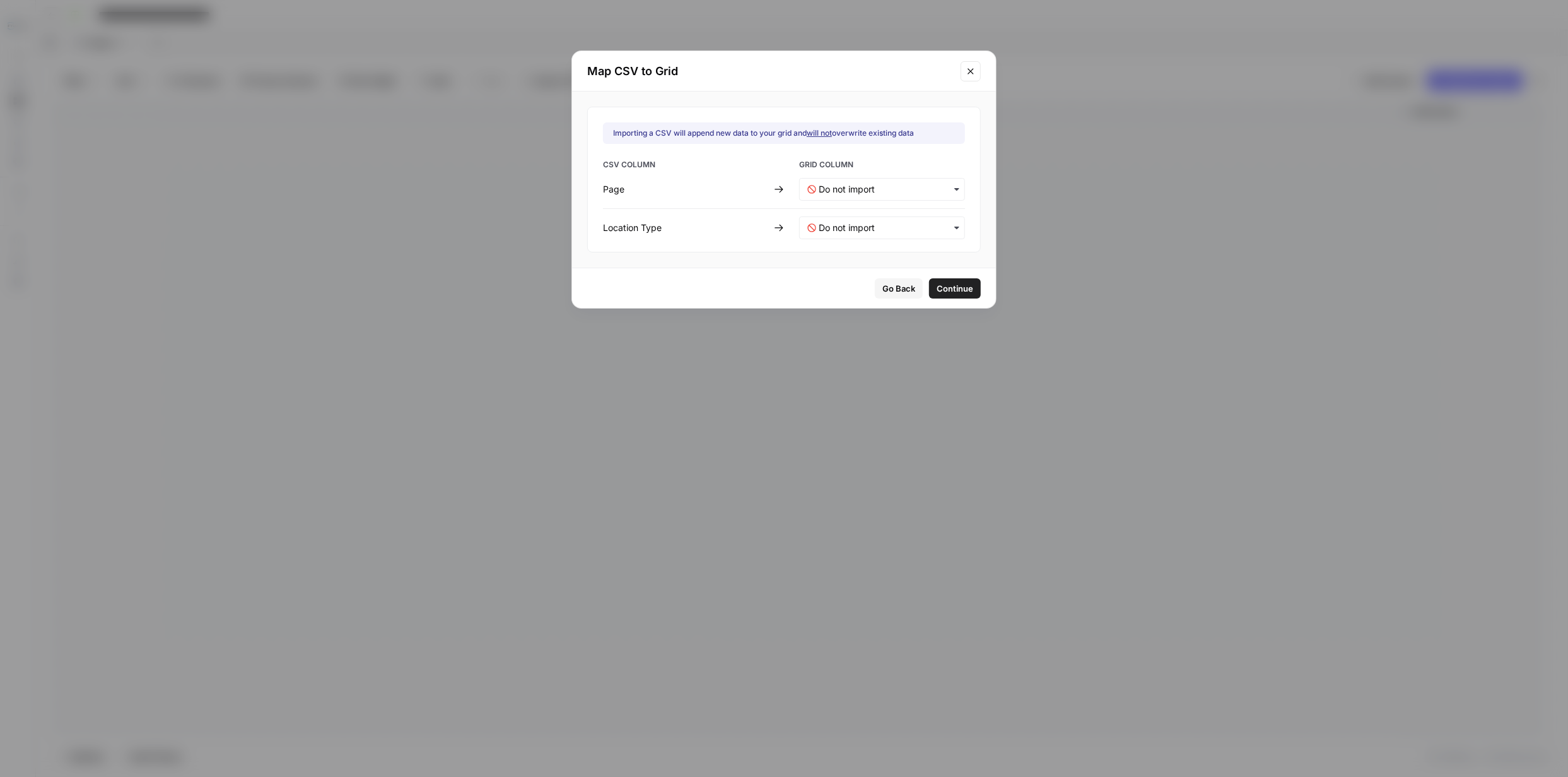
click at [952, 228] on icon "button" at bounding box center [956, 228] width 10 height 10
click at [863, 326] on span "Create new column" at bounding box center [852, 328] width 70 height 11
click at [941, 287] on span "Continue" at bounding box center [954, 288] width 36 height 12
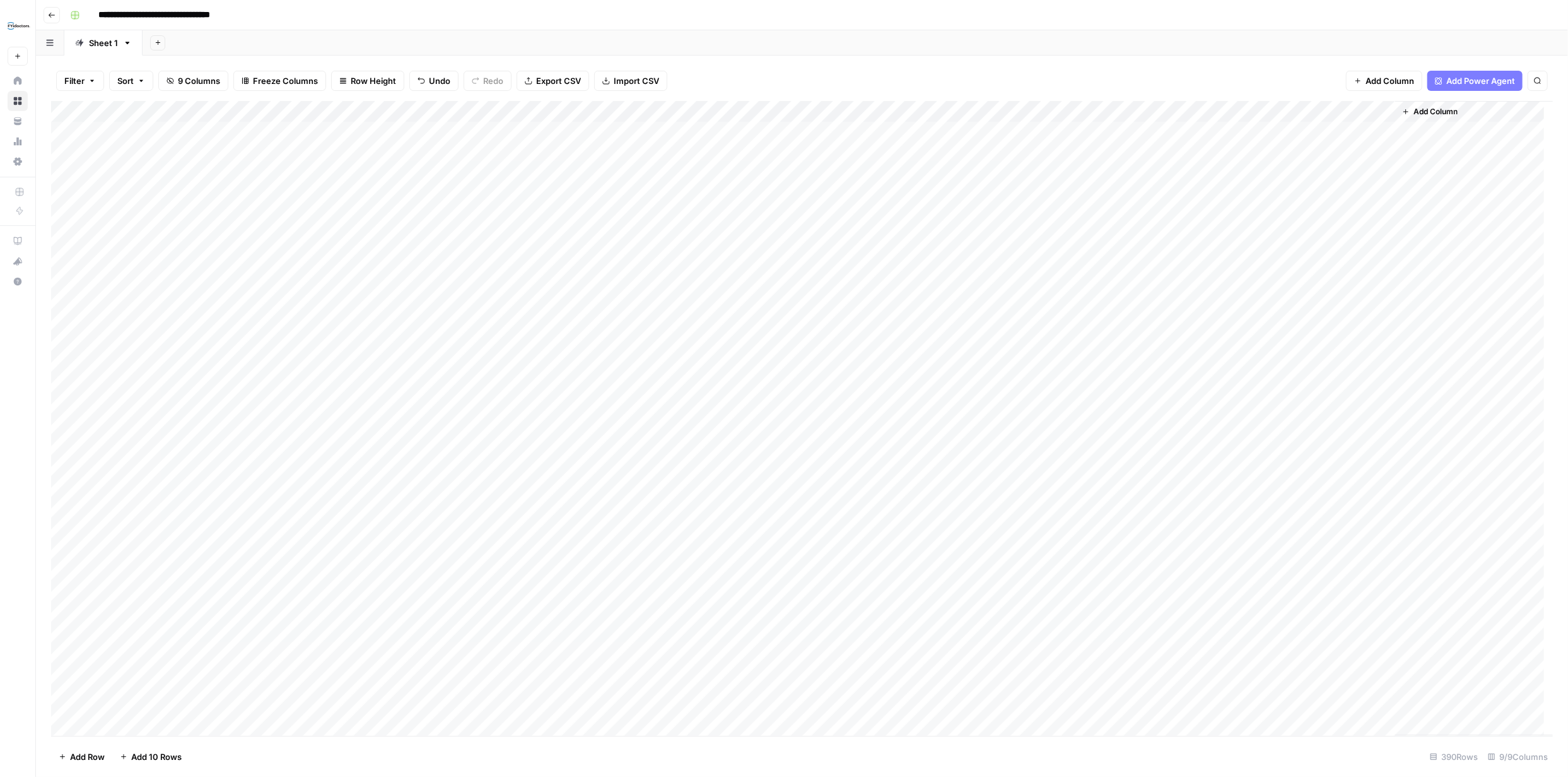
click at [649, 80] on span "Import CSV" at bounding box center [636, 80] width 46 height 12
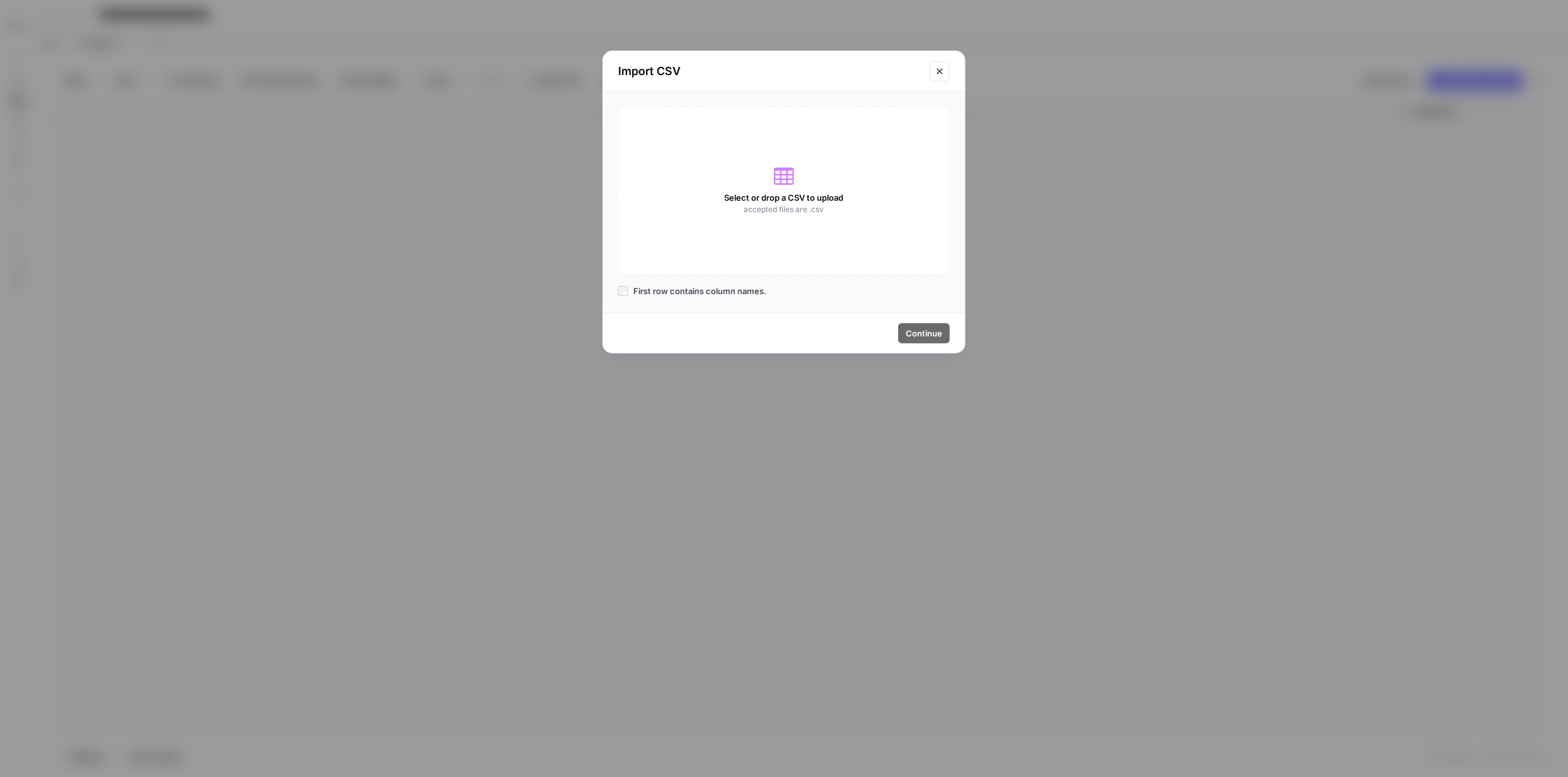
click at [813, 192] on span "Select or drop a CSV to upload" at bounding box center [784, 198] width 119 height 12
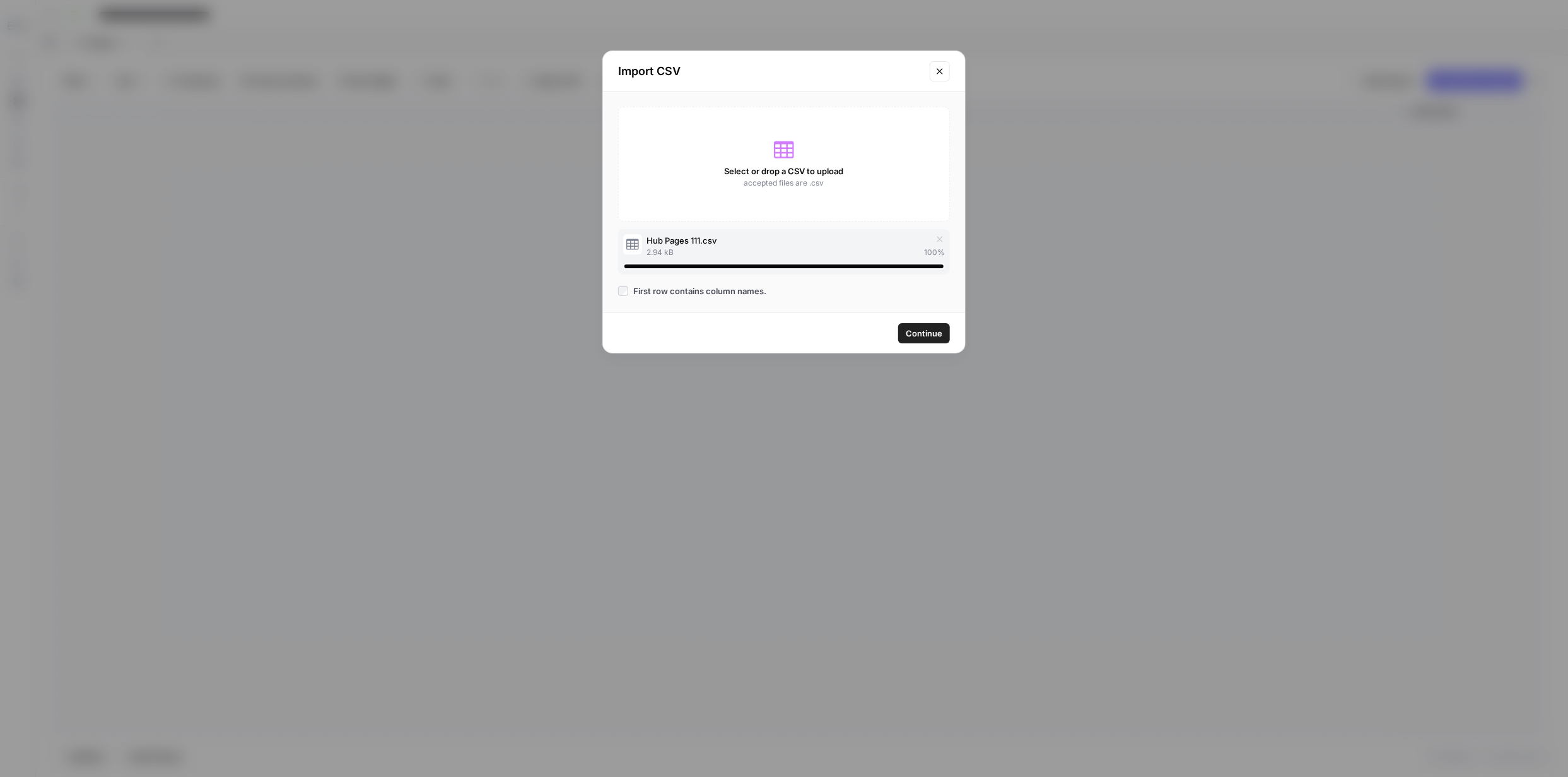
click at [945, 340] on button "Continue" at bounding box center [924, 332] width 52 height 20
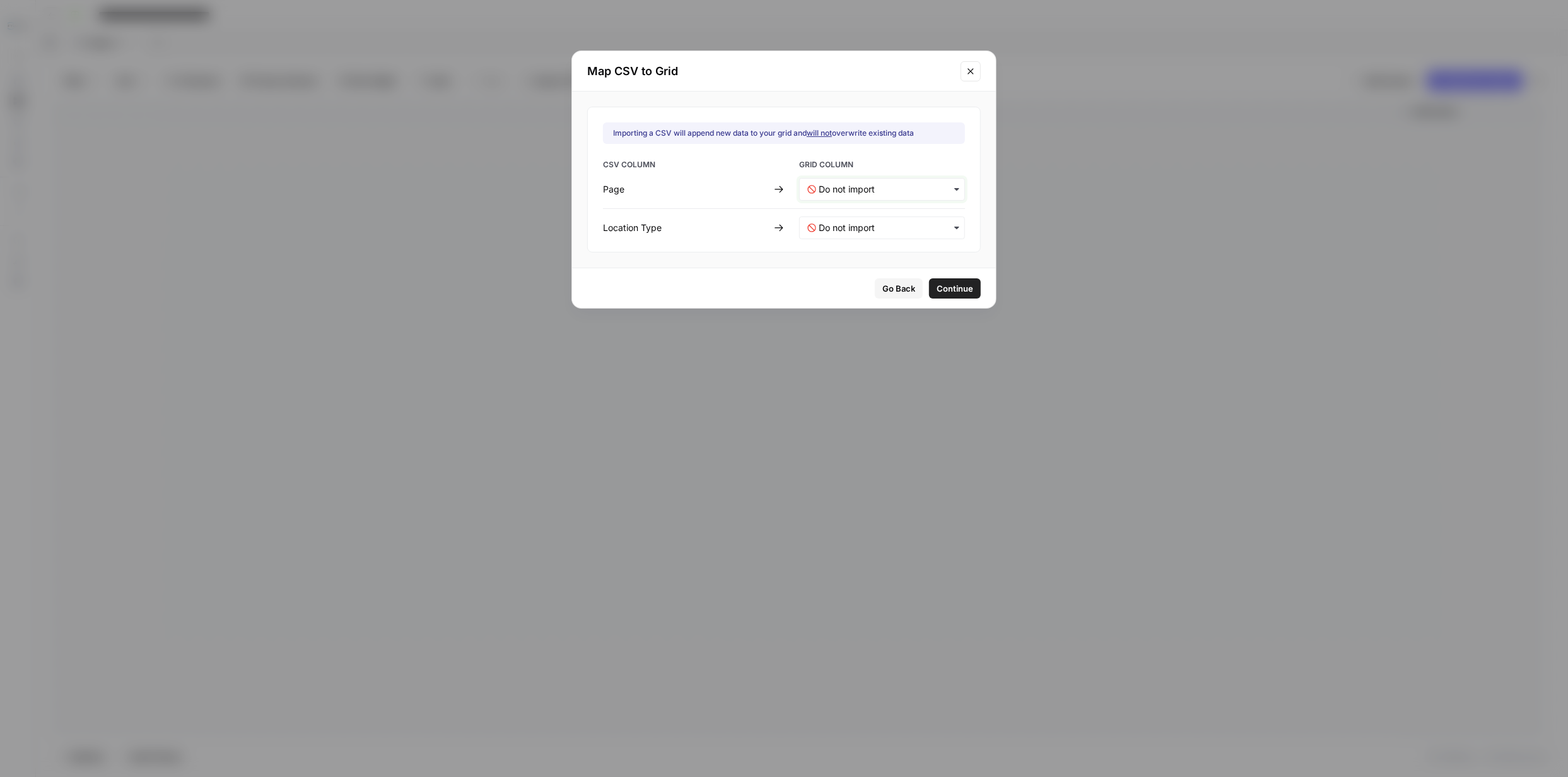
click at [921, 190] on input "text" at bounding box center [888, 189] width 138 height 12
click at [922, 191] on input "text" at bounding box center [888, 189] width 138 height 12
click at [858, 225] on Type-mapping "text" at bounding box center [888, 228] width 138 height 12
click at [848, 330] on span "Create new column" at bounding box center [852, 328] width 70 height 11
click at [819, 229] on Type-mapping "text" at bounding box center [887, 228] width 138 height 12
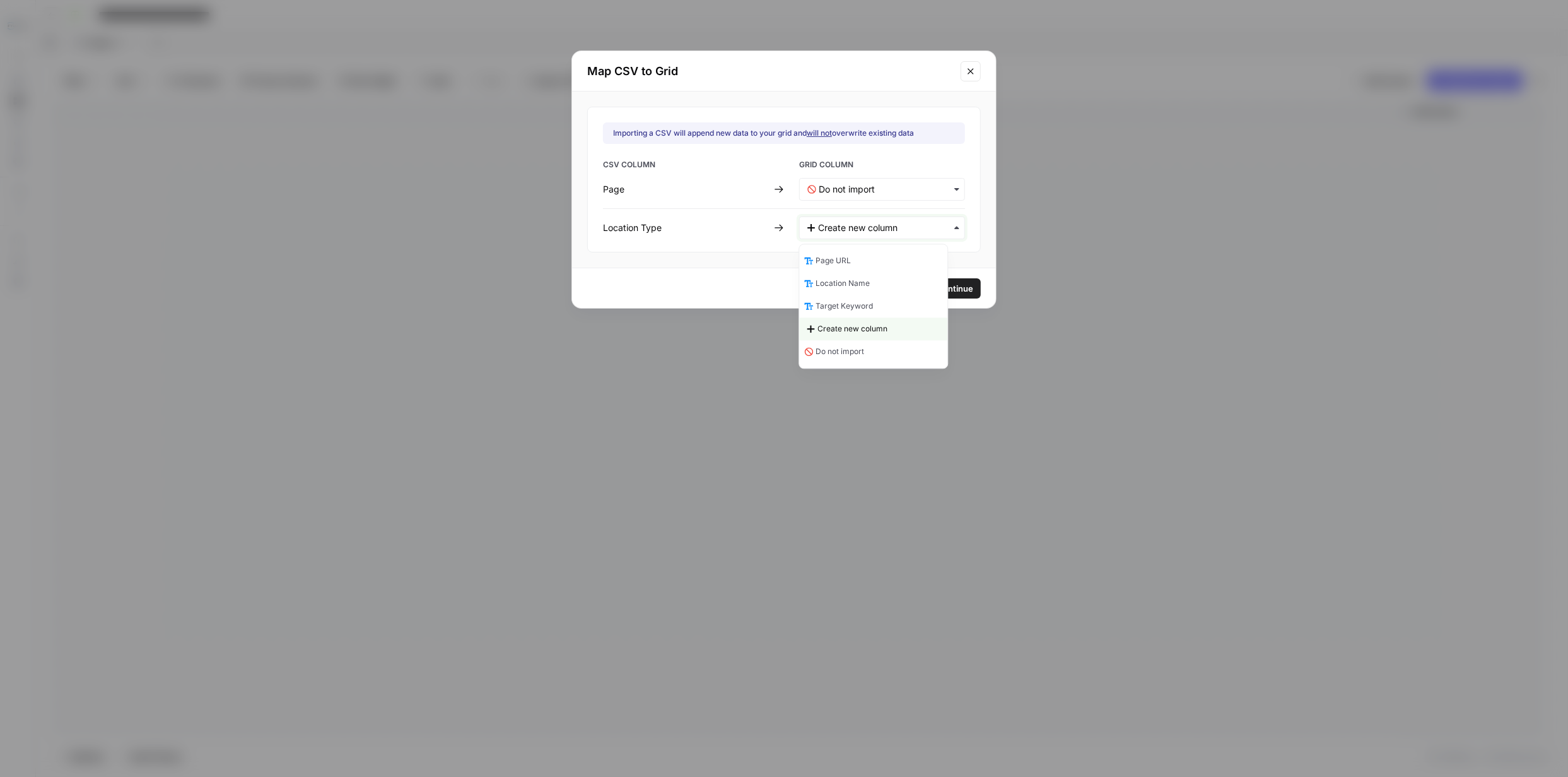
click at [820, 229] on Type-mapping "text" at bounding box center [887, 228] width 138 height 12
click at [841, 229] on Type-mapping "text" at bounding box center [887, 228] width 138 height 12
click at [866, 330] on span "Create new column" at bounding box center [851, 328] width 70 height 11
click at [782, 223] on icon at bounding box center [778, 228] width 10 height 10
click at [782, 224] on icon at bounding box center [778, 228] width 10 height 10
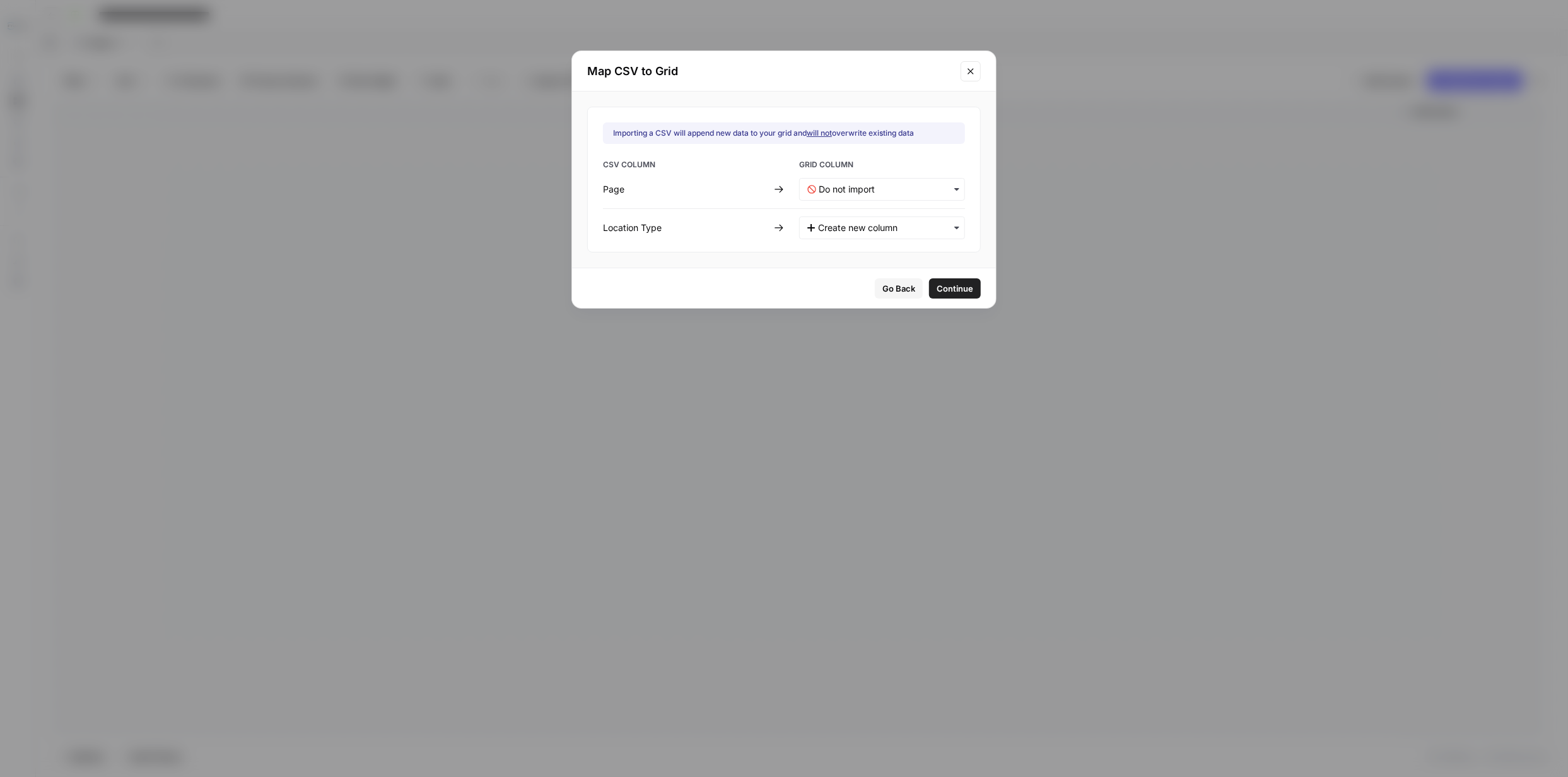
click at [952, 232] on icon "button" at bounding box center [956, 228] width 10 height 10
click at [872, 327] on span "Create new column" at bounding box center [851, 328] width 70 height 11
click at [936, 292] on span "Continue" at bounding box center [954, 288] width 36 height 12
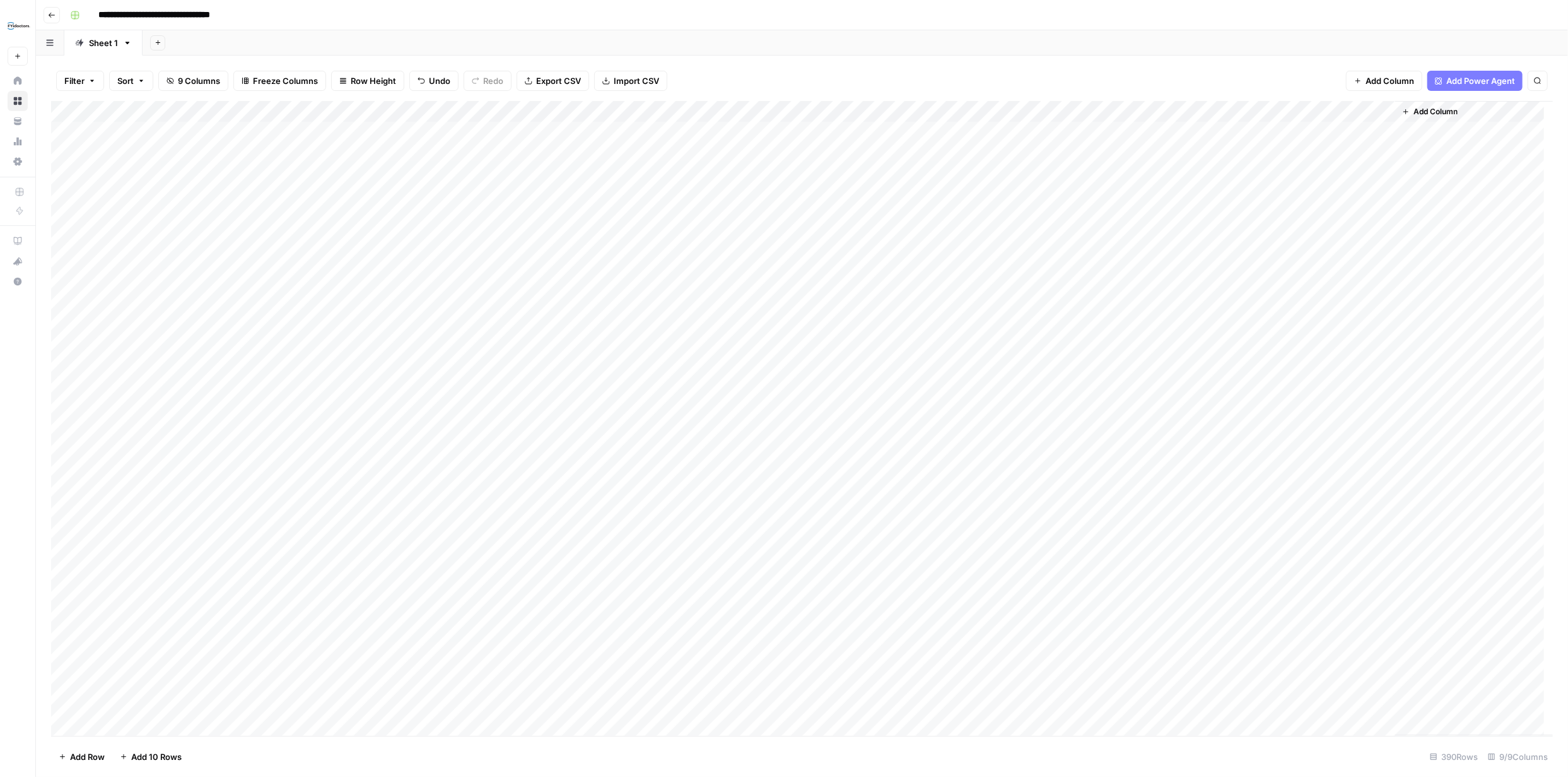
click at [463, 215] on div "Add Column" at bounding box center [801, 418] width 1501 height 635
click at [468, 289] on button "Province Hub" at bounding box center [453, 289] width 63 height 15
click at [460, 239] on div "Add Column" at bounding box center [801, 418] width 1501 height 635
click at [462, 239] on div "Add Column" at bounding box center [801, 418] width 1501 height 635
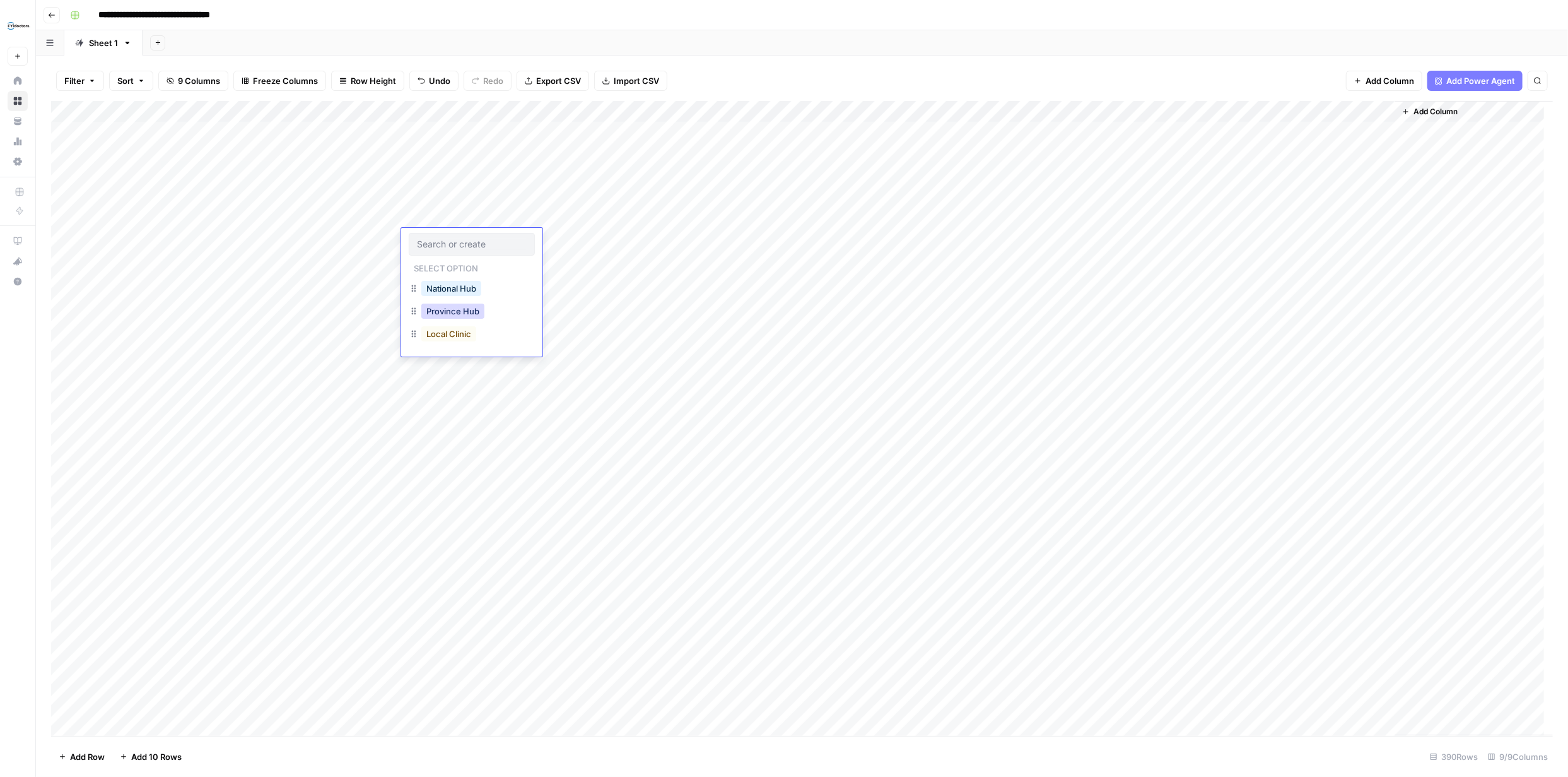
click at [462, 306] on button "Province Hub" at bounding box center [453, 310] width 63 height 15
click at [460, 257] on div "Add Column" at bounding box center [801, 418] width 1501 height 635
click at [462, 257] on div "Add Column" at bounding box center [801, 418] width 1501 height 635
click at [471, 329] on button "Province Hub" at bounding box center [453, 332] width 63 height 15
click at [453, 279] on div "Add Column" at bounding box center [801, 418] width 1501 height 635
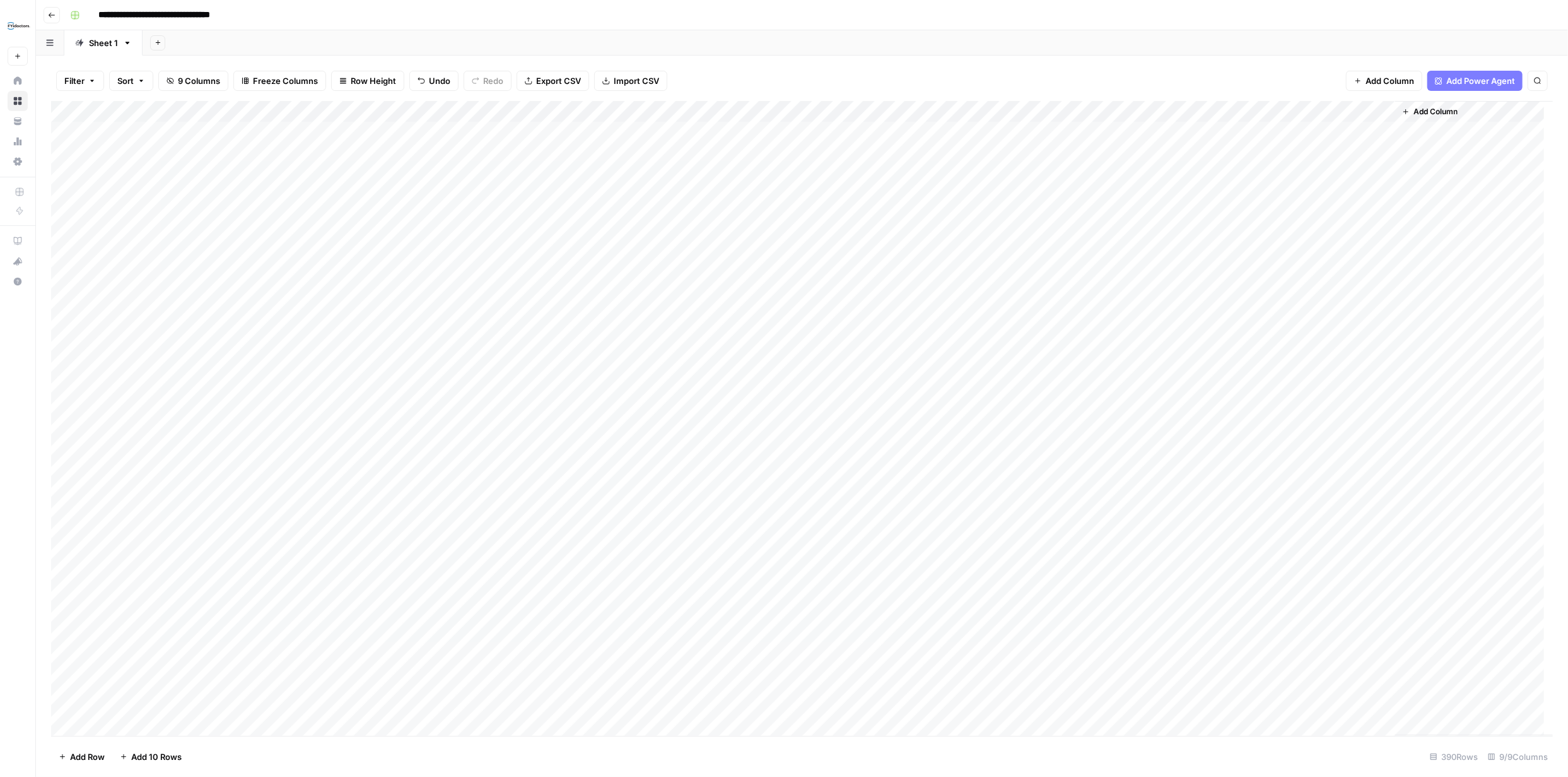
click at [455, 279] on div "Add Column" at bounding box center [801, 418] width 1501 height 635
click at [464, 355] on button "Province Hub" at bounding box center [453, 354] width 63 height 15
click at [450, 303] on div "Add Column" at bounding box center [801, 418] width 1501 height 635
click at [465, 375] on button "Province Hub" at bounding box center [453, 375] width 63 height 15
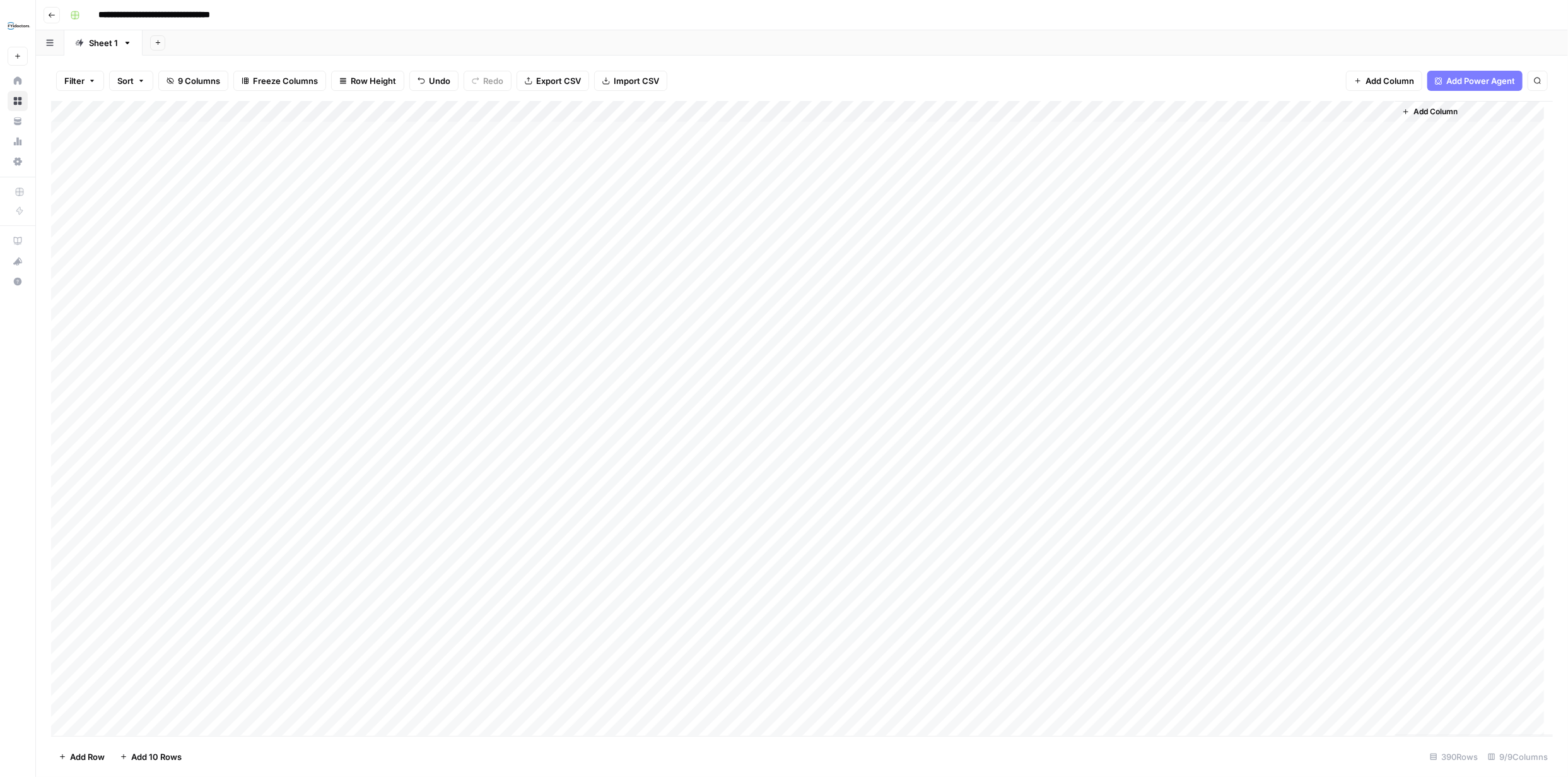
click at [844, 196] on div "Add Column" at bounding box center [801, 418] width 1501 height 635
click at [849, 217] on div "Add Column" at bounding box center [801, 418] width 1501 height 635
click at [848, 239] on div "Add Column" at bounding box center [801, 418] width 1501 height 635
click at [848, 263] on div "Add Column" at bounding box center [801, 418] width 1501 height 635
click at [847, 284] on div "Add Column" at bounding box center [801, 418] width 1501 height 635
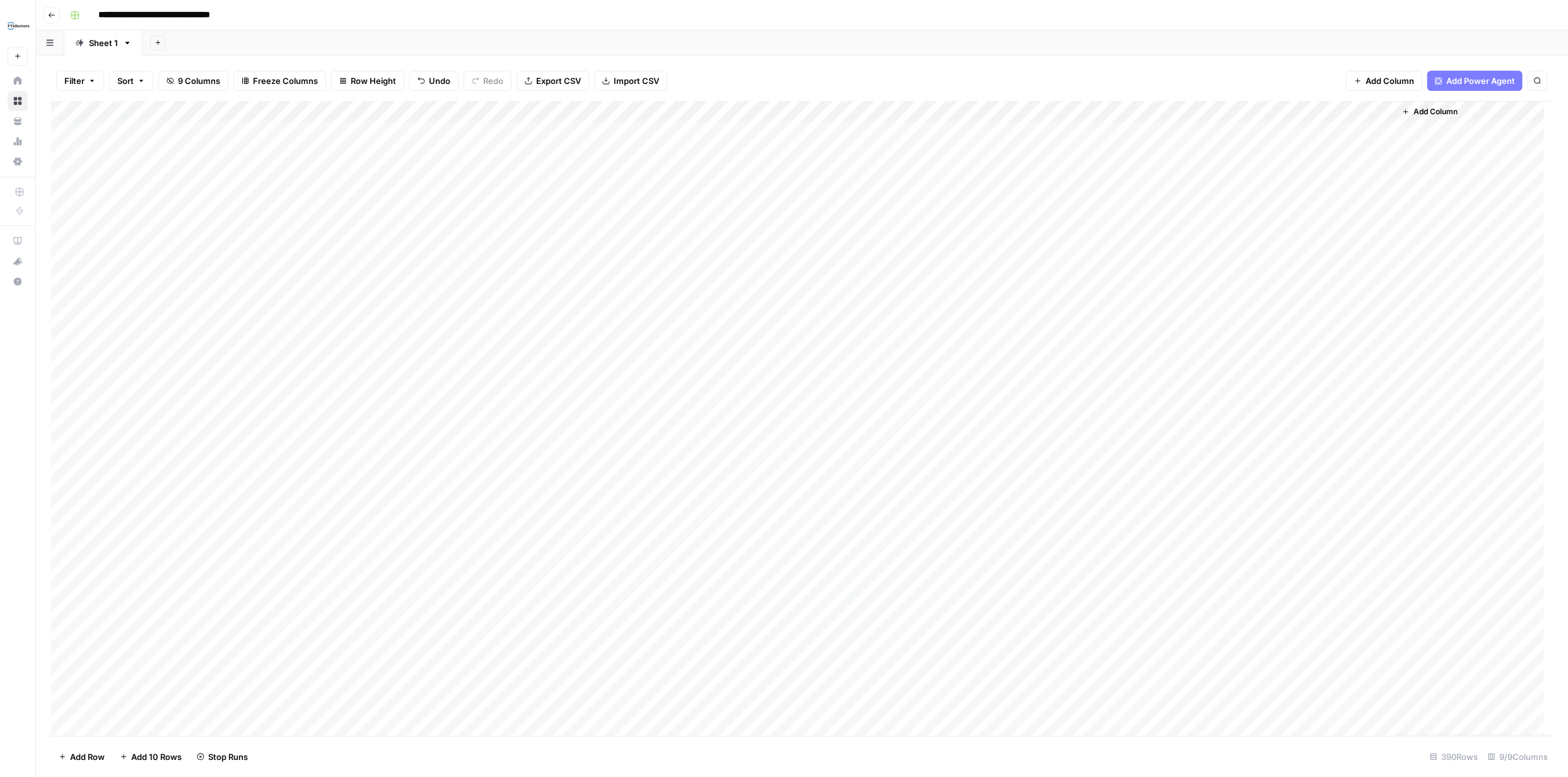
click at [847, 303] on div "Add Column" at bounding box center [801, 418] width 1501 height 635
